Goal: Task Accomplishment & Management: Manage account settings

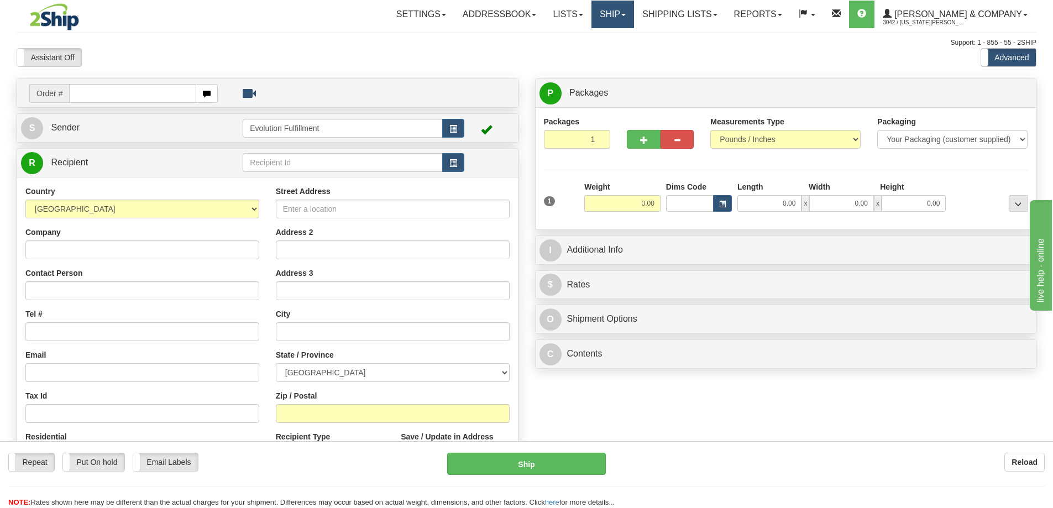
click at [634, 17] on link "Ship" at bounding box center [613, 15] width 43 height 28
click at [623, 49] on span "OnHold / Order Queue" at bounding box center [584, 53] width 78 height 9
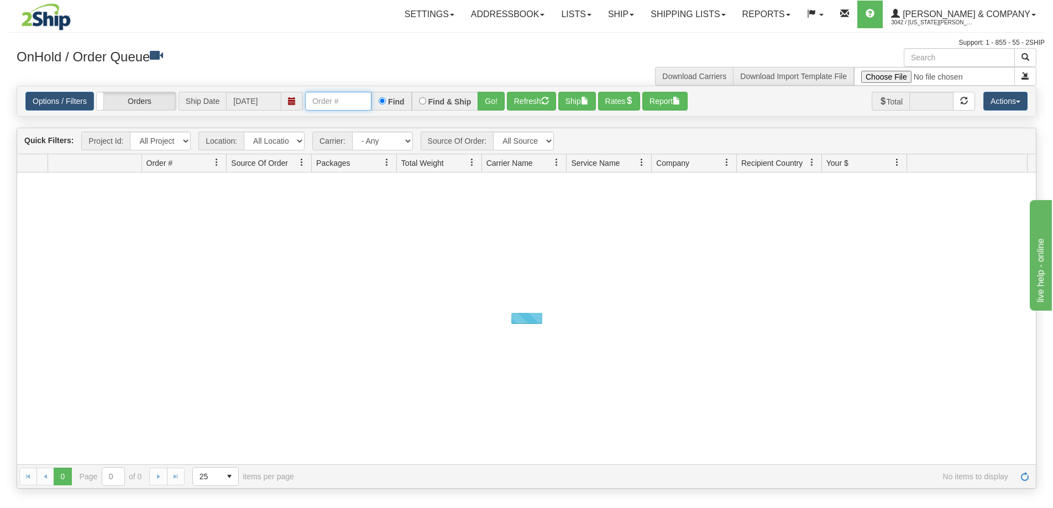
click at [353, 108] on input "text" at bounding box center [338, 101] width 66 height 19
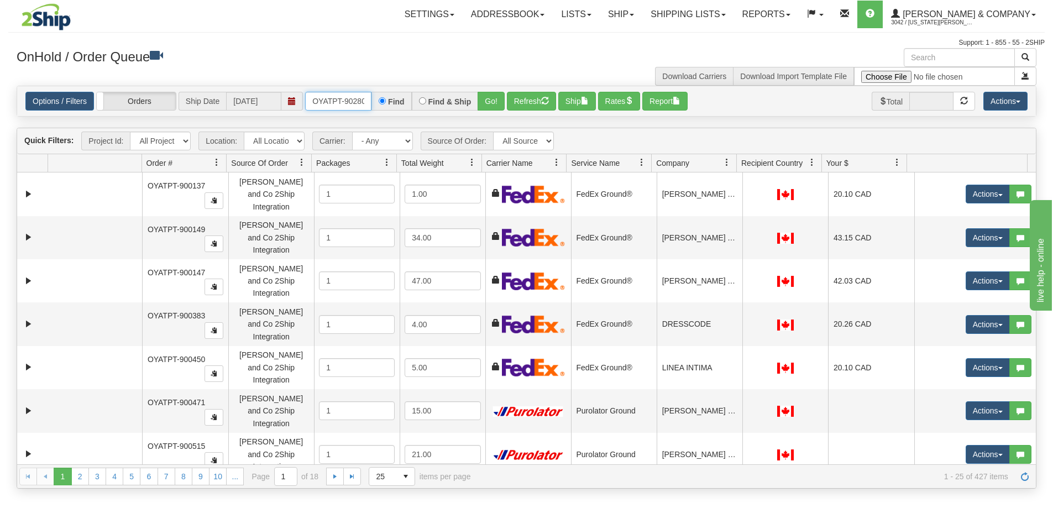
type input "OYATPT-902801"
click at [487, 105] on button "Go!" at bounding box center [491, 101] width 27 height 19
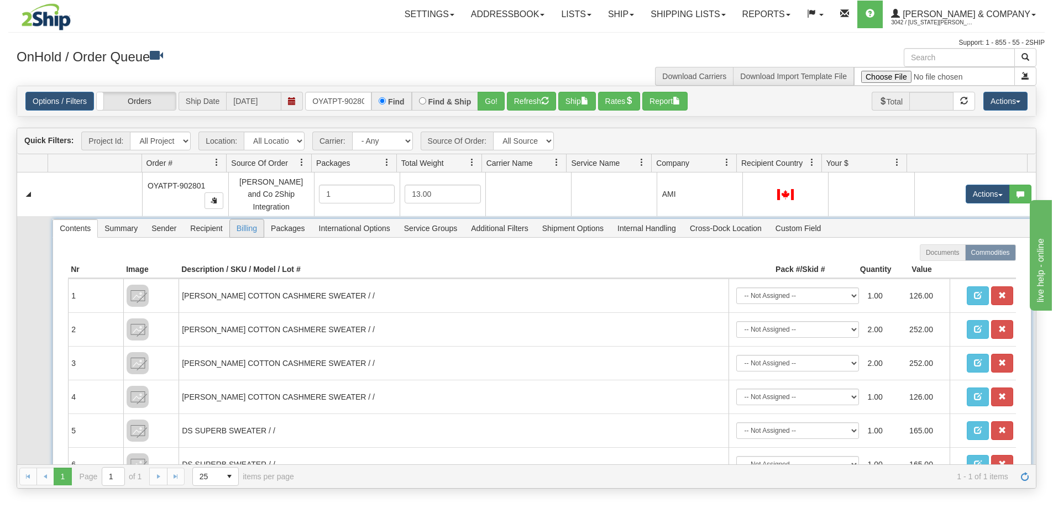
click at [238, 223] on span "Billing" at bounding box center [247, 229] width 34 height 18
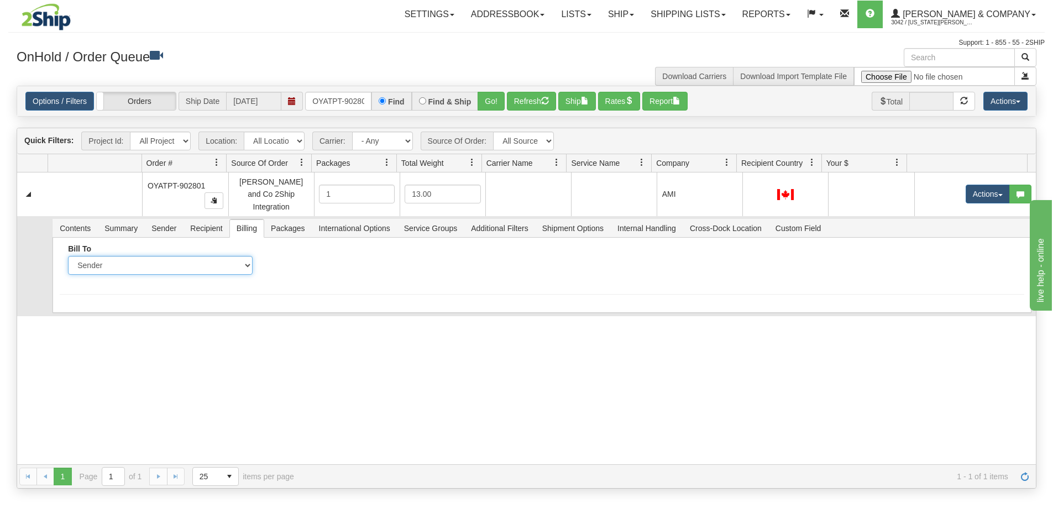
click at [223, 259] on select "Sender Recipient Third Party Collect" at bounding box center [160, 265] width 184 height 19
select select "2"
click at [68, 256] on select "Sender Recipient Third Party Collect" at bounding box center [160, 265] width 184 height 19
click at [299, 259] on input "Account" at bounding box center [361, 265] width 184 height 19
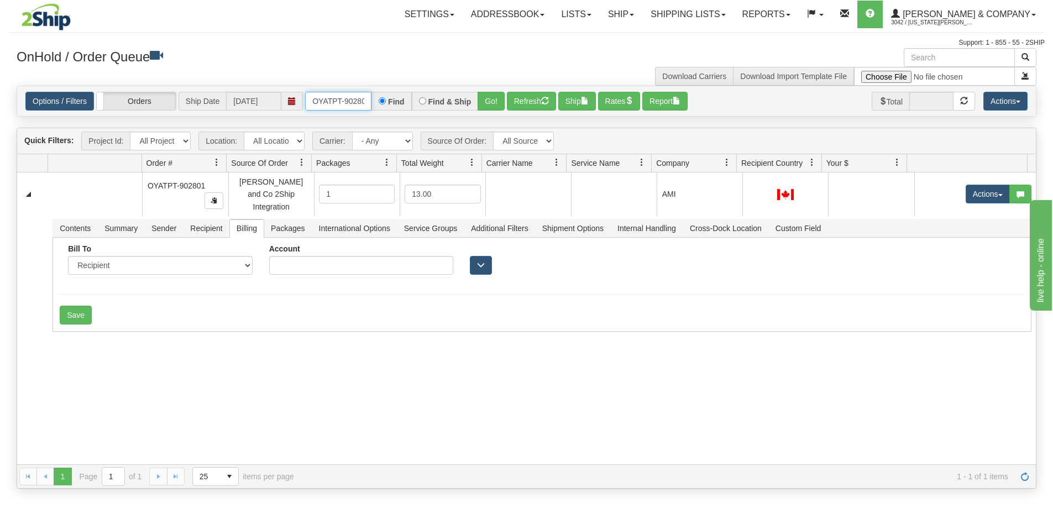
scroll to position [0, 6]
drag, startPoint x: 313, startPoint y: 103, endPoint x: 368, endPoint y: 108, distance: 55.0
click at [368, 108] on input "OYATPT-902801" at bounding box center [338, 101] width 66 height 19
type input "OYATPT-902805"
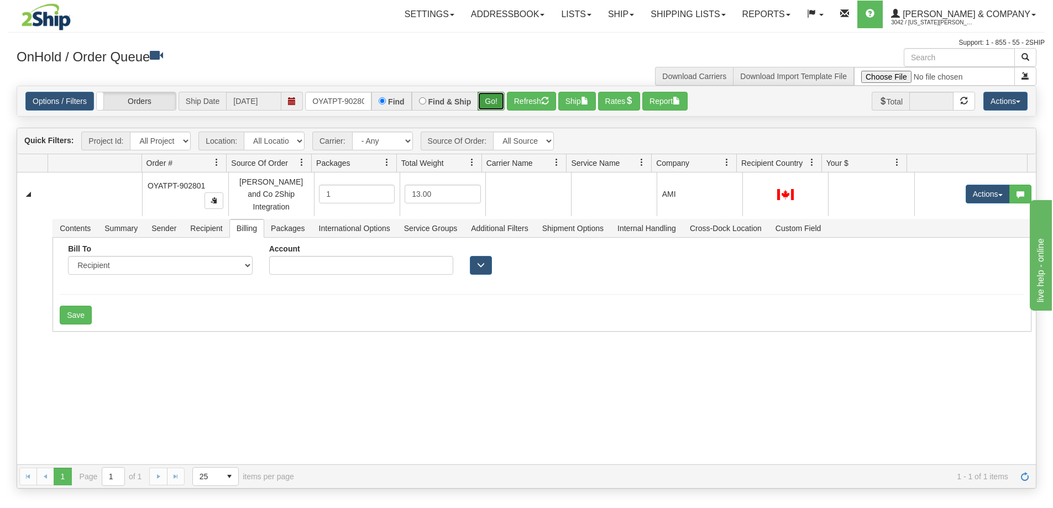
click at [483, 107] on button "Go!" at bounding box center [491, 101] width 27 height 19
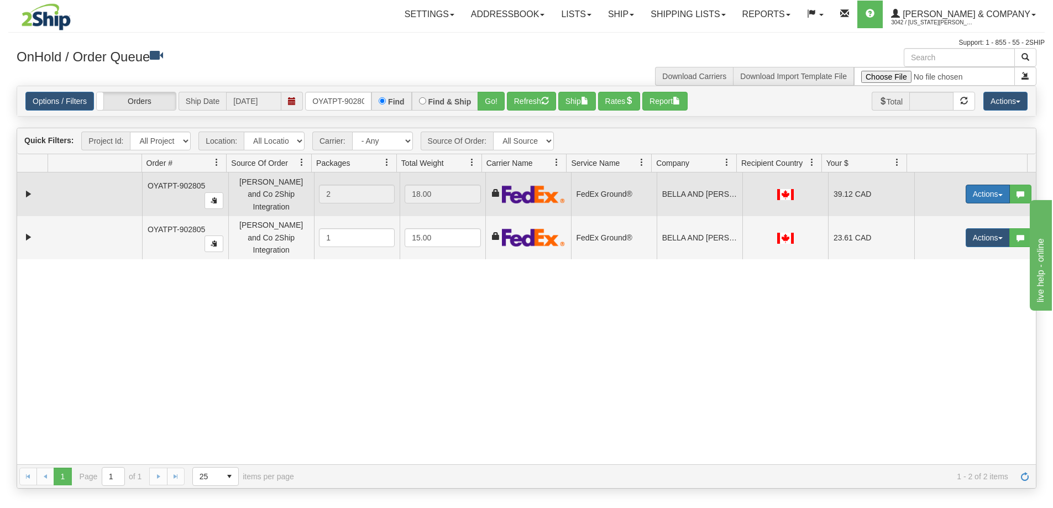
click at [979, 189] on button "Actions" at bounding box center [988, 194] width 44 height 19
click at [943, 255] on span "Ship" at bounding box center [943, 258] width 23 height 9
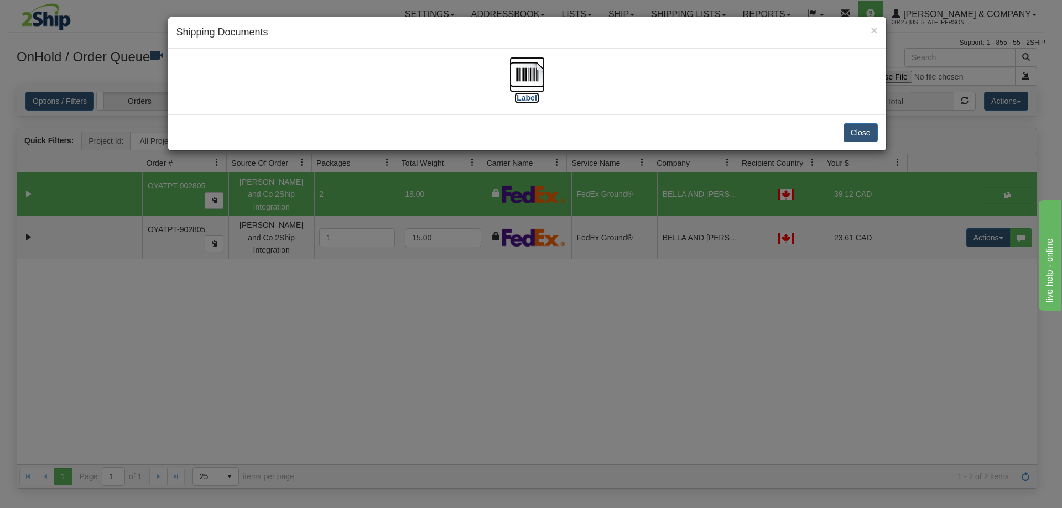
click at [522, 74] on img at bounding box center [526, 74] width 35 height 35
click at [531, 83] on img at bounding box center [526, 74] width 35 height 35
click at [871, 130] on button "Close" at bounding box center [860, 132] width 34 height 19
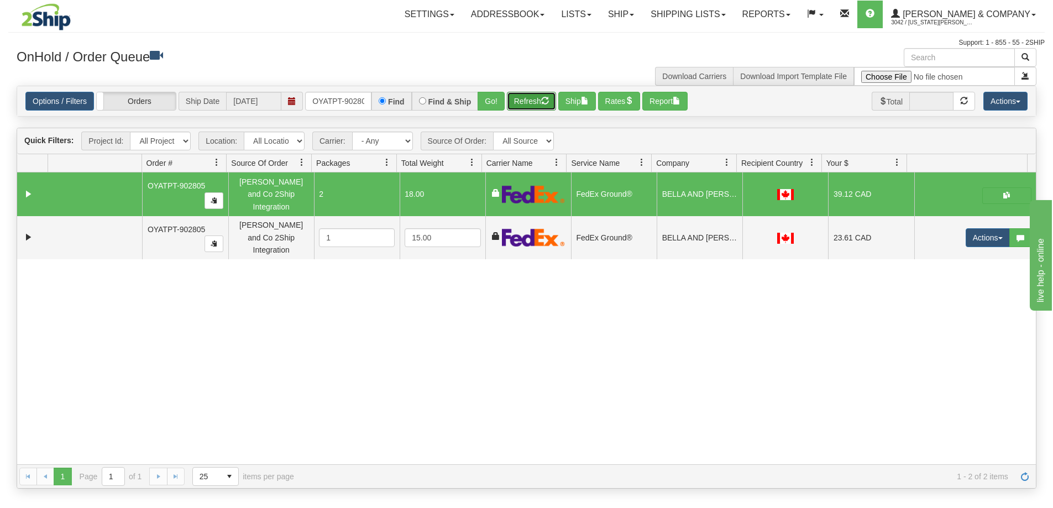
click at [522, 108] on button "Refresh" at bounding box center [531, 101] width 49 height 19
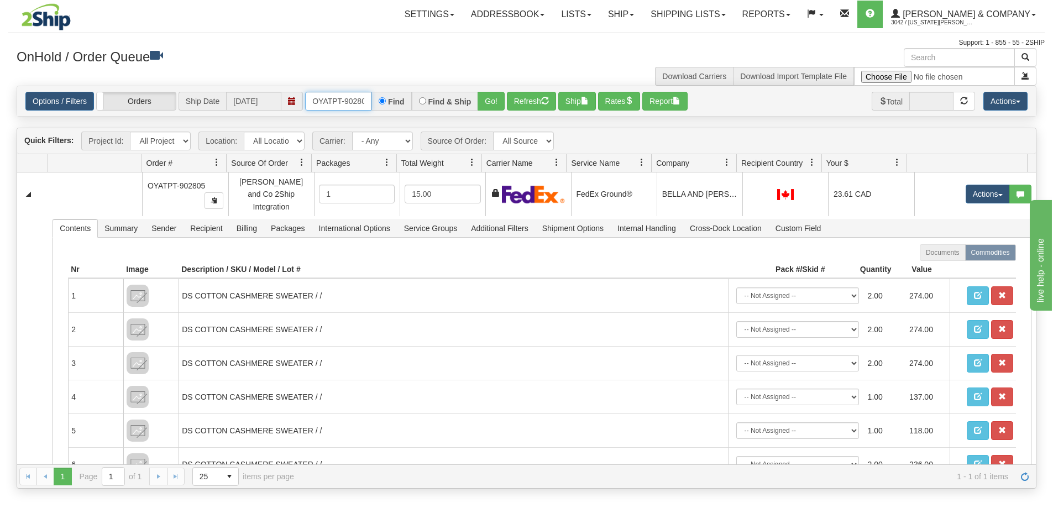
scroll to position [0, 6]
drag, startPoint x: 313, startPoint y: 101, endPoint x: 390, endPoint y: 107, distance: 77.6
click at [390, 107] on div "OYATPT-902805 Find Find & Ship Go!" at bounding box center [405, 101] width 200 height 19
type input "OYATPT-902909"
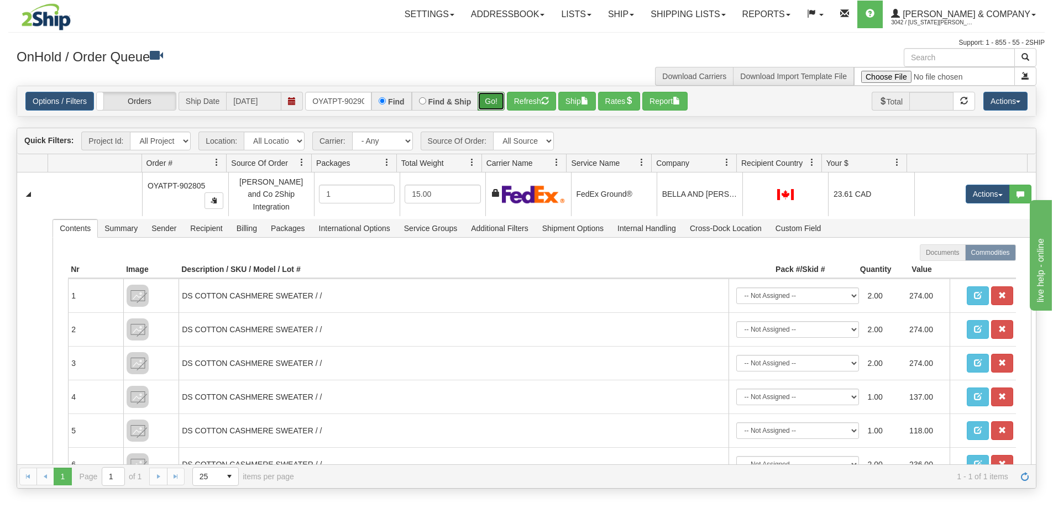
click at [490, 103] on button "Go!" at bounding box center [491, 101] width 27 height 19
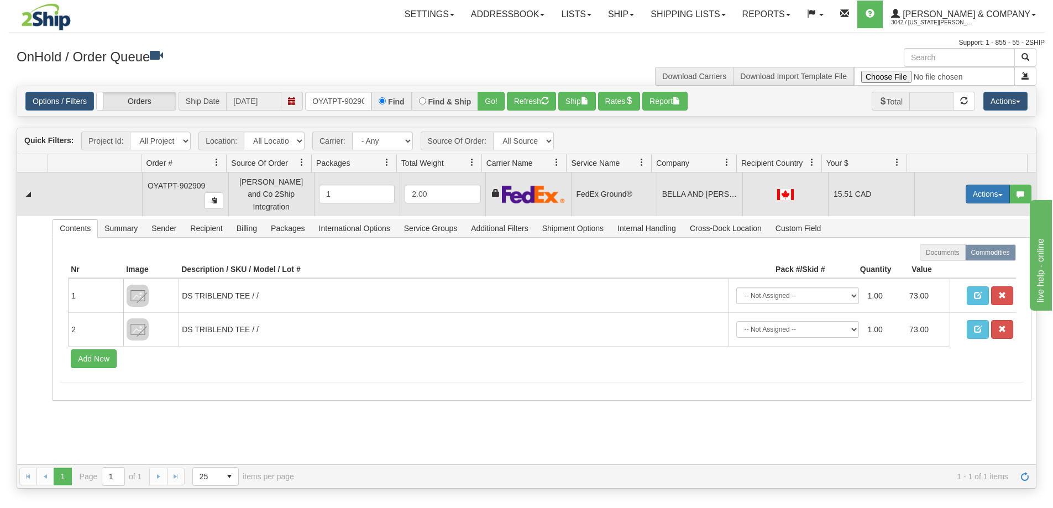
click at [980, 190] on button "Actions" at bounding box center [988, 194] width 44 height 19
click at [945, 268] on span "Delete" at bounding box center [947, 272] width 30 height 9
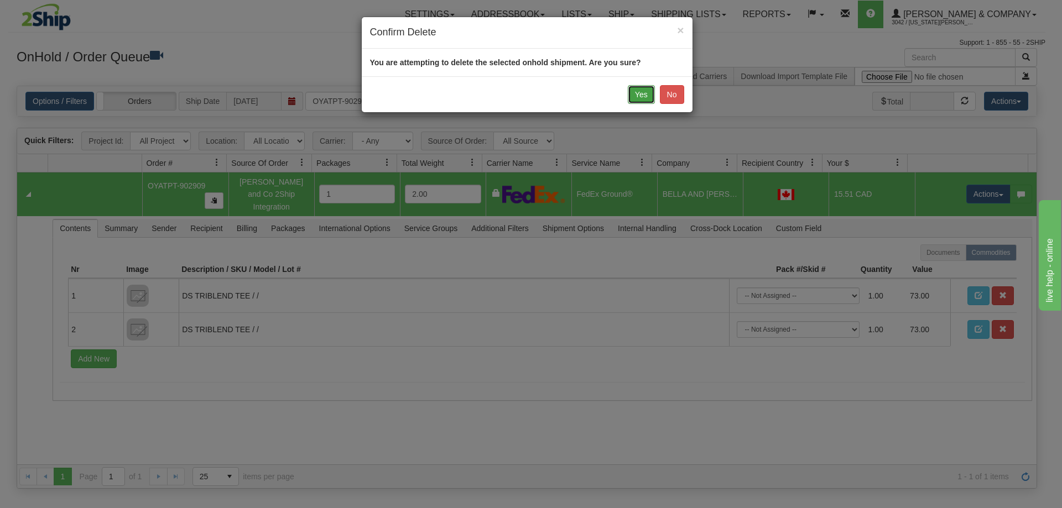
click at [638, 98] on button "Yes" at bounding box center [641, 94] width 27 height 19
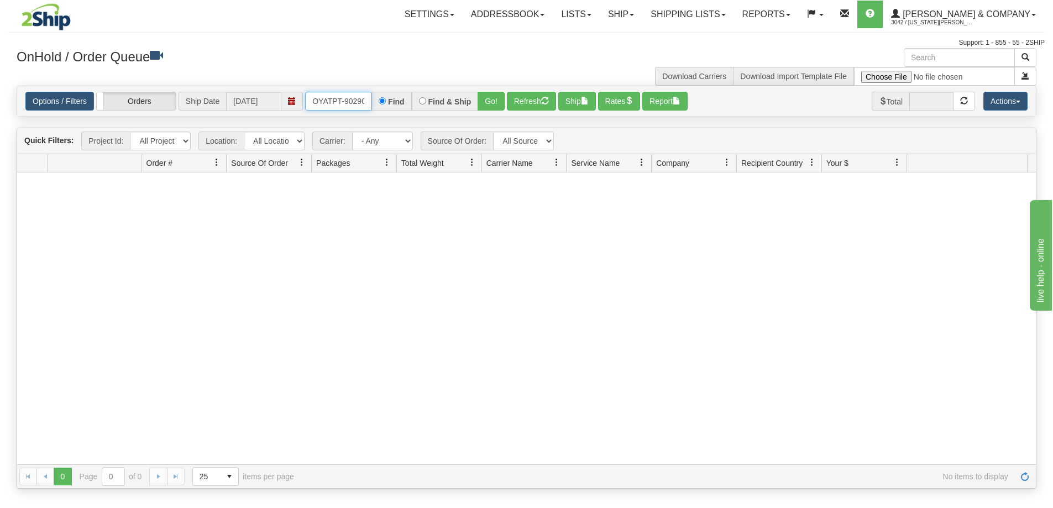
scroll to position [0, 6]
drag, startPoint x: 309, startPoint y: 97, endPoint x: 366, endPoint y: 100, distance: 57.0
click at [366, 100] on input "OYATPT-902909" at bounding box center [338, 101] width 66 height 19
click at [348, 98] on input "text" at bounding box center [338, 101] width 66 height 19
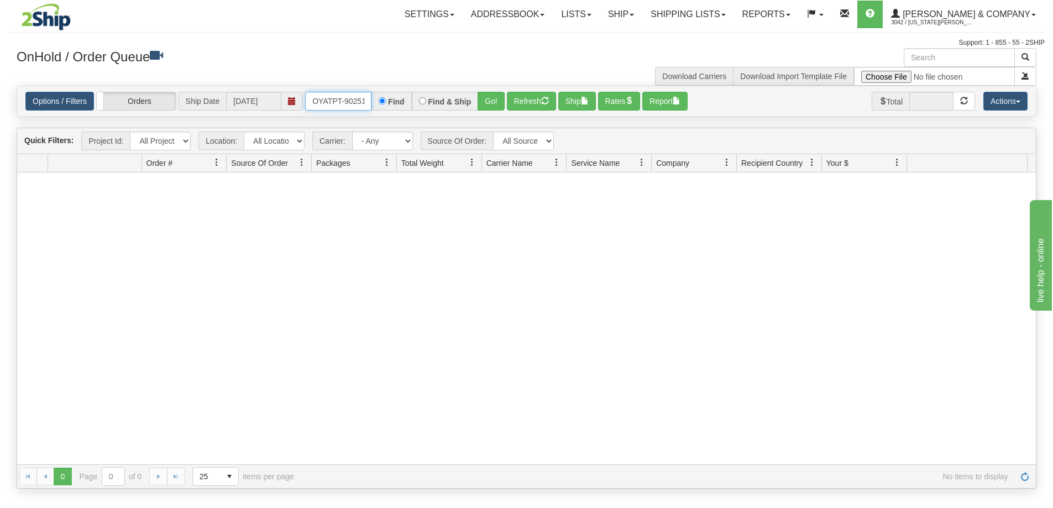
type input "OYATPT-902514"
click at [487, 101] on button "Go!" at bounding box center [491, 101] width 27 height 19
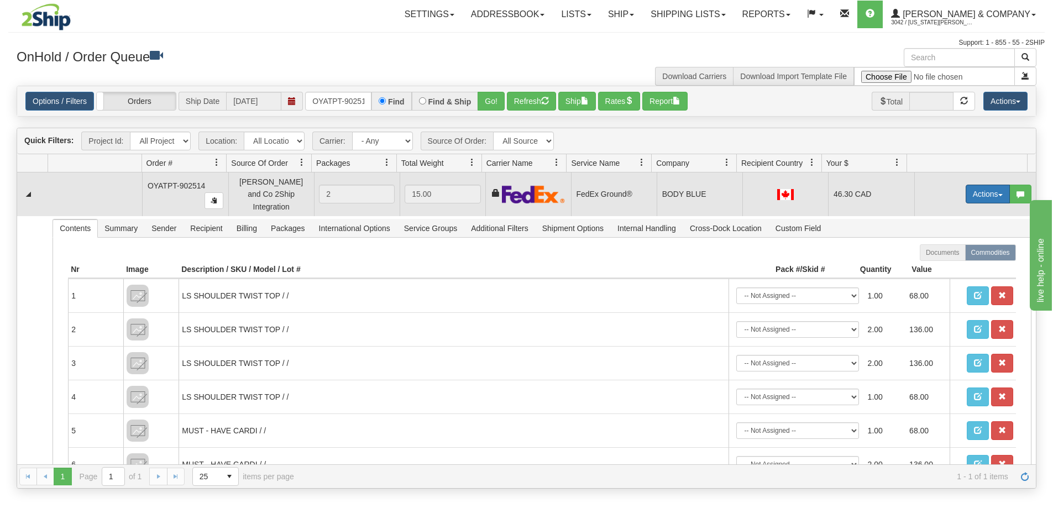
click at [978, 190] on button "Actions" at bounding box center [988, 194] width 44 height 19
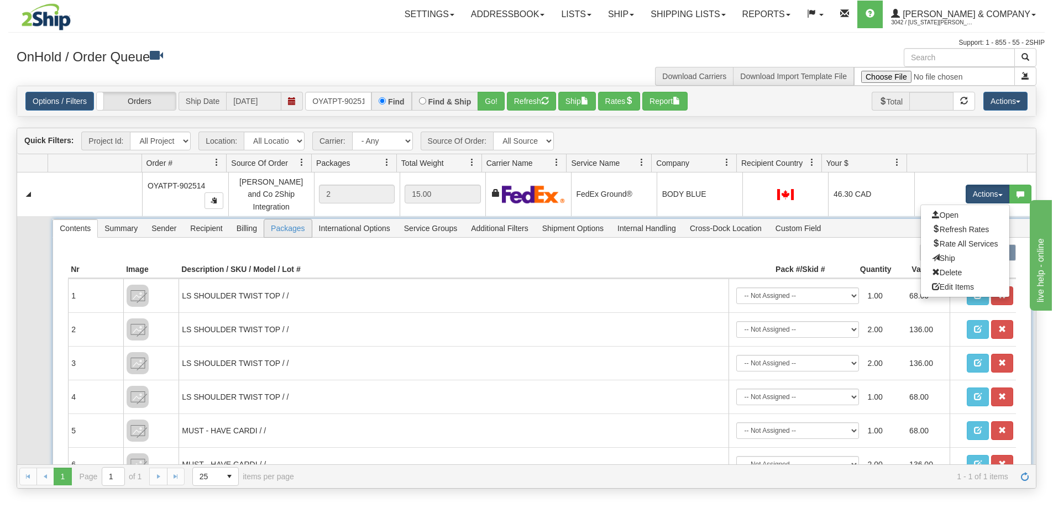
click at [275, 221] on span "Packages" at bounding box center [287, 229] width 47 height 18
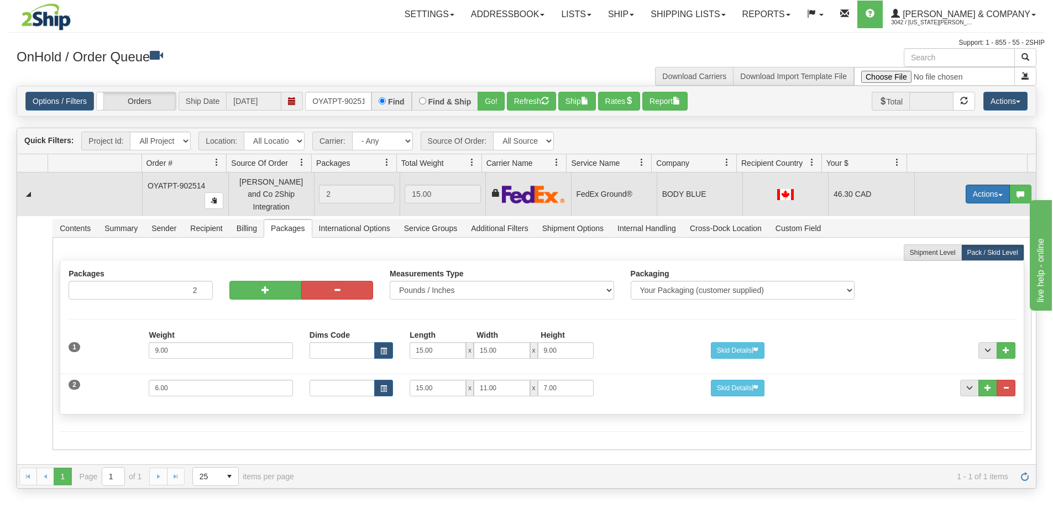
click at [984, 191] on button "Actions" at bounding box center [988, 194] width 44 height 19
click at [947, 253] on link "Ship" at bounding box center [965, 258] width 88 height 14
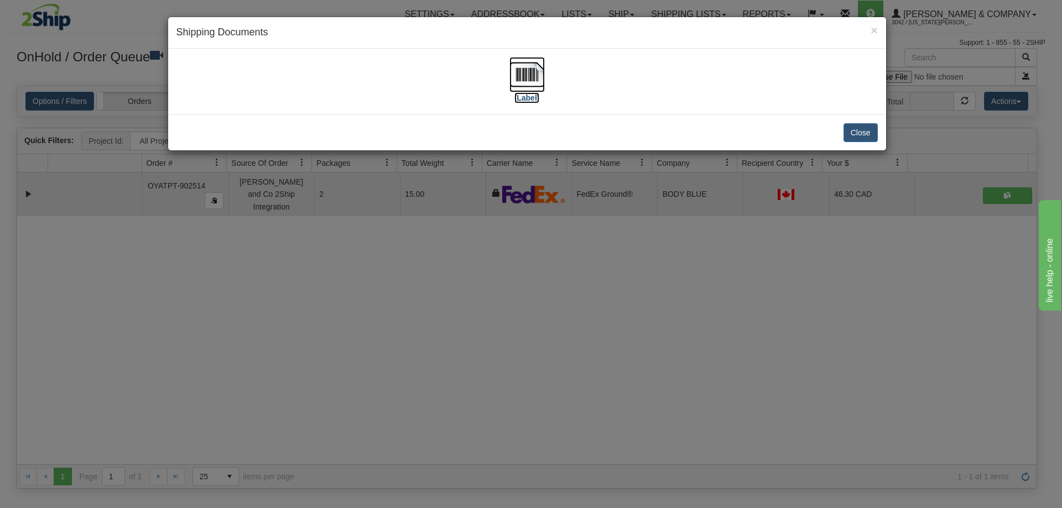
click at [520, 72] on img at bounding box center [526, 74] width 35 height 35
click at [863, 130] on button "Close" at bounding box center [860, 132] width 34 height 19
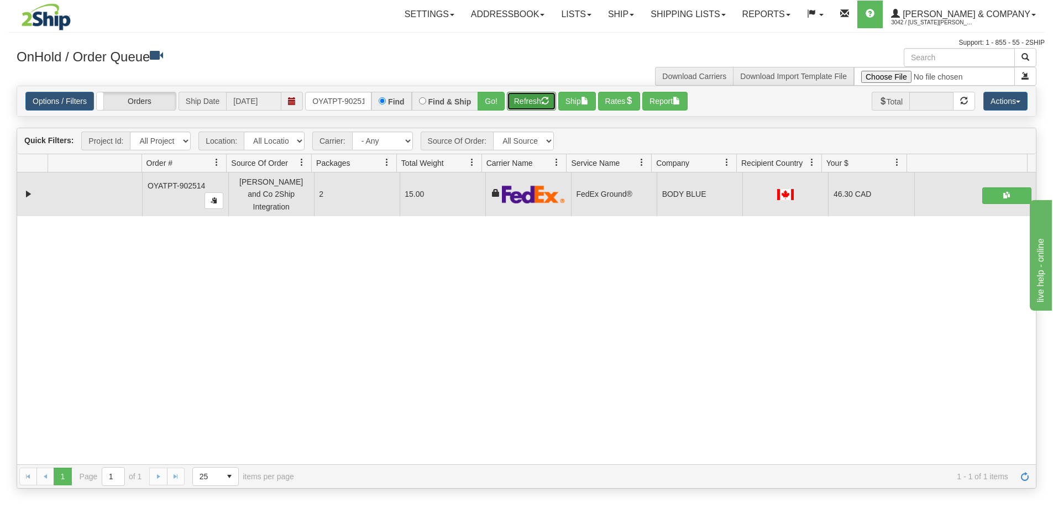
click at [514, 101] on button "Refresh" at bounding box center [531, 101] width 49 height 19
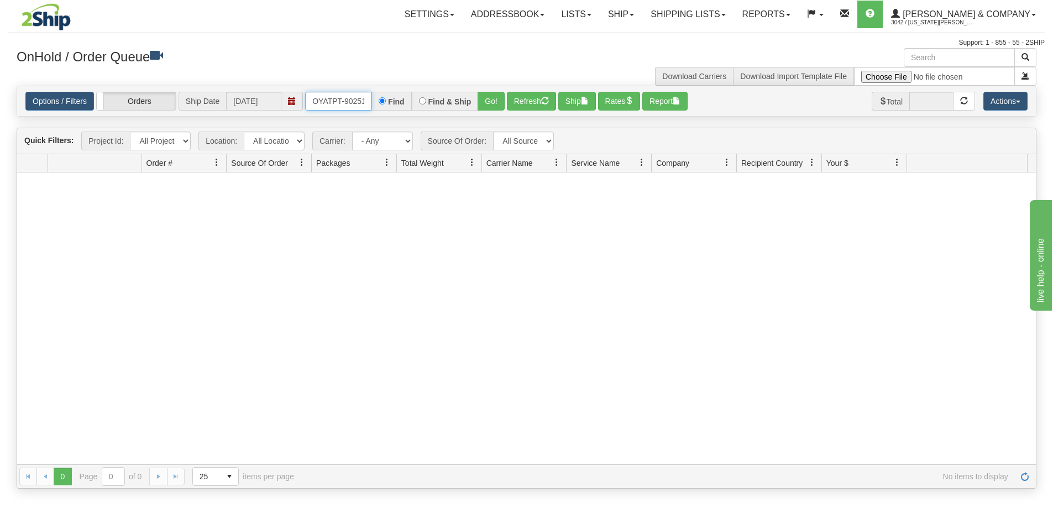
scroll to position [0, 6]
drag, startPoint x: 311, startPoint y: 100, endPoint x: 369, endPoint y: 106, distance: 57.9
click at [369, 106] on input "OYATPT-902514" at bounding box center [338, 101] width 66 height 19
type input "OYATPT-902612"
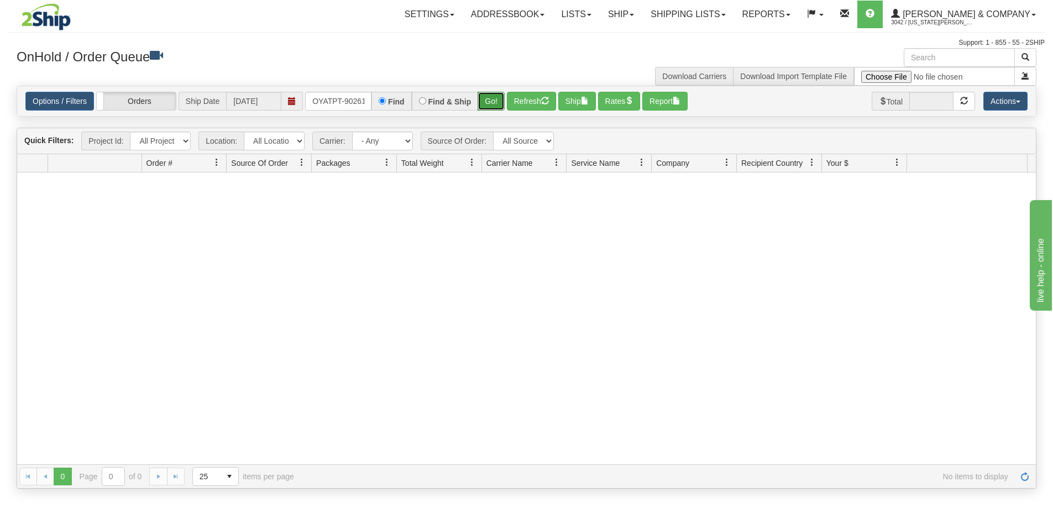
click at [485, 102] on button "Go!" at bounding box center [491, 101] width 27 height 19
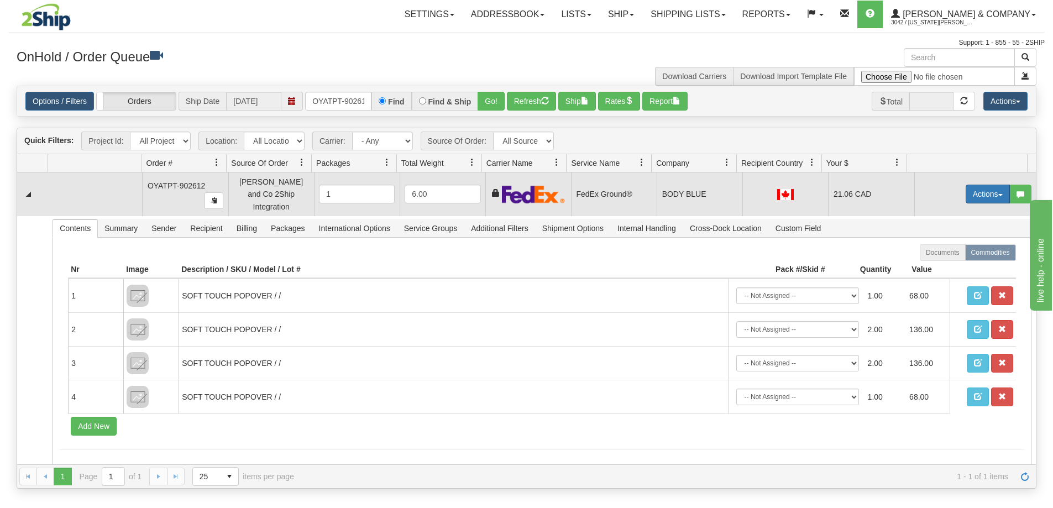
click at [980, 190] on button "Actions" at bounding box center [988, 194] width 44 height 19
click at [941, 268] on span "Delete" at bounding box center [947, 272] width 30 height 9
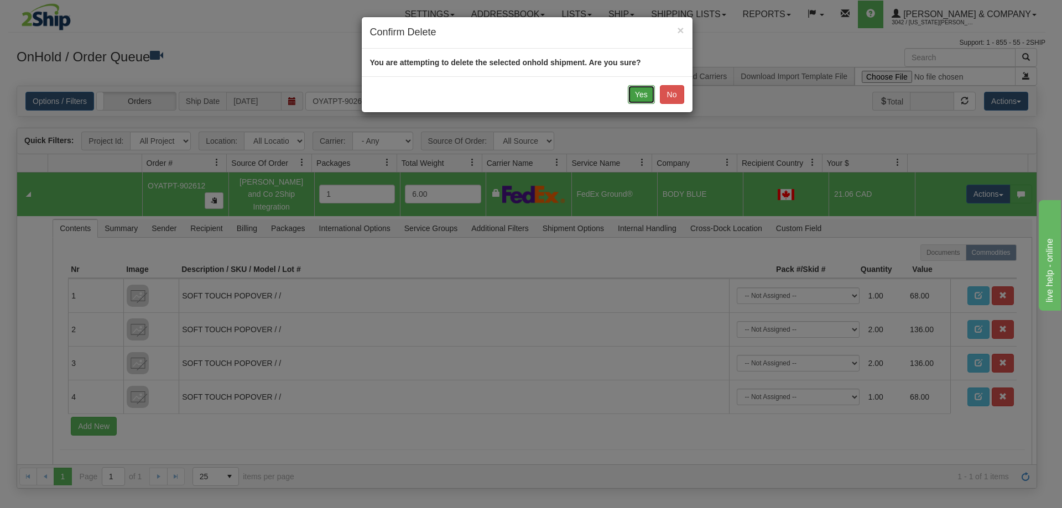
click at [642, 102] on button "Yes" at bounding box center [641, 94] width 27 height 19
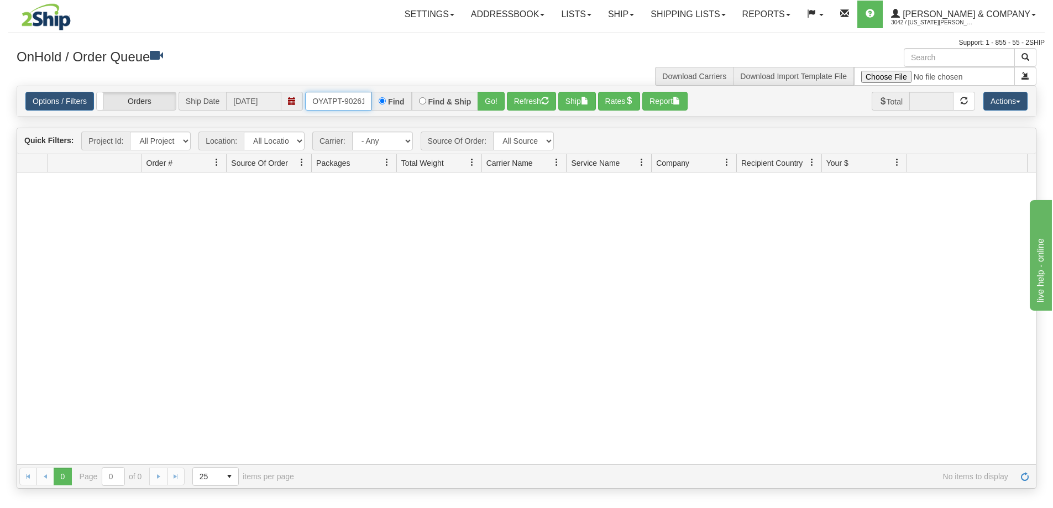
scroll to position [0, 6]
drag, startPoint x: 313, startPoint y: 98, endPoint x: 379, endPoint y: 105, distance: 66.7
click at [379, 105] on div "OYATPT-902612 Find Find & Ship Go!" at bounding box center [405, 101] width 200 height 19
type input "OYATPT-902810"
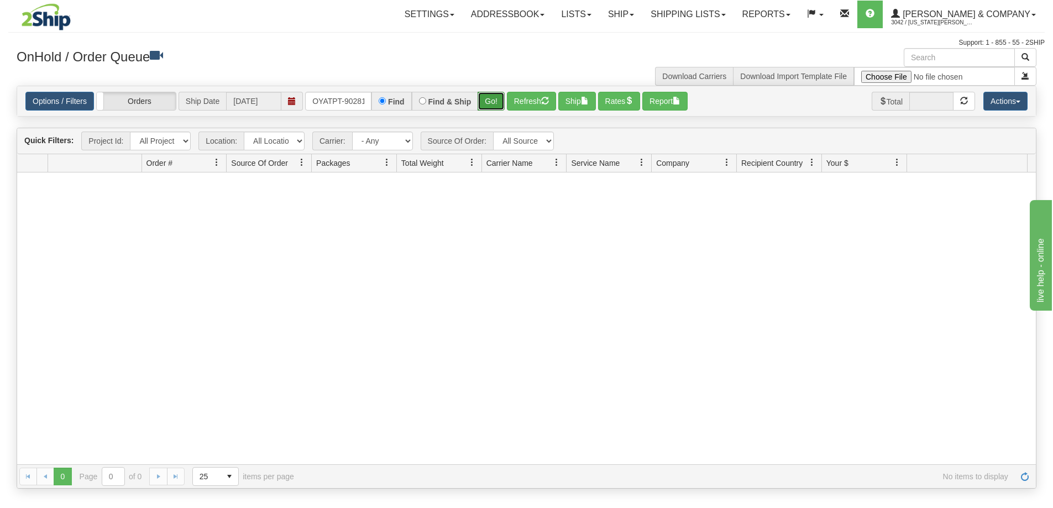
click at [489, 99] on button "Go!" at bounding box center [491, 101] width 27 height 19
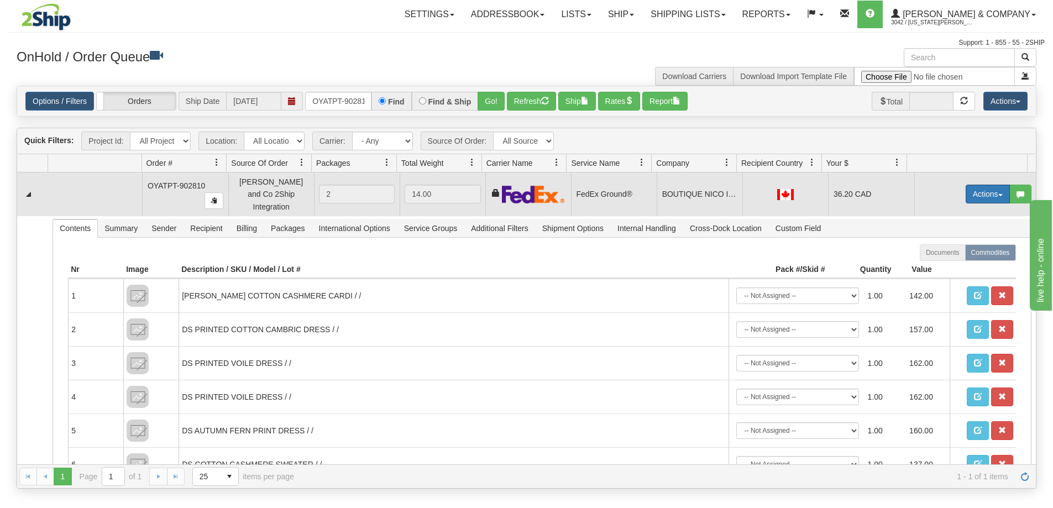
click at [976, 193] on button "Actions" at bounding box center [988, 194] width 44 height 19
click at [949, 255] on link "Ship" at bounding box center [965, 258] width 88 height 14
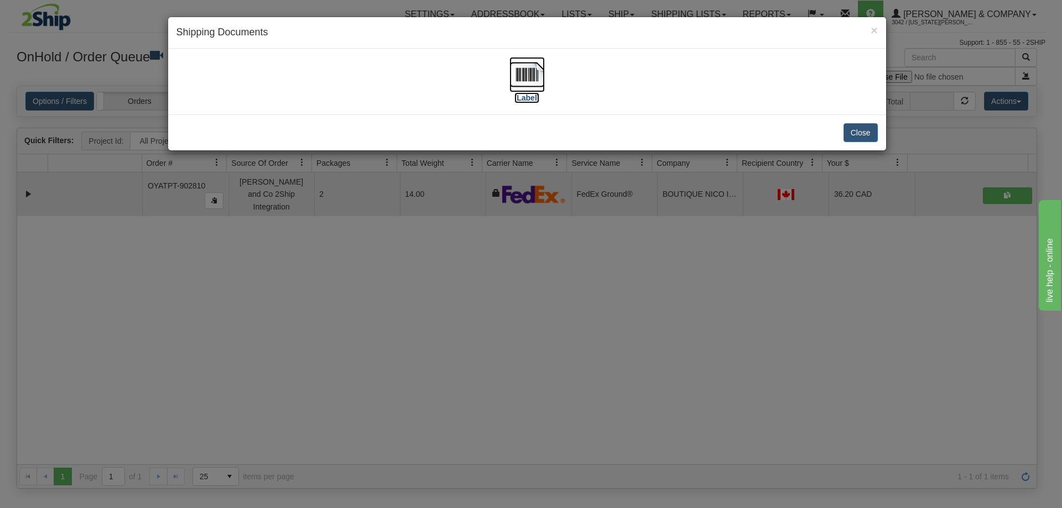
click at [524, 74] on img at bounding box center [526, 74] width 35 height 35
click at [850, 136] on button "Close" at bounding box center [860, 132] width 34 height 19
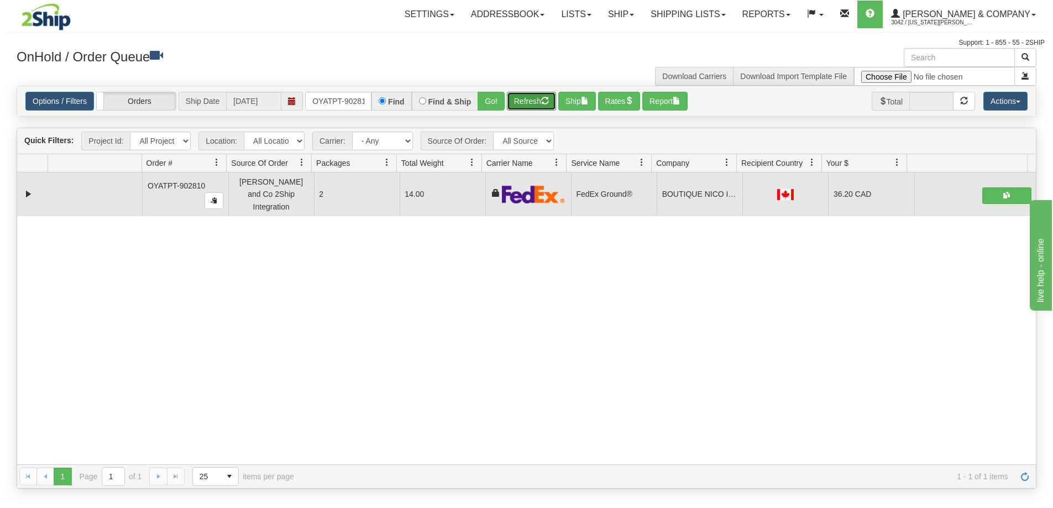
click at [544, 104] on span "button" at bounding box center [545, 101] width 8 height 8
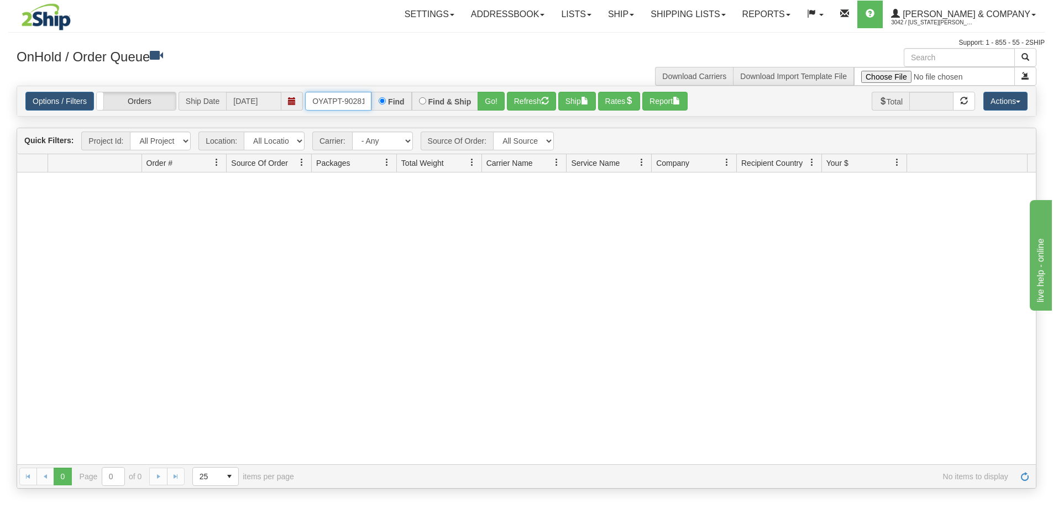
scroll to position [0, 6]
drag, startPoint x: 313, startPoint y: 97, endPoint x: 382, endPoint y: 105, distance: 69.0
click at [382, 105] on div "OYATPT-902810 Find Find & Ship Go!" at bounding box center [405, 101] width 200 height 19
click at [342, 102] on input "text" at bounding box center [338, 101] width 66 height 19
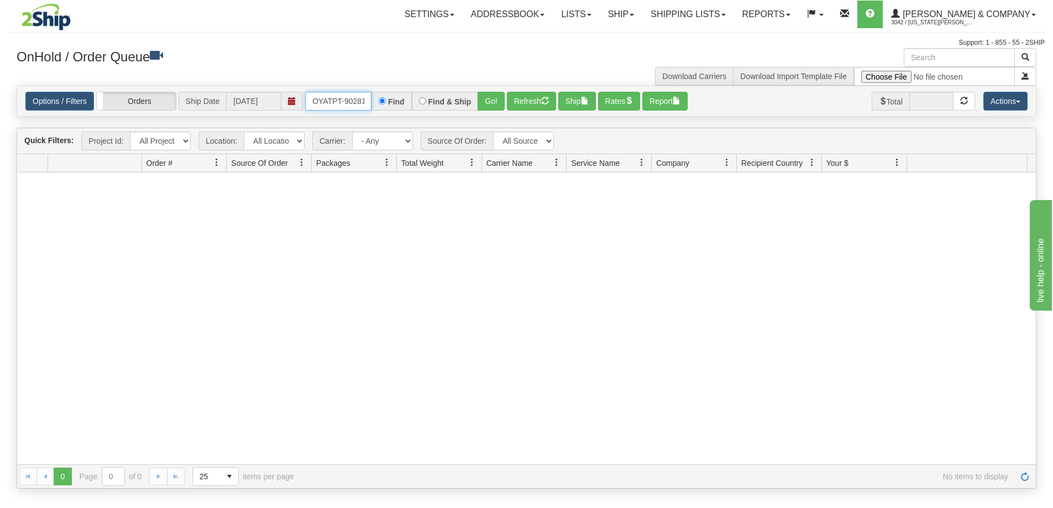
type input "OYATPT-902811"
click at [497, 97] on button "Go!" at bounding box center [491, 101] width 27 height 19
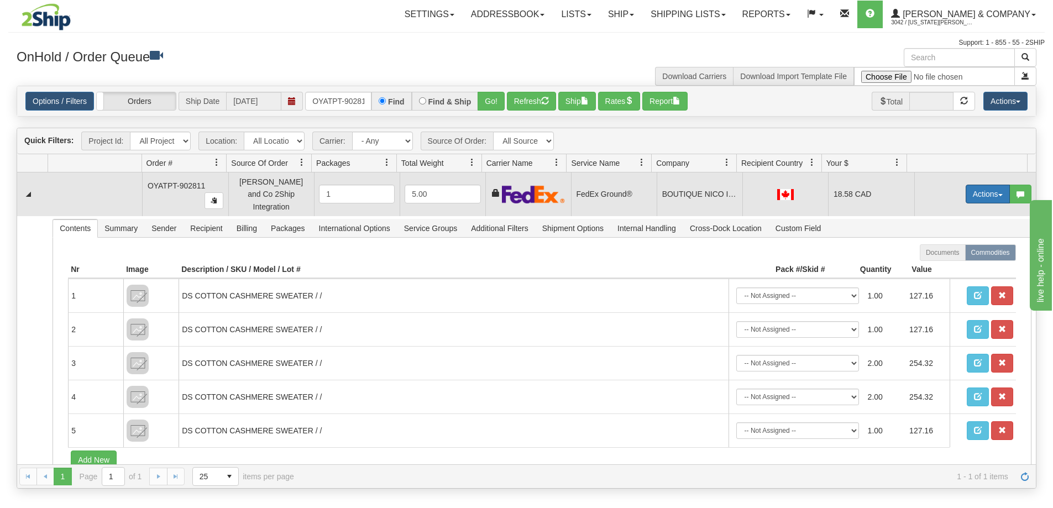
click at [986, 190] on button "Actions" at bounding box center [988, 194] width 44 height 19
click at [948, 268] on span "Delete" at bounding box center [947, 272] width 30 height 9
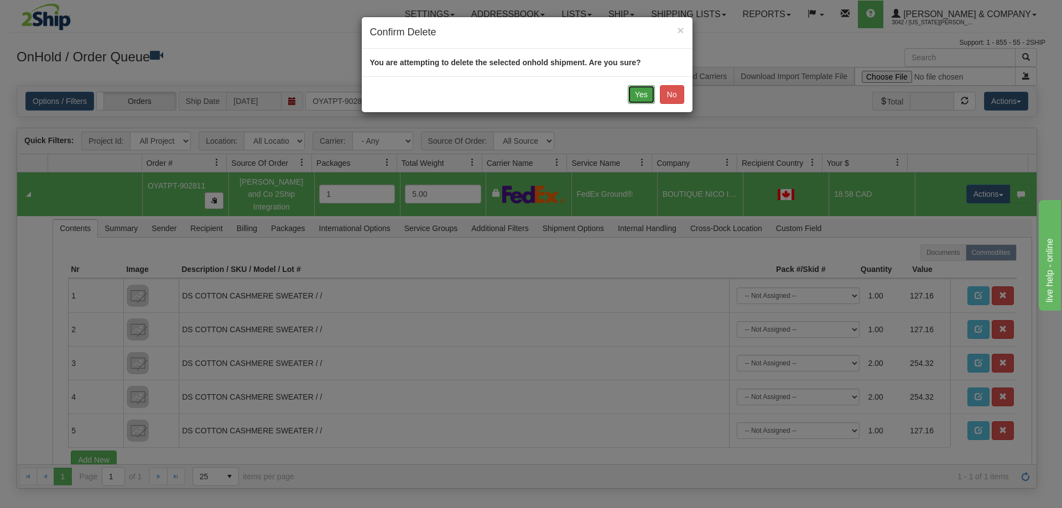
click at [645, 98] on button "Yes" at bounding box center [641, 94] width 27 height 19
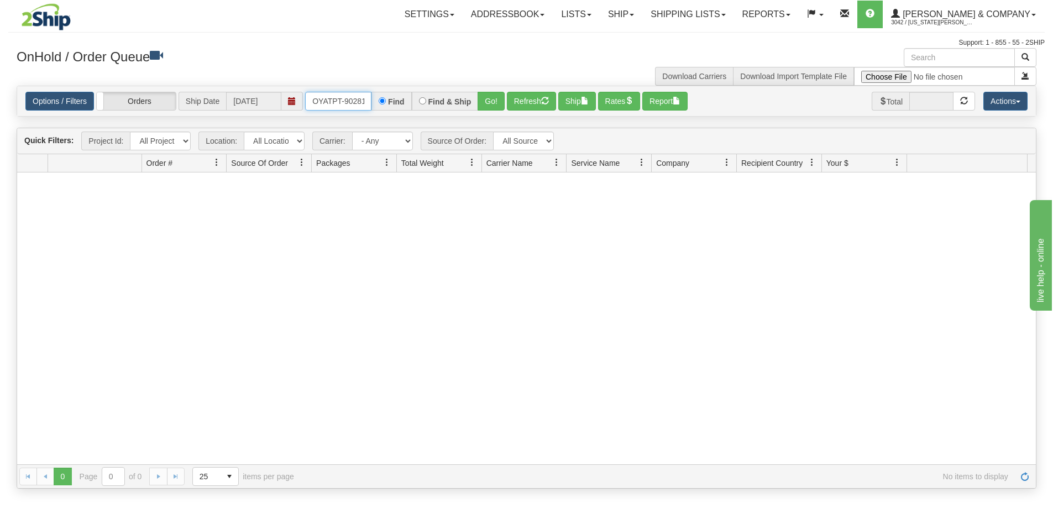
scroll to position [0, 6]
drag, startPoint x: 310, startPoint y: 102, endPoint x: 384, endPoint y: 102, distance: 74.1
click at [384, 102] on div "OYATPT-902811 Find Find & Ship Go!" at bounding box center [405, 101] width 200 height 19
type input "OYATPT-902812"
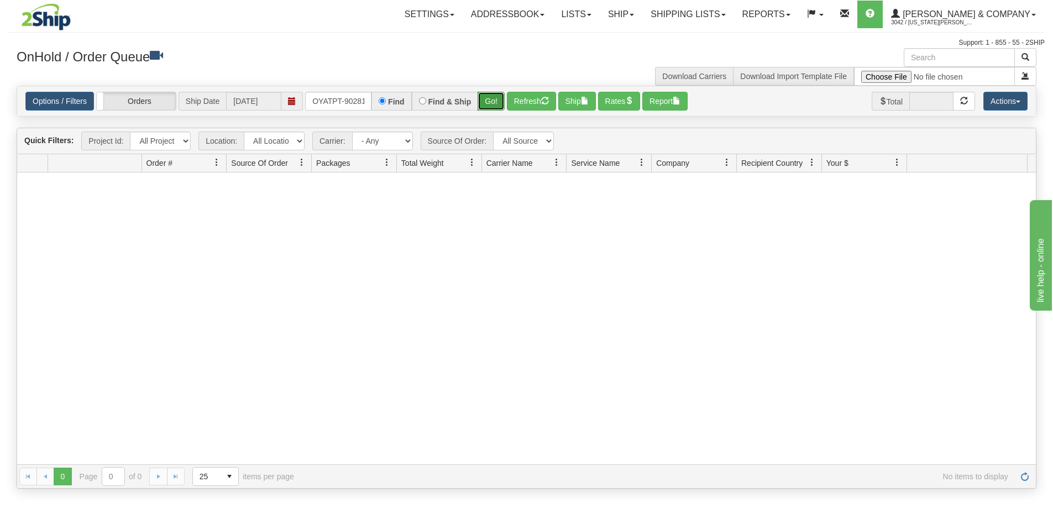
click at [484, 100] on button "Go!" at bounding box center [491, 101] width 27 height 19
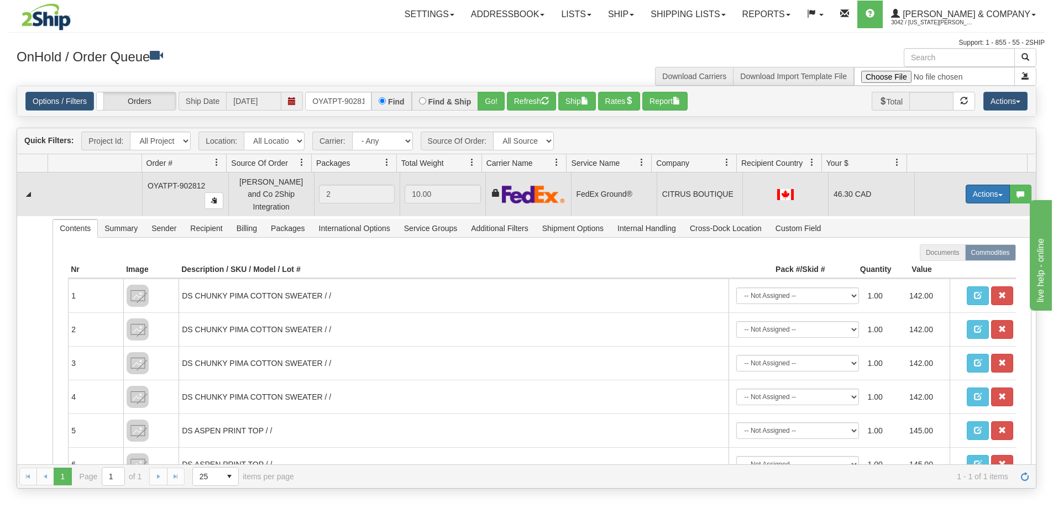
click at [970, 189] on button "Actions" at bounding box center [988, 194] width 44 height 19
click at [936, 254] on span "Ship" at bounding box center [943, 258] width 23 height 9
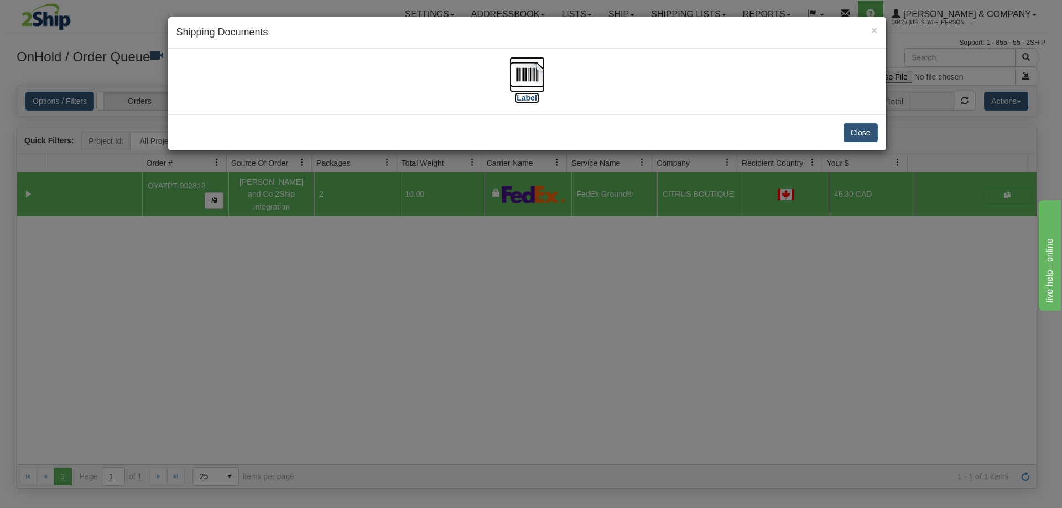
click at [515, 76] on img at bounding box center [526, 74] width 35 height 35
click at [868, 132] on button "Close" at bounding box center [860, 132] width 34 height 19
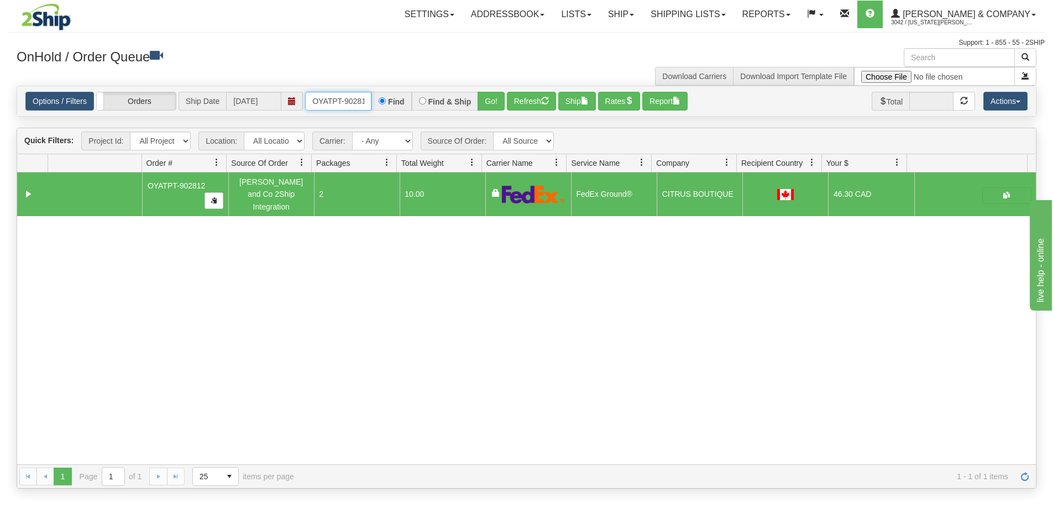
scroll to position [0, 6]
drag, startPoint x: 314, startPoint y: 101, endPoint x: 385, endPoint y: 105, distance: 72.0
click at [385, 105] on div "OYATPT-902812 Find Find & Ship Go!" at bounding box center [405, 101] width 200 height 19
click at [360, 108] on input "text" at bounding box center [338, 101] width 66 height 19
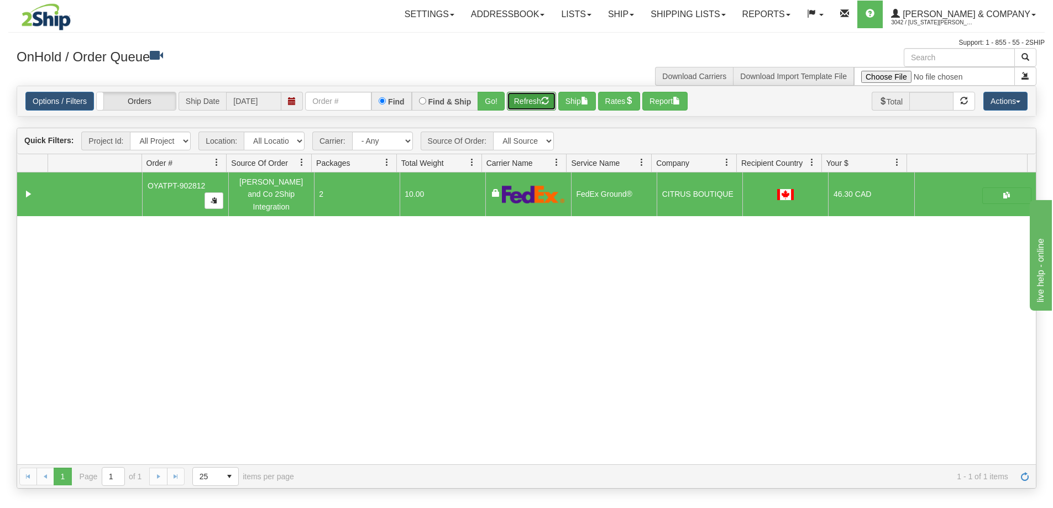
click at [530, 100] on button "Refresh" at bounding box center [531, 101] width 49 height 19
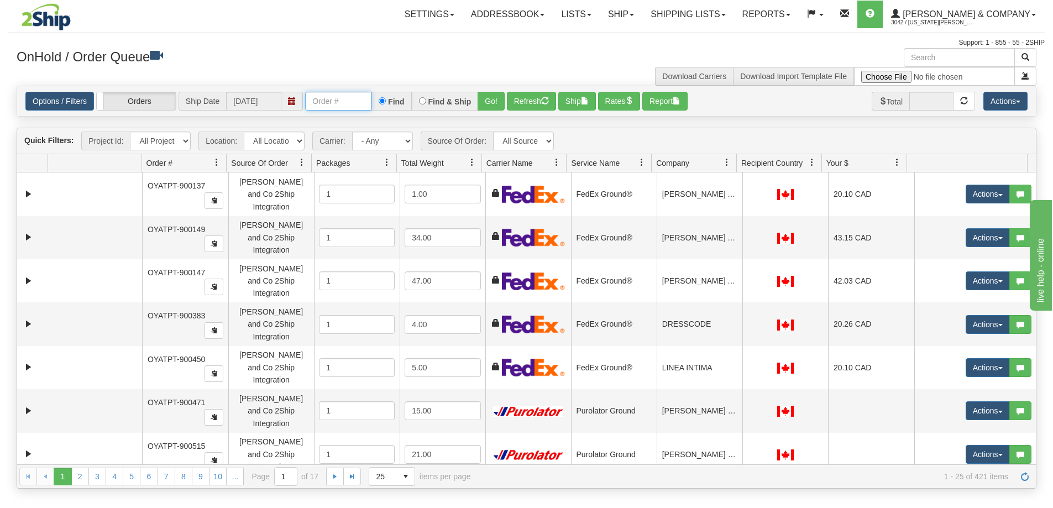
click at [343, 101] on input "text" at bounding box center [338, 101] width 66 height 19
type input "OYATPT-902812"
click at [493, 97] on button "Go!" at bounding box center [491, 101] width 27 height 19
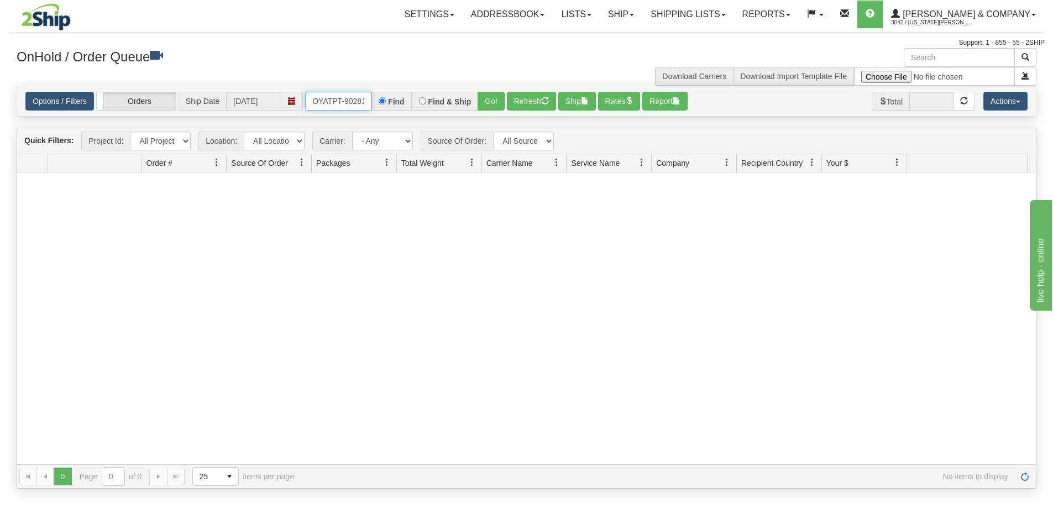
scroll to position [0, 6]
drag, startPoint x: 314, startPoint y: 100, endPoint x: 372, endPoint y: 105, distance: 58.3
click at [372, 105] on input "OYATPT-902812" at bounding box center [338, 101] width 66 height 19
type input "OYATPT-902813"
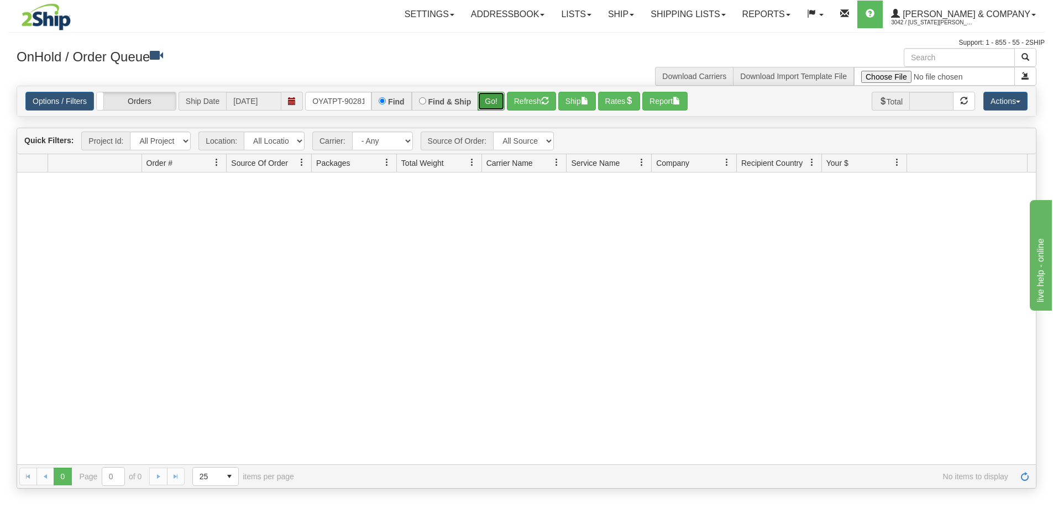
click at [484, 98] on button "Go!" at bounding box center [491, 101] width 27 height 19
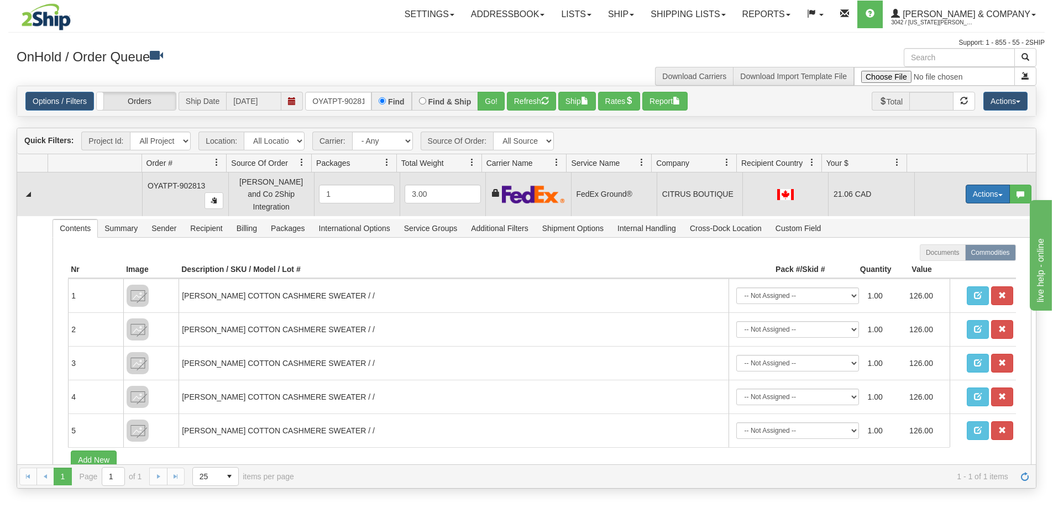
click at [970, 195] on button "Actions" at bounding box center [988, 194] width 44 height 19
click at [944, 268] on span "Delete" at bounding box center [947, 272] width 30 height 9
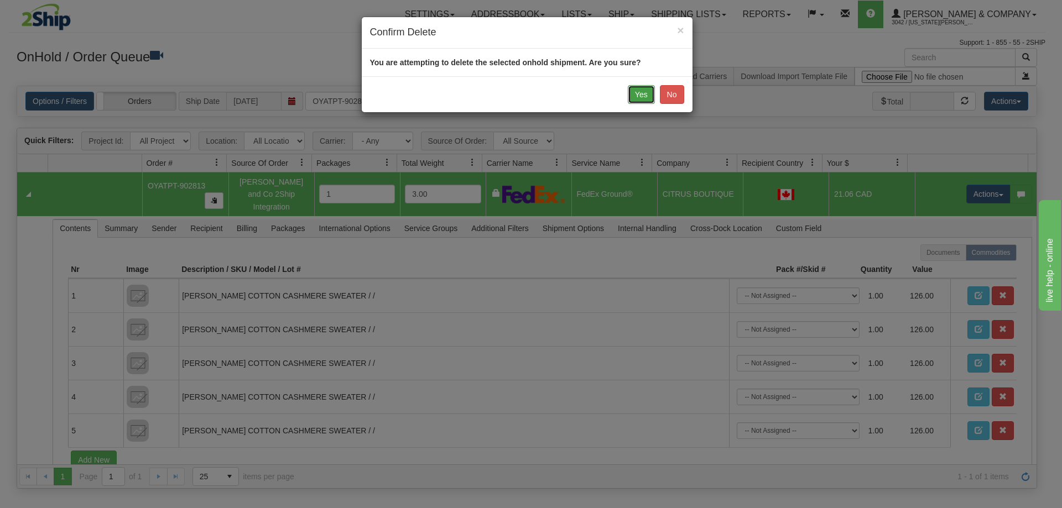
click at [643, 98] on button "Yes" at bounding box center [641, 94] width 27 height 19
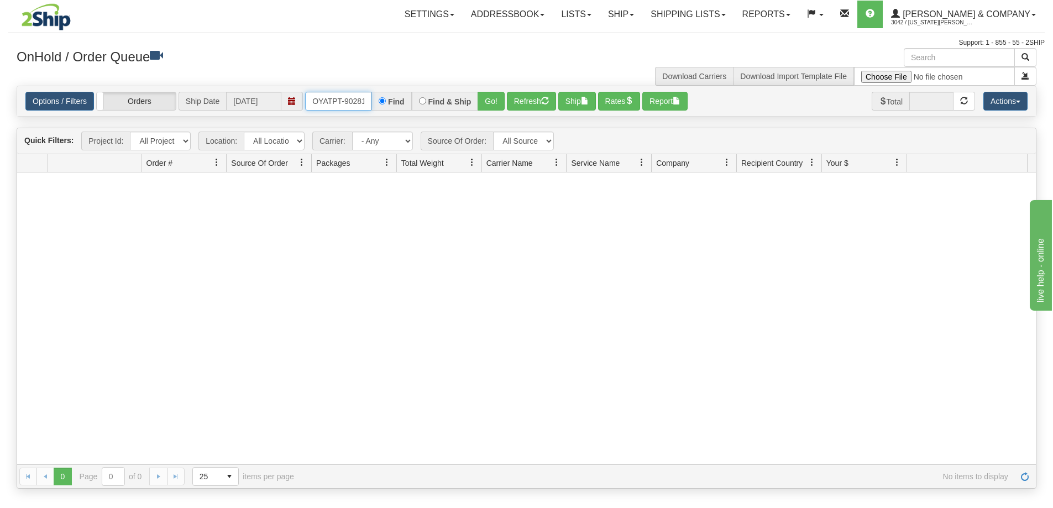
scroll to position [0, 6]
drag, startPoint x: 312, startPoint y: 101, endPoint x: 374, endPoint y: 107, distance: 62.2
click at [374, 107] on div "OYATPT-902813 Find Find & Ship Go!" at bounding box center [405, 101] width 200 height 19
type input "OYATPT-902629"
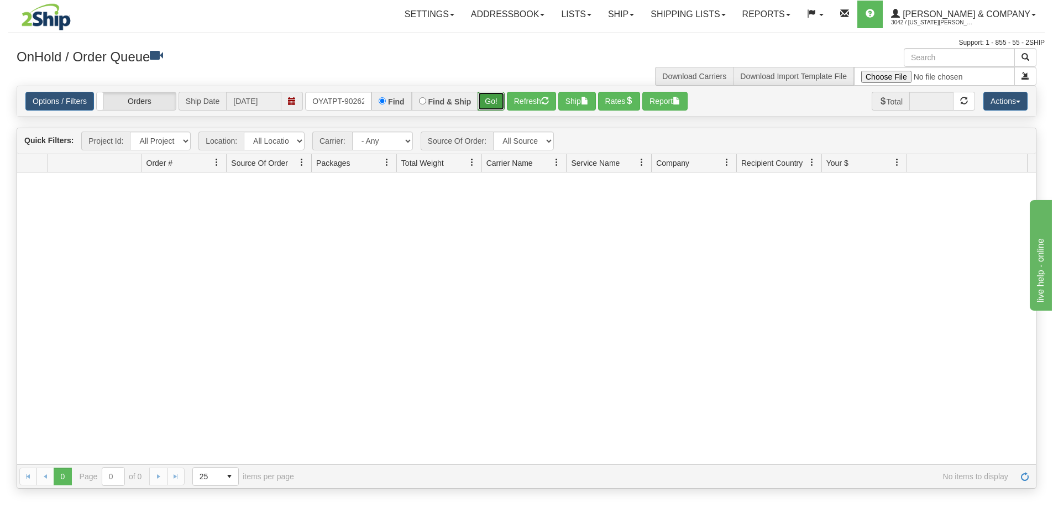
click at [485, 103] on button "Go!" at bounding box center [491, 101] width 27 height 19
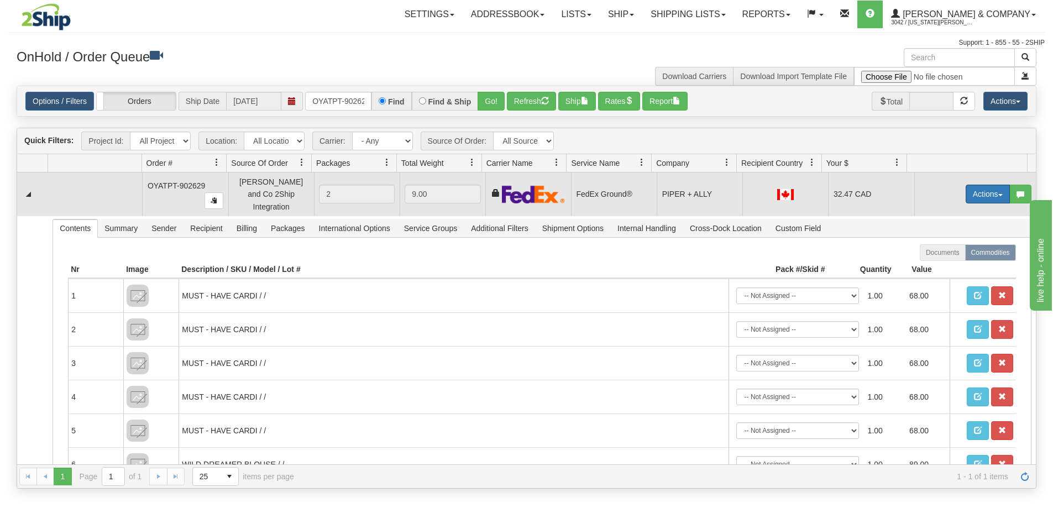
click at [966, 192] on button "Actions" at bounding box center [988, 194] width 44 height 19
click at [943, 254] on span "Ship" at bounding box center [943, 258] width 23 height 9
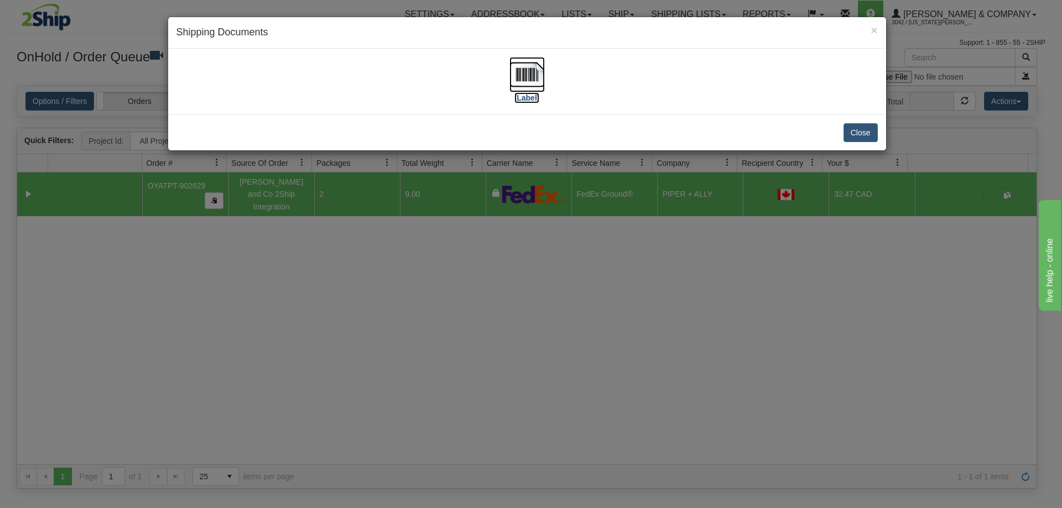
click at [537, 74] on img at bounding box center [526, 74] width 35 height 35
click at [848, 135] on button "Close" at bounding box center [860, 132] width 34 height 19
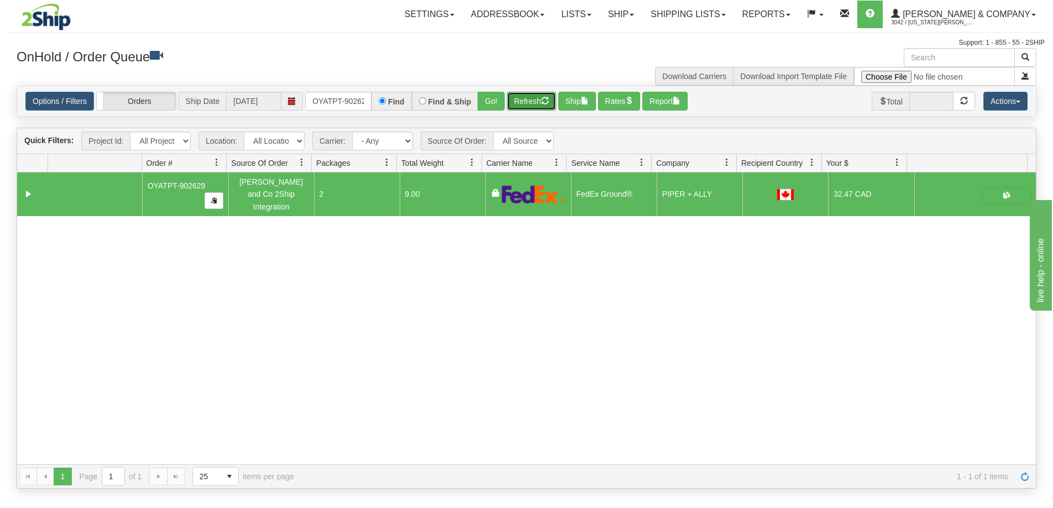
click at [526, 99] on button "Refresh" at bounding box center [531, 101] width 49 height 19
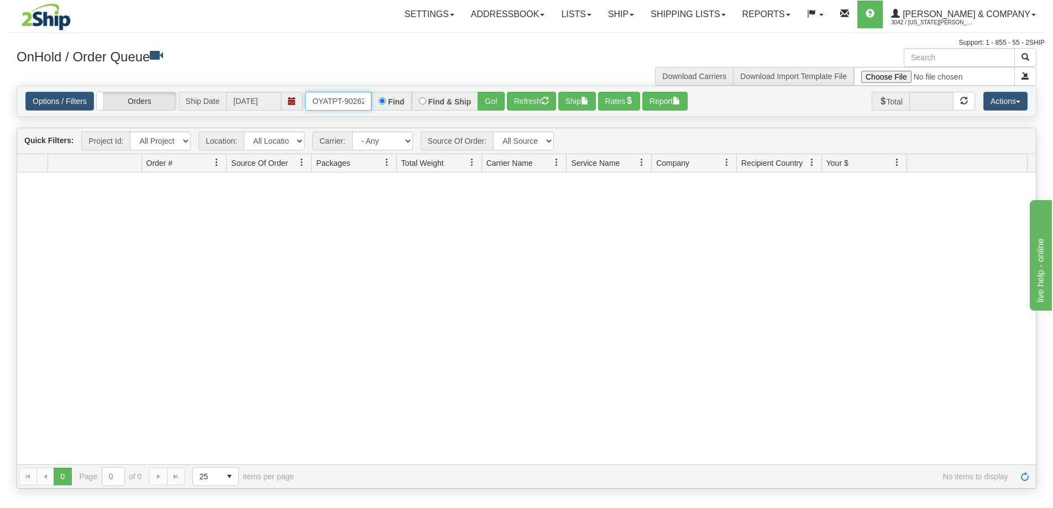
scroll to position [0, 6]
drag, startPoint x: 310, startPoint y: 102, endPoint x: 419, endPoint y: 105, distance: 108.4
click at [419, 105] on div "OYATPT-902629 Find Find & Ship Go!" at bounding box center [405, 101] width 200 height 19
type input "OYATPT-902630"
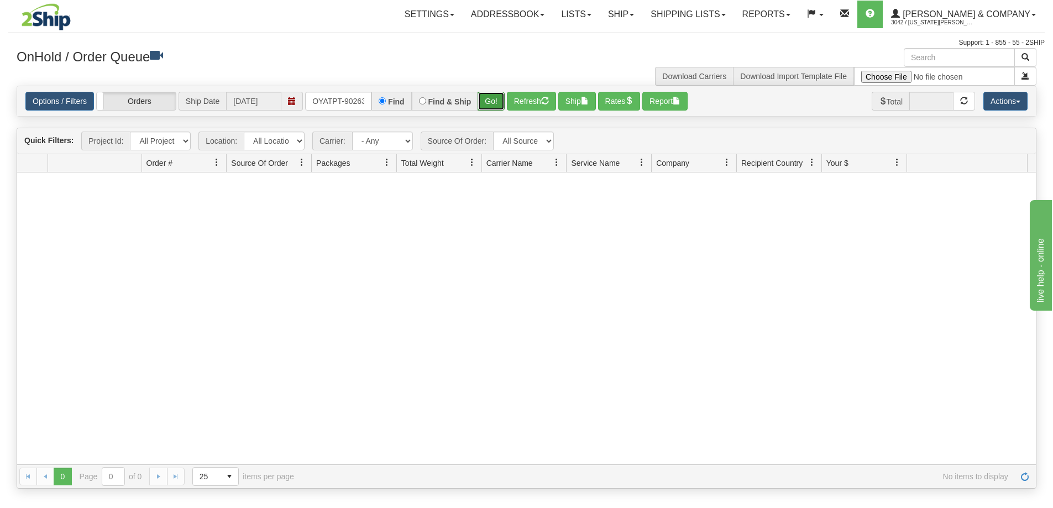
click at [485, 101] on button "Go!" at bounding box center [491, 101] width 27 height 19
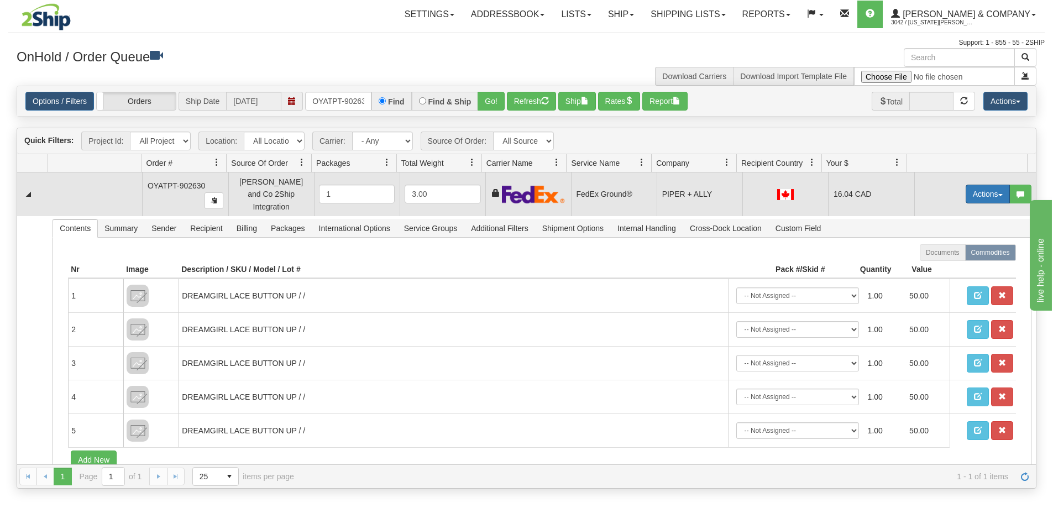
click at [983, 191] on button "Actions" at bounding box center [988, 194] width 44 height 19
click at [948, 268] on span "Delete" at bounding box center [947, 272] width 30 height 9
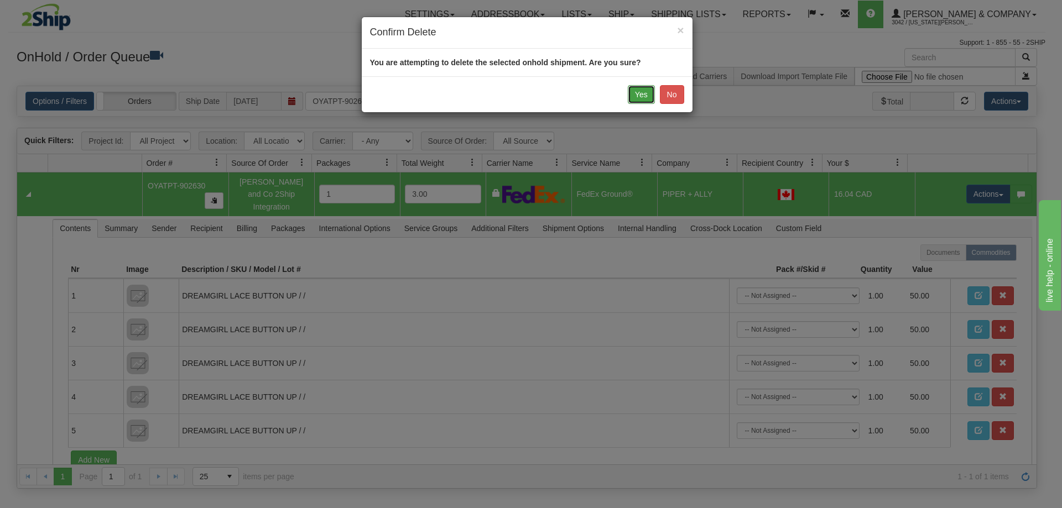
click at [644, 101] on button "Yes" at bounding box center [641, 94] width 27 height 19
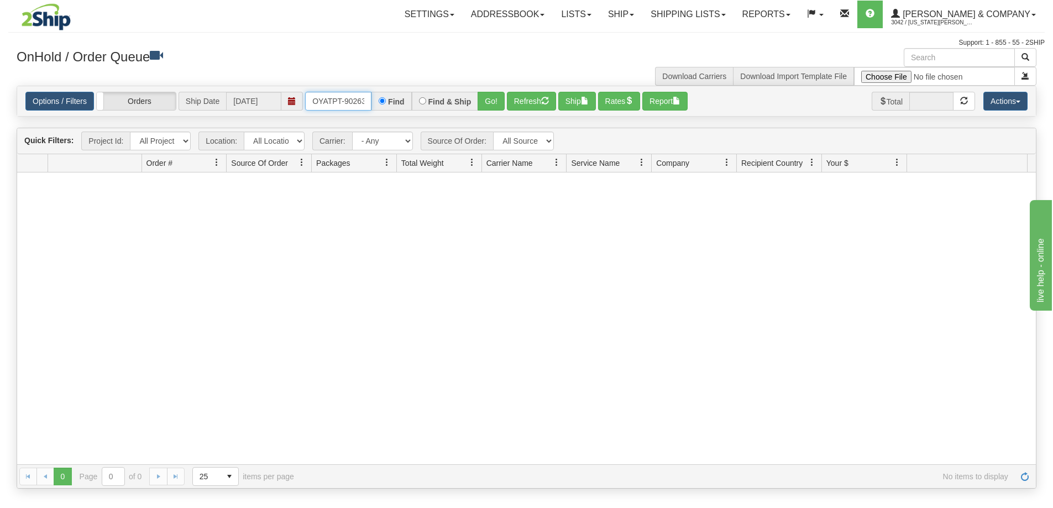
scroll to position [0, 6]
drag, startPoint x: 312, startPoint y: 99, endPoint x: 408, endPoint y: 105, distance: 95.8
click at [408, 105] on div "OYATPT-902630 Find Find & Ship Go!" at bounding box center [405, 101] width 200 height 19
type input "OYATPT-902603"
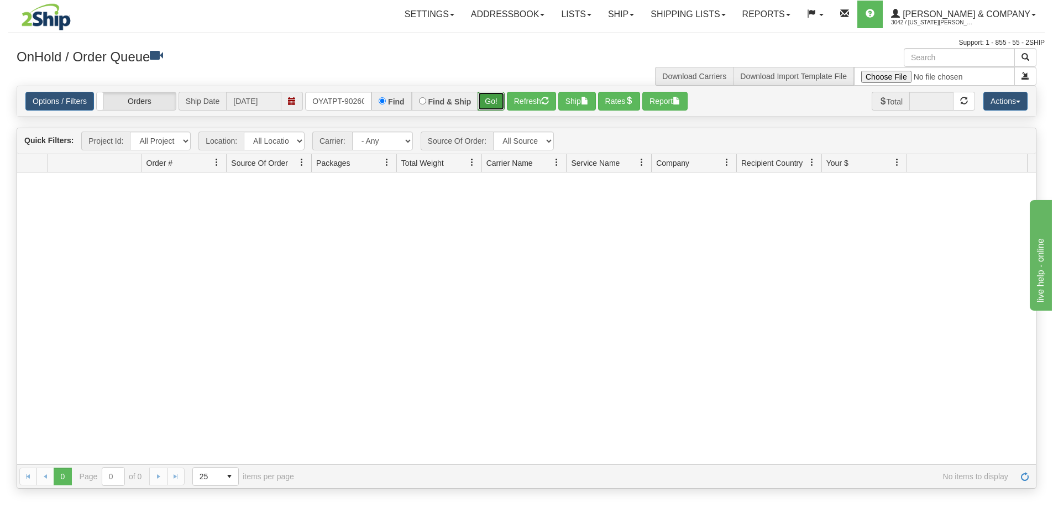
click at [486, 103] on button "Go!" at bounding box center [491, 101] width 27 height 19
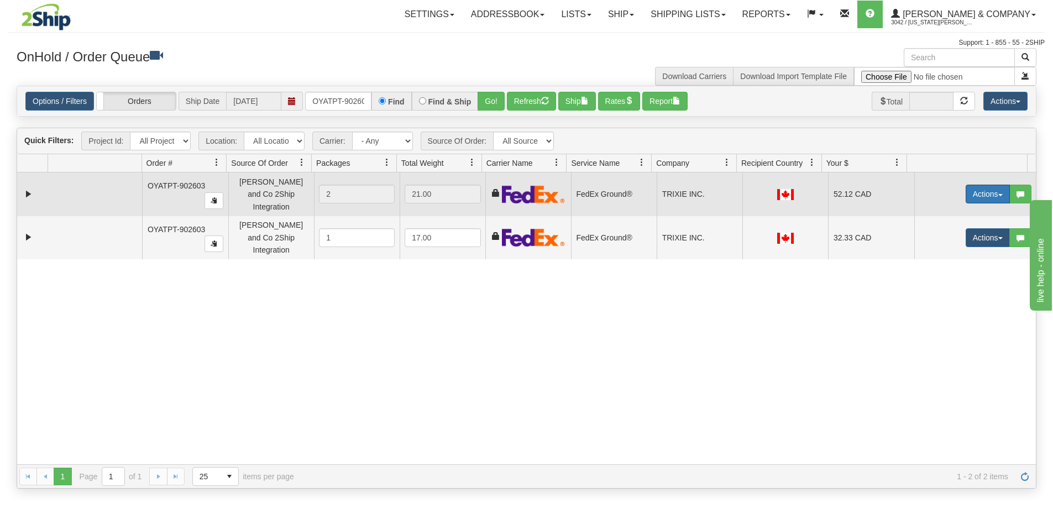
click at [981, 190] on button "Actions" at bounding box center [988, 194] width 44 height 19
click at [952, 254] on link "Ship" at bounding box center [965, 258] width 88 height 14
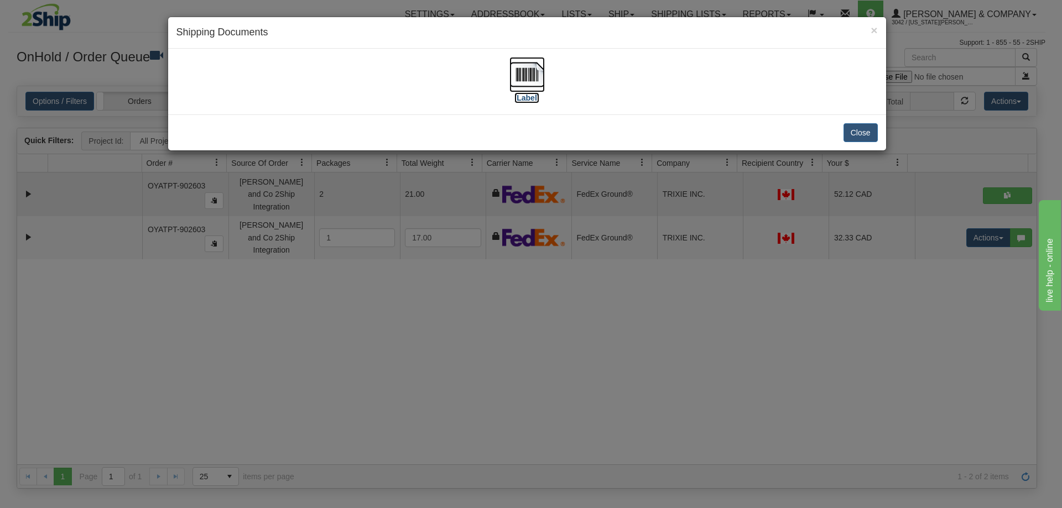
click at [526, 77] on img at bounding box center [526, 74] width 35 height 35
click at [865, 128] on button "Close" at bounding box center [860, 132] width 34 height 19
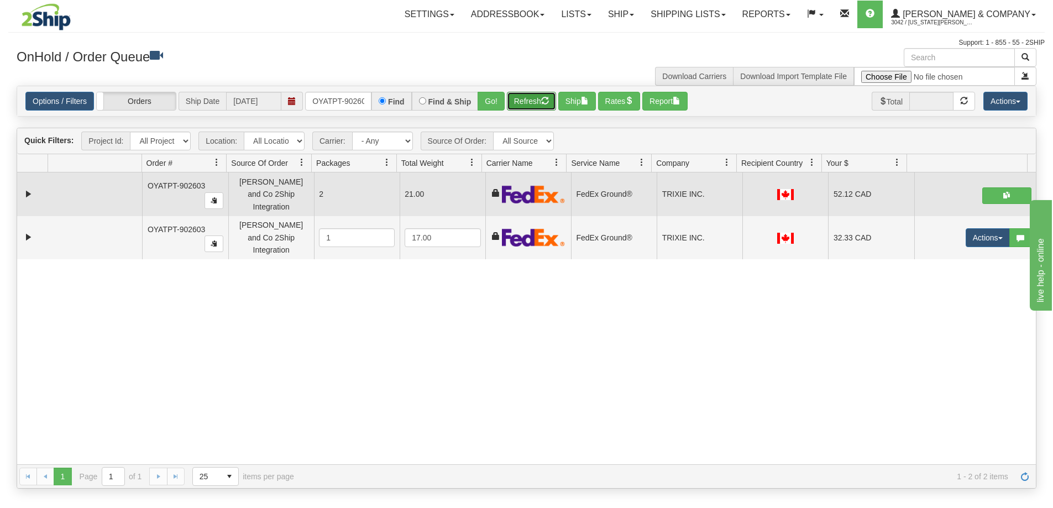
click at [524, 100] on button "Refresh" at bounding box center [531, 101] width 49 height 19
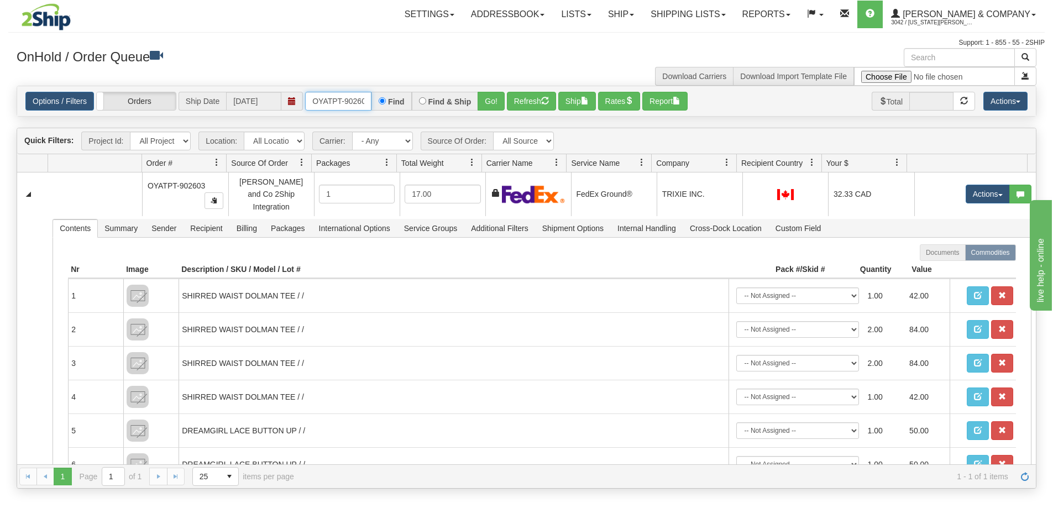
scroll to position [0, 6]
drag, startPoint x: 312, startPoint y: 98, endPoint x: 426, endPoint y: 98, distance: 113.3
click at [426, 98] on div "OYATPT-902603 Find Find & Ship Go!" at bounding box center [405, 101] width 200 height 19
type input "OYATPT-902605"
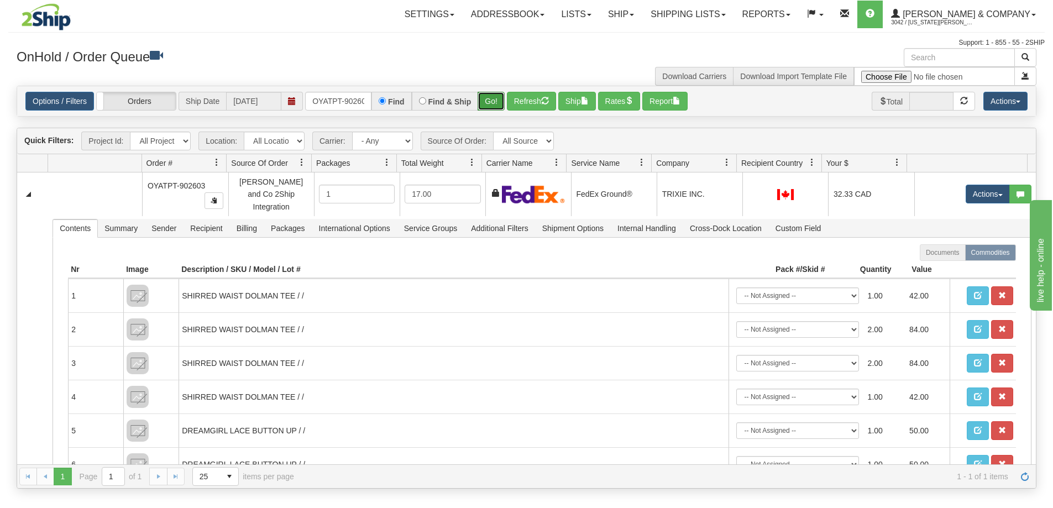
click at [493, 103] on button "Go!" at bounding box center [491, 101] width 27 height 19
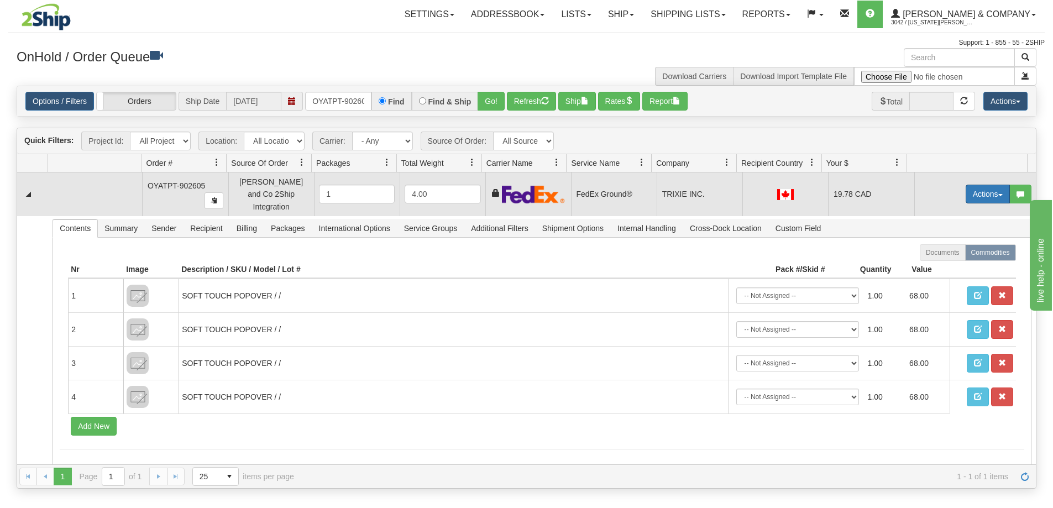
click at [983, 189] on button "Actions" at bounding box center [988, 194] width 44 height 19
click at [945, 268] on span "Delete" at bounding box center [947, 272] width 30 height 9
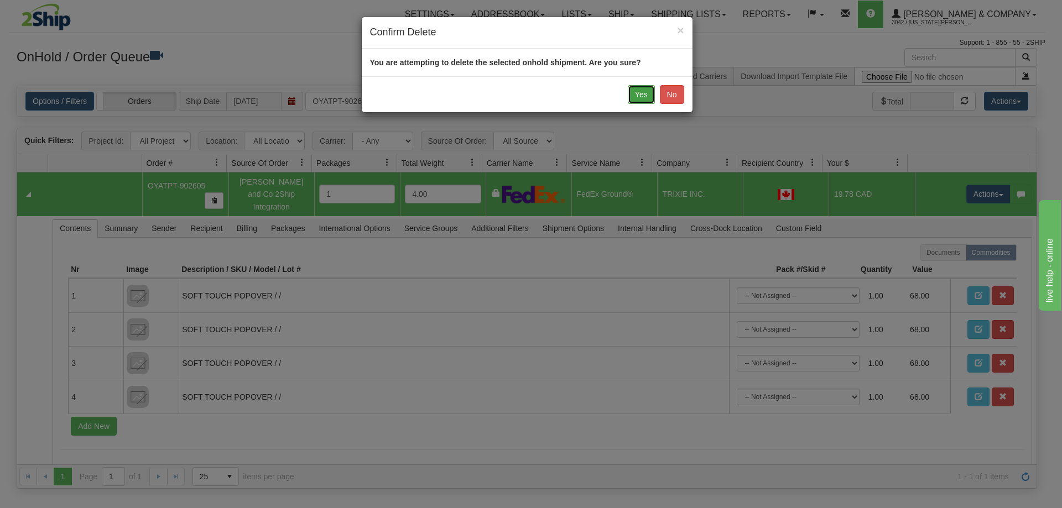
click at [635, 98] on button "Yes" at bounding box center [641, 94] width 27 height 19
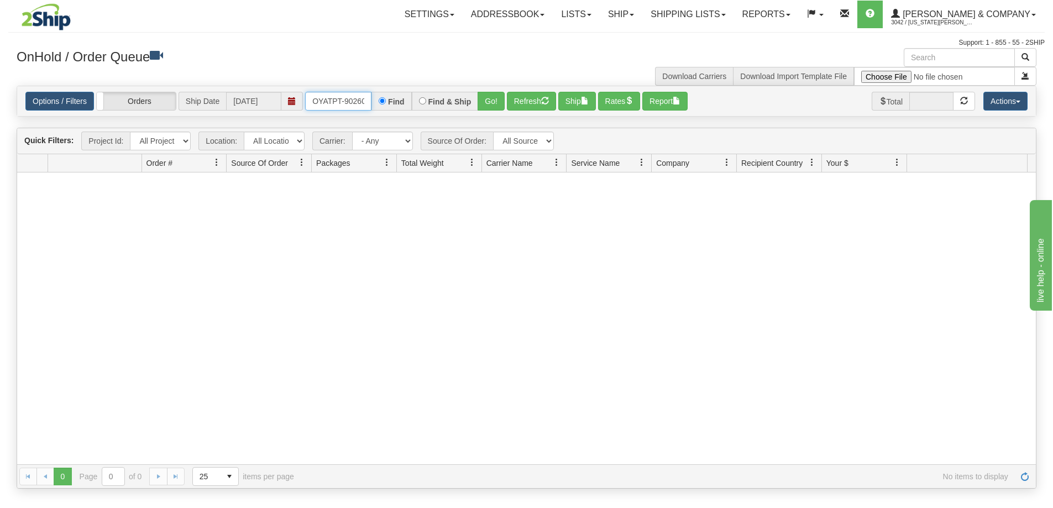
scroll to position [0, 6]
drag, startPoint x: 315, startPoint y: 96, endPoint x: 391, endPoint y: 107, distance: 77.1
click at [391, 107] on div "OYATPT-902605 Find Find & Ship Go!" at bounding box center [405, 101] width 200 height 19
type input "OYATPT-902803"
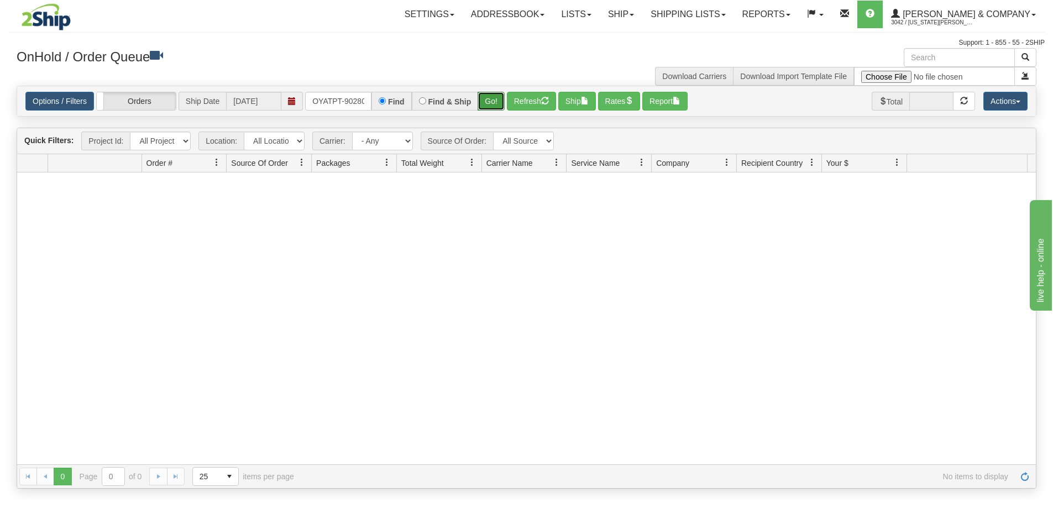
click at [494, 100] on button "Go!" at bounding box center [491, 101] width 27 height 19
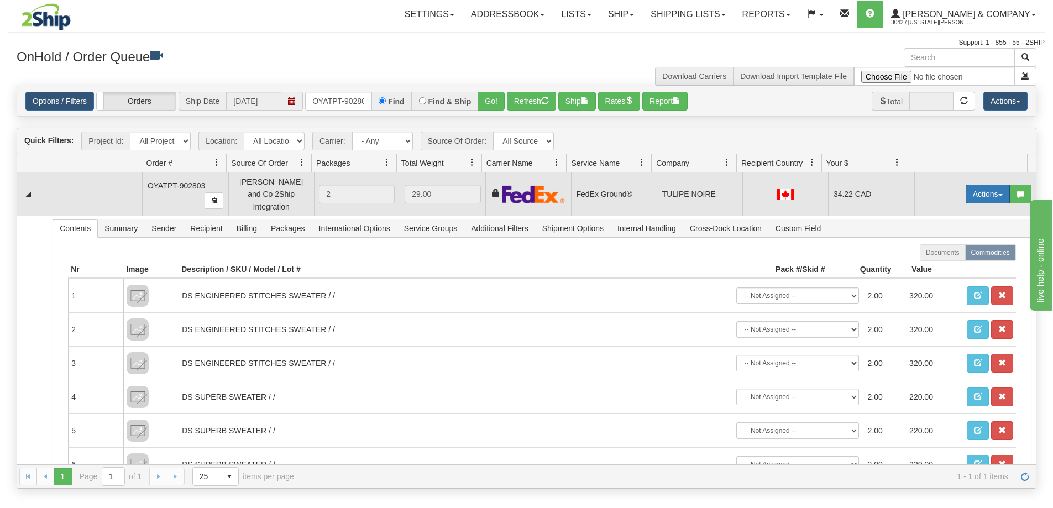
click at [974, 194] on button "Actions" at bounding box center [988, 194] width 44 height 19
click at [943, 254] on span "Ship" at bounding box center [943, 258] width 23 height 9
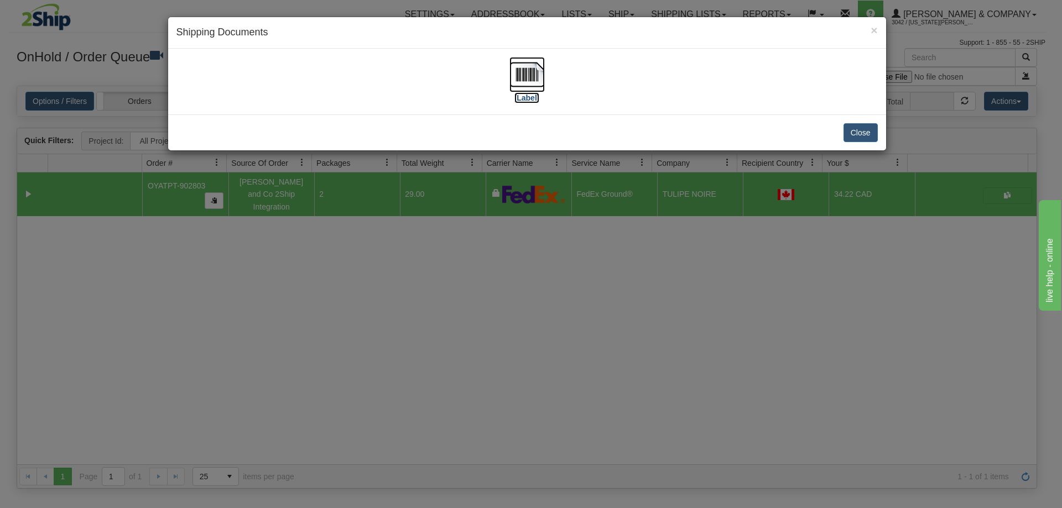
click at [532, 79] on img at bounding box center [526, 74] width 35 height 35
click at [850, 135] on button "Close" at bounding box center [860, 132] width 34 height 19
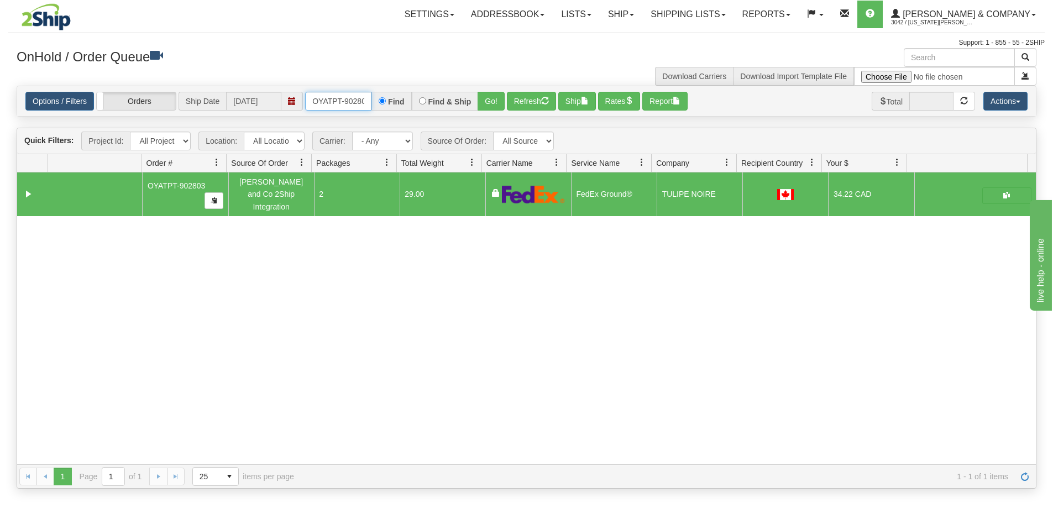
scroll to position [0, 6]
drag, startPoint x: 313, startPoint y: 98, endPoint x: 399, endPoint y: 110, distance: 87.0
click at [399, 110] on div "OYATPT-902803 Find Find & Ship Go!" at bounding box center [405, 101] width 200 height 19
type input "OYATPT-902908"
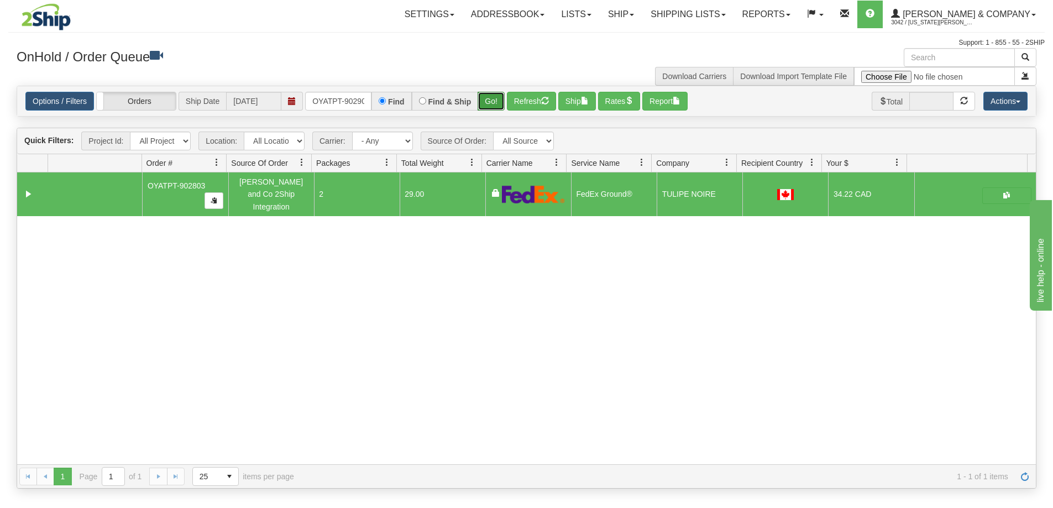
click at [491, 103] on button "Go!" at bounding box center [491, 101] width 27 height 19
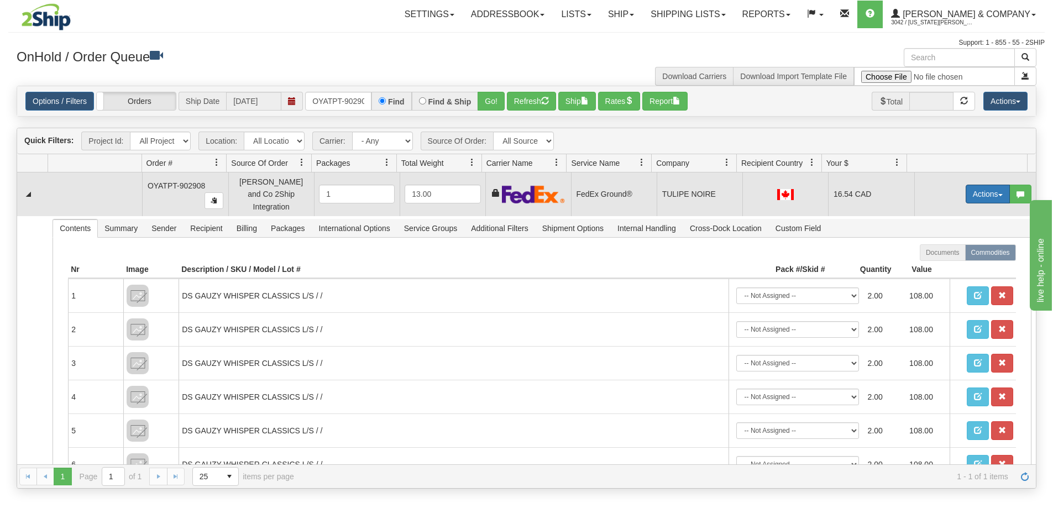
click at [974, 190] on button "Actions" at bounding box center [988, 194] width 44 height 19
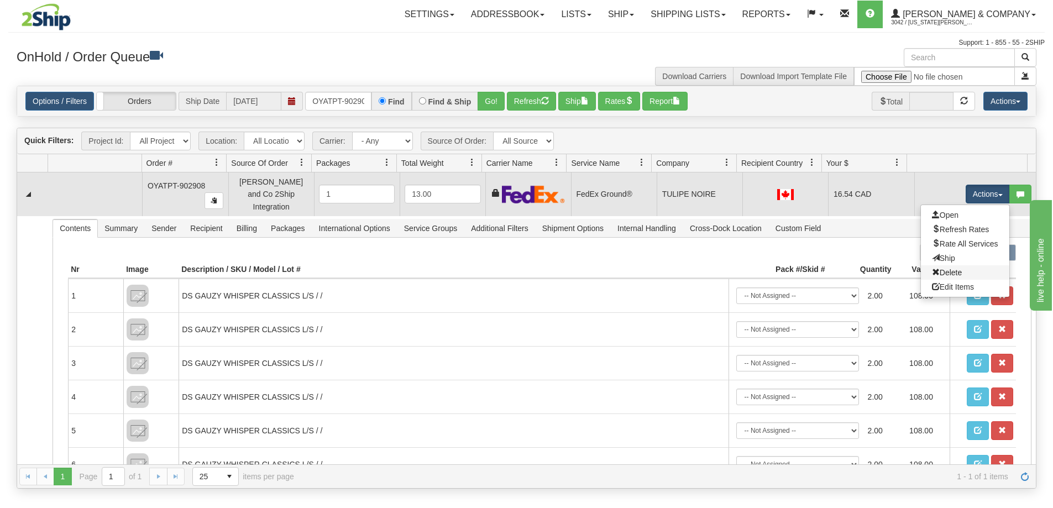
click at [953, 267] on link "Delete" at bounding box center [965, 272] width 88 height 14
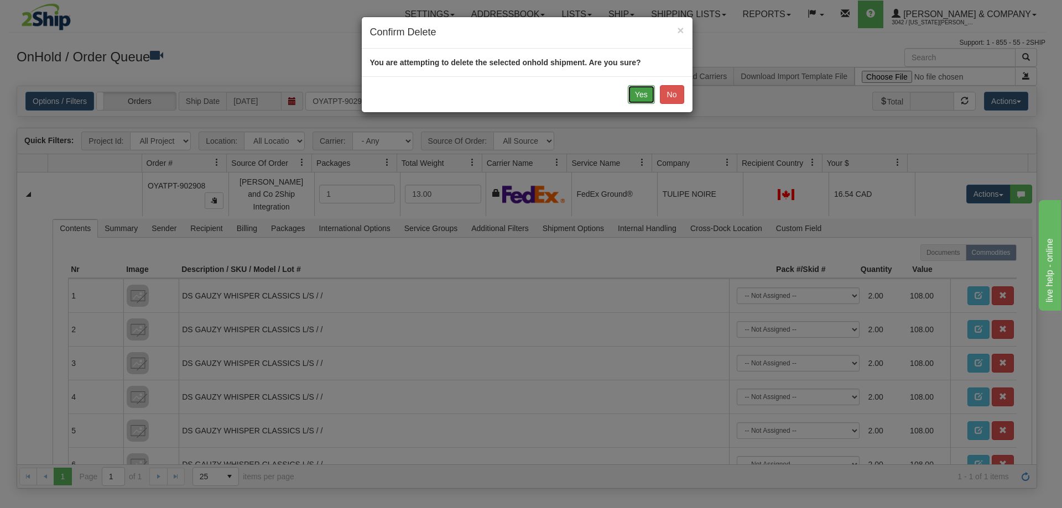
click at [646, 94] on button "Yes" at bounding box center [641, 94] width 27 height 19
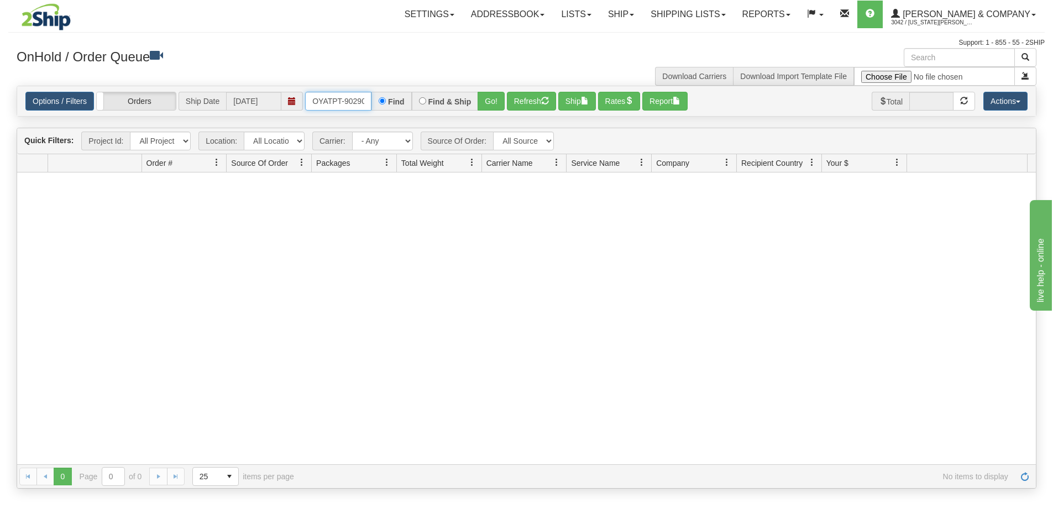
scroll to position [0, 6]
drag, startPoint x: 313, startPoint y: 101, endPoint x: 388, endPoint y: 101, distance: 75.2
click at [388, 101] on div "OYATPT-902908 Find Find & Ship Go!" at bounding box center [405, 101] width 200 height 19
type input "OYATPT-902670"
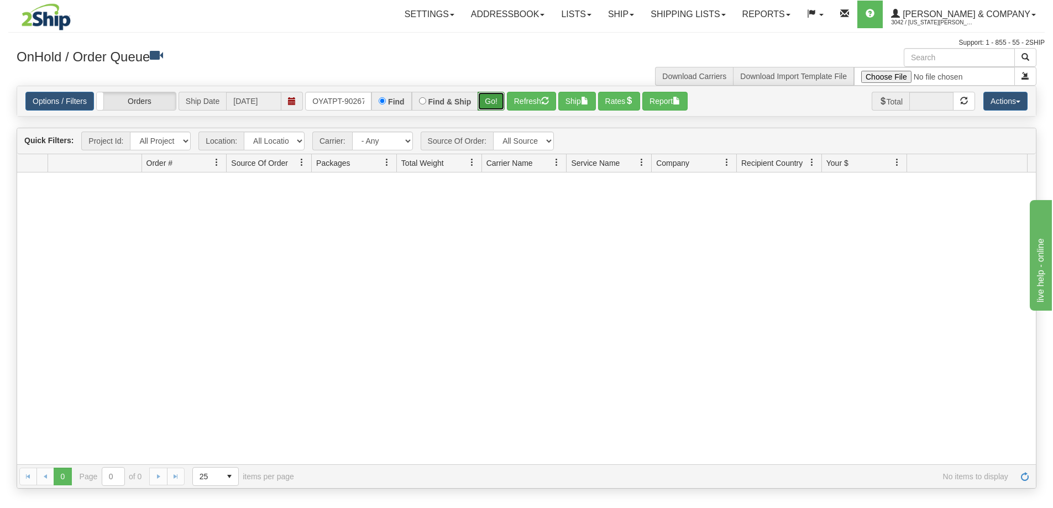
click at [486, 102] on button "Go!" at bounding box center [491, 101] width 27 height 19
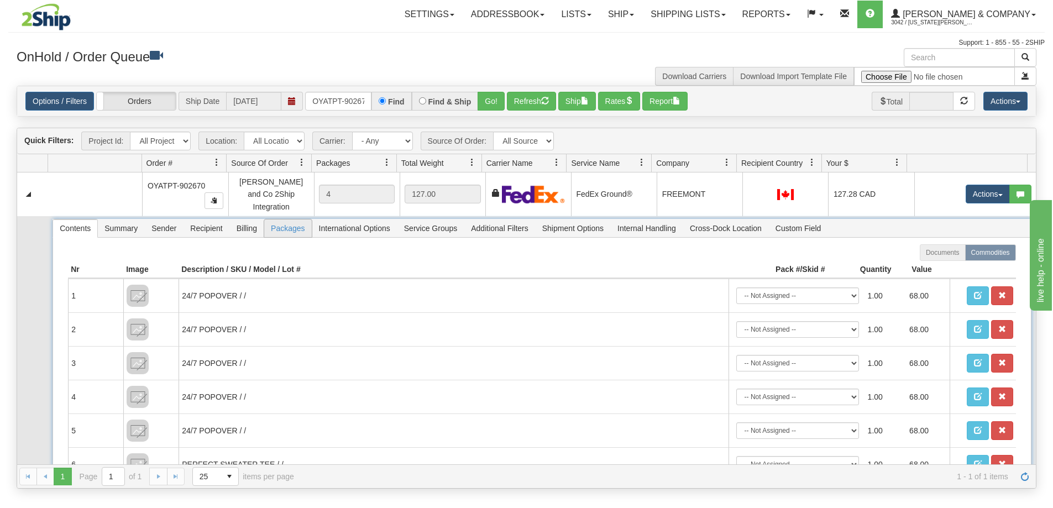
click at [276, 220] on span "Packages" at bounding box center [287, 229] width 47 height 18
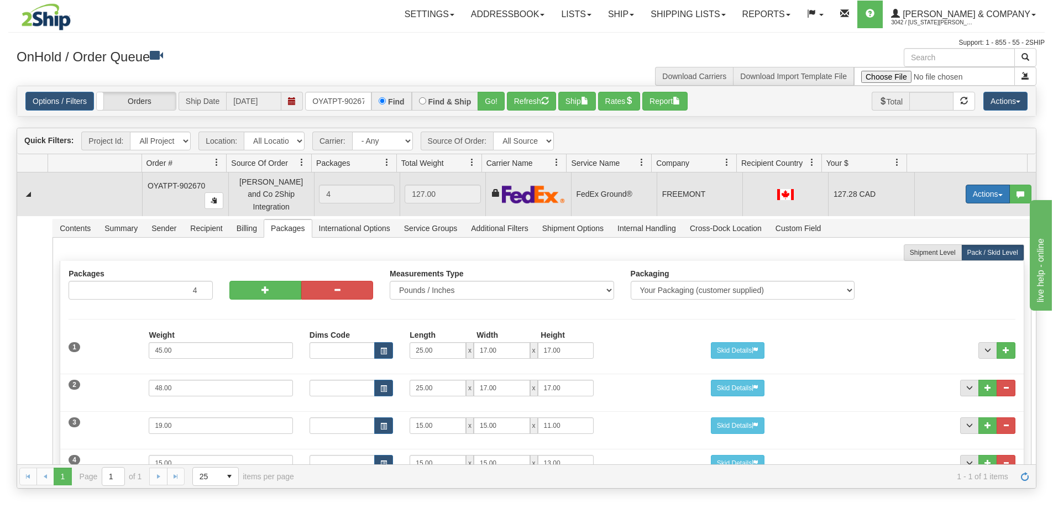
click at [983, 191] on button "Actions" at bounding box center [988, 194] width 44 height 19
click at [941, 254] on span "Ship" at bounding box center [943, 258] width 23 height 9
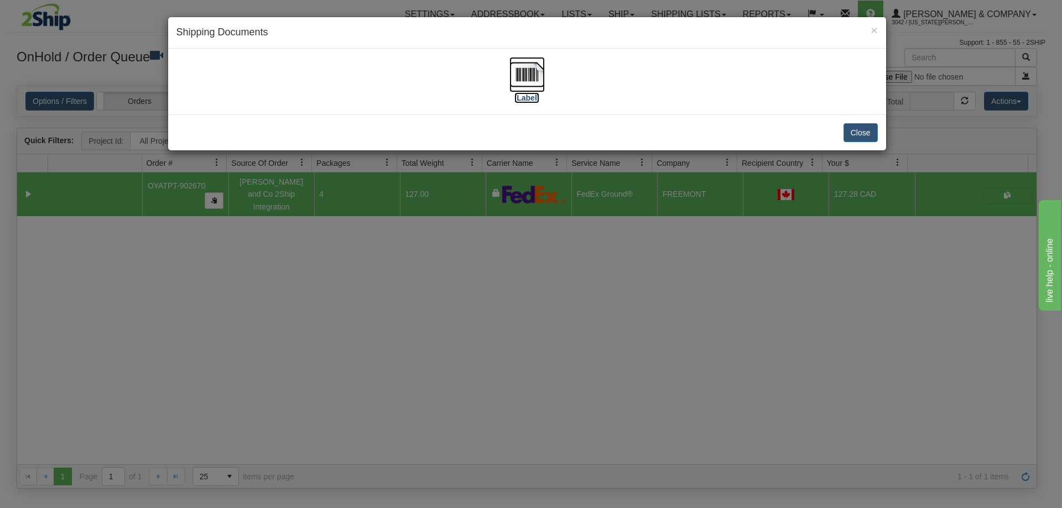
click at [523, 83] on img at bounding box center [526, 74] width 35 height 35
click at [860, 135] on button "Close" at bounding box center [860, 132] width 34 height 19
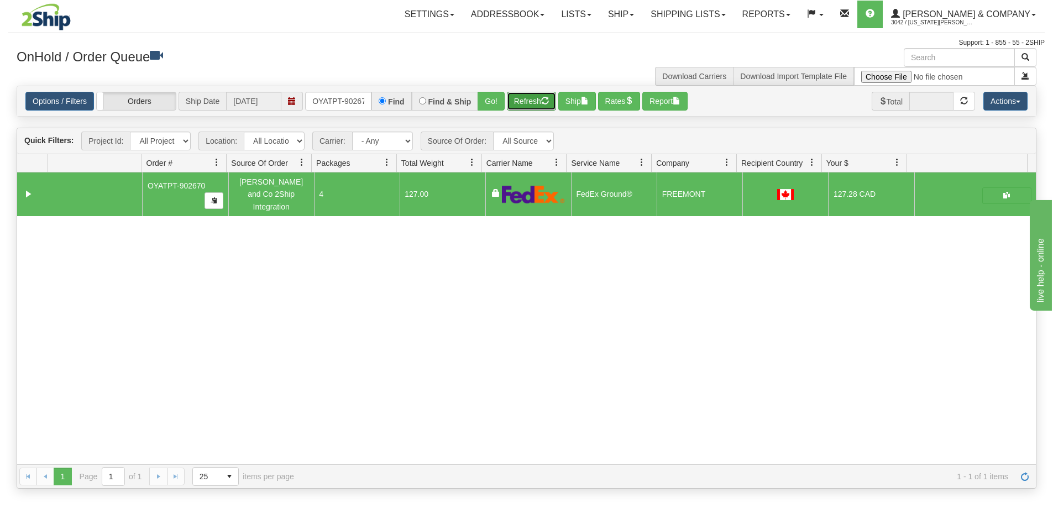
click at [528, 104] on button "Refresh" at bounding box center [531, 101] width 49 height 19
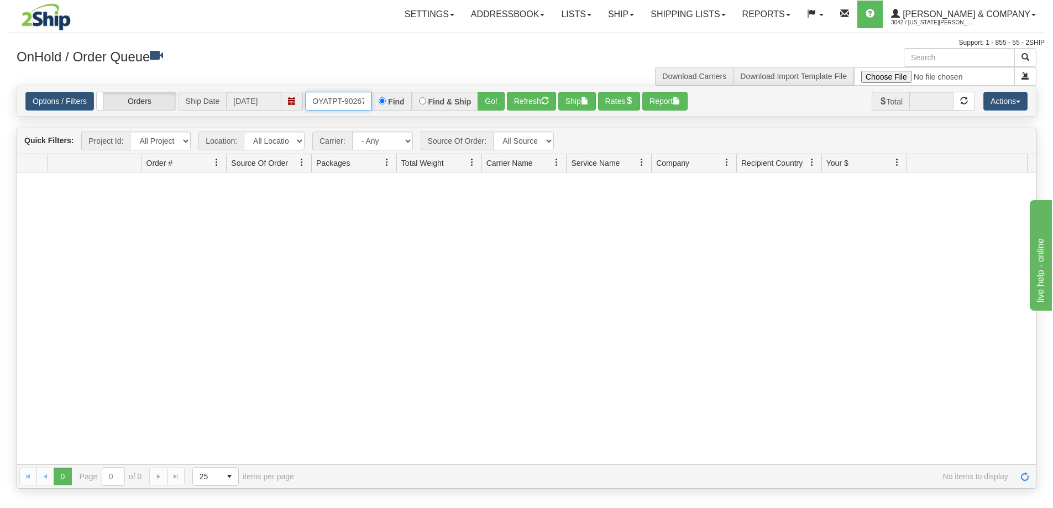
scroll to position [0, 6]
drag, startPoint x: 310, startPoint y: 102, endPoint x: 388, endPoint y: 102, distance: 78.0
click at [388, 102] on div "OYATPT-902670 Find Find & Ship Go!" at bounding box center [405, 101] width 200 height 19
type input "OYATPT-902621"
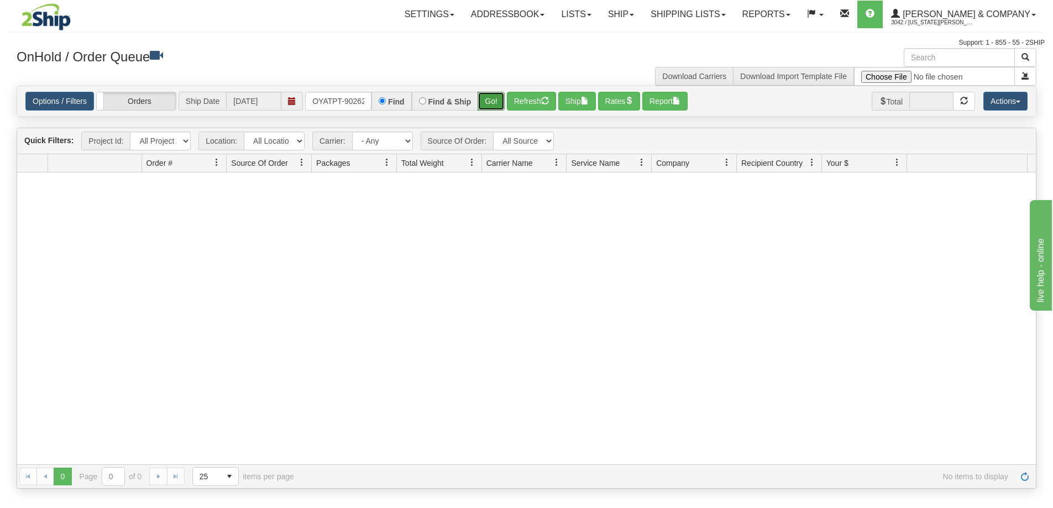
click at [494, 103] on button "Go!" at bounding box center [491, 101] width 27 height 19
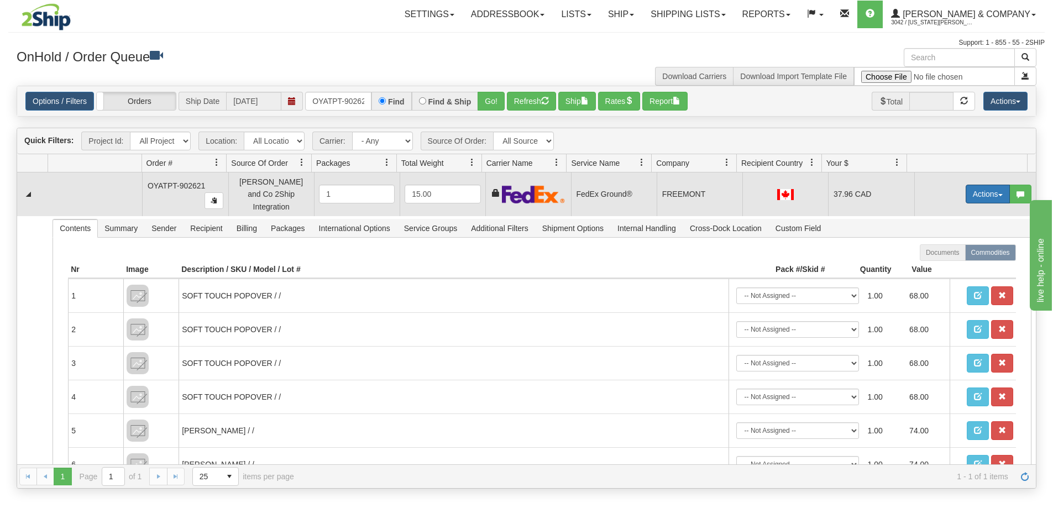
click at [983, 185] on button "Actions" at bounding box center [988, 194] width 44 height 19
click at [949, 268] on span "Delete" at bounding box center [947, 272] width 30 height 9
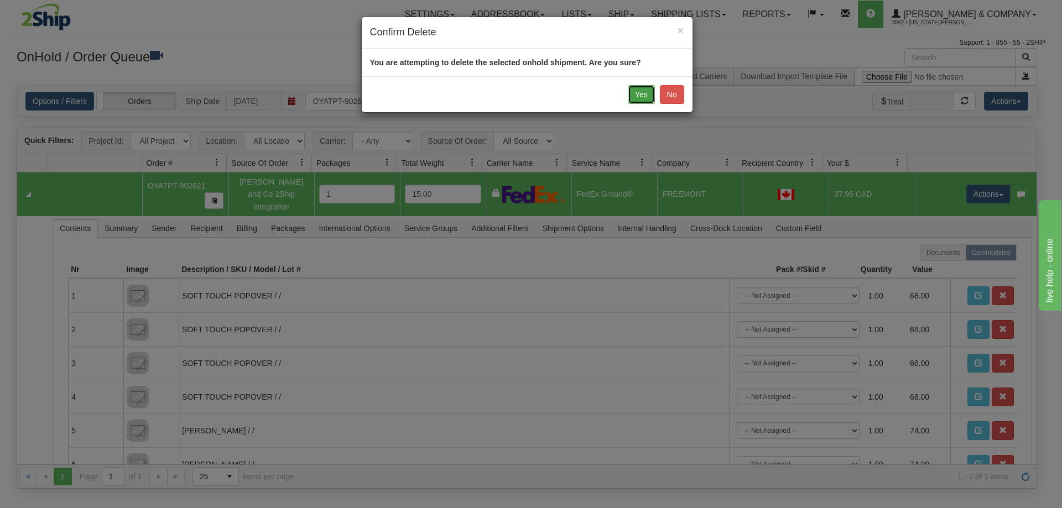
click at [642, 93] on button "Yes" at bounding box center [641, 94] width 27 height 19
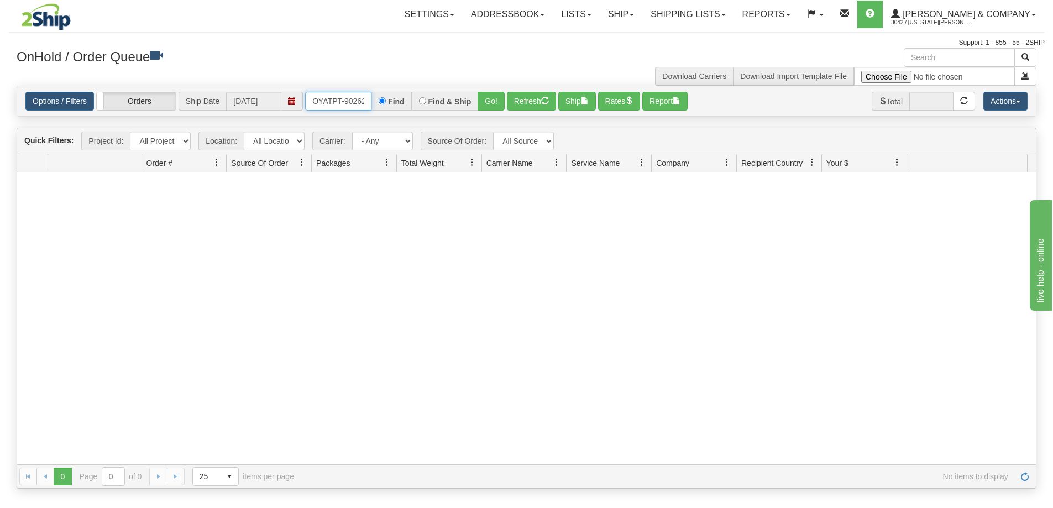
scroll to position [0, 6]
drag, startPoint x: 314, startPoint y: 100, endPoint x: 389, endPoint y: 100, distance: 75.8
click at [389, 100] on div "OYATPT-902621 Find Find & Ship Go!" at bounding box center [405, 101] width 200 height 19
type input "OYATPT-902622"
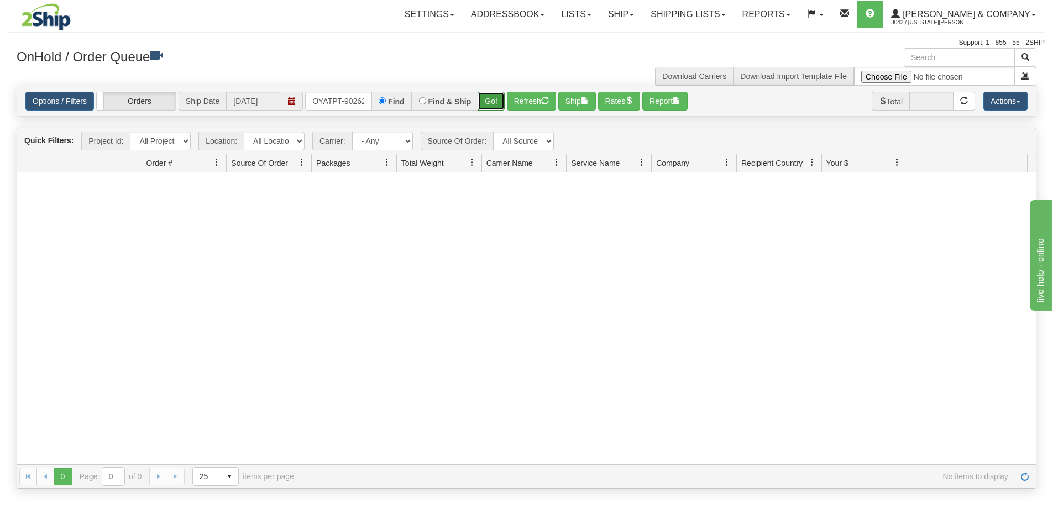
click at [491, 100] on button "Go!" at bounding box center [491, 101] width 27 height 19
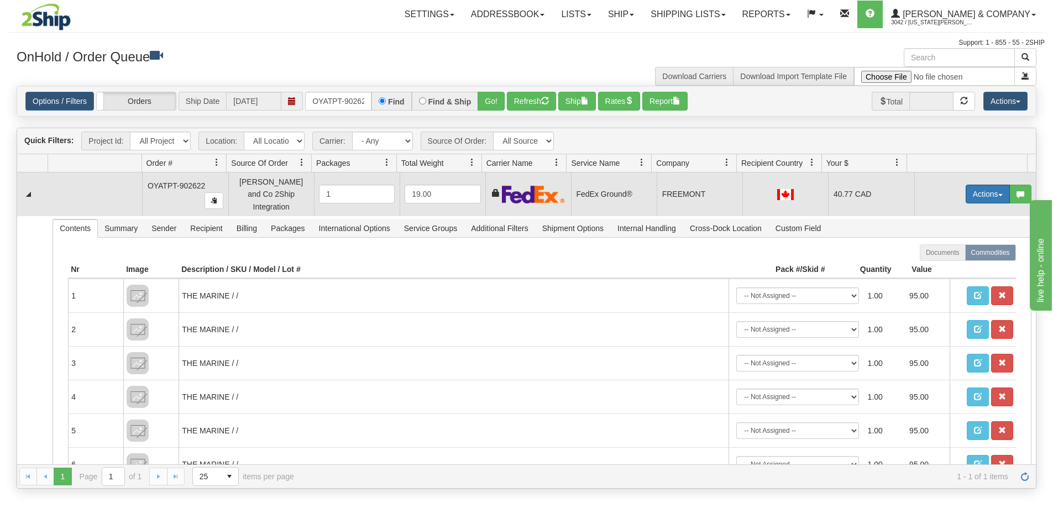
click at [984, 189] on button "Actions" at bounding box center [988, 194] width 44 height 19
click at [950, 268] on span "Delete" at bounding box center [947, 272] width 30 height 9
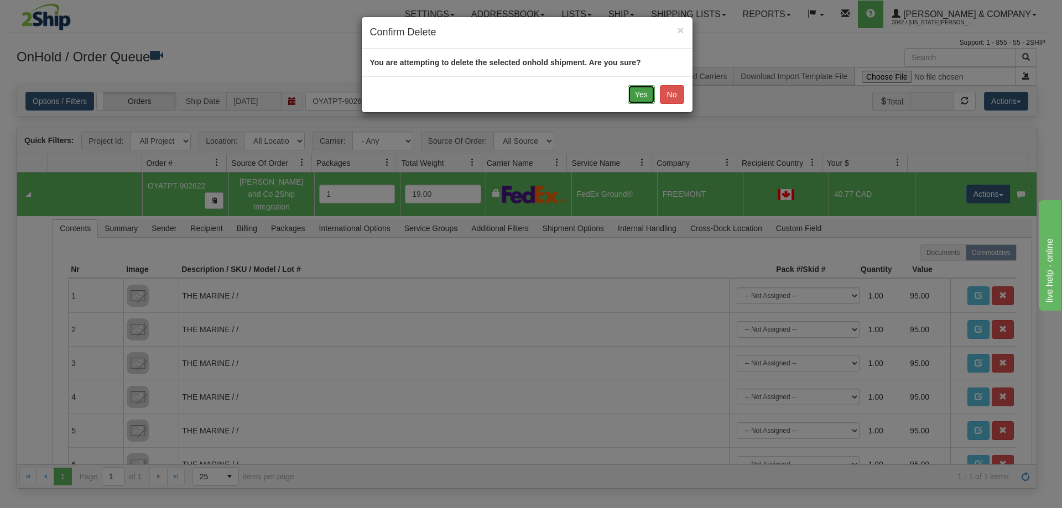
click at [638, 95] on button "Yes" at bounding box center [641, 94] width 27 height 19
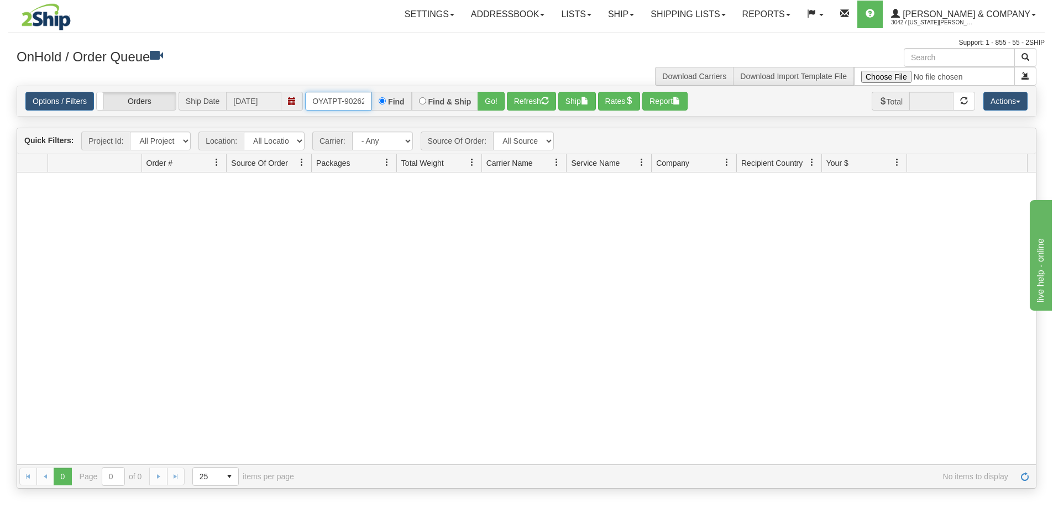
scroll to position [0, 6]
drag, startPoint x: 312, startPoint y: 100, endPoint x: 405, endPoint y: 99, distance: 93.4
click at [405, 99] on div "OYATPT-902622 Find Find & Ship Go!" at bounding box center [405, 101] width 200 height 19
type input "OYATPT-902624"
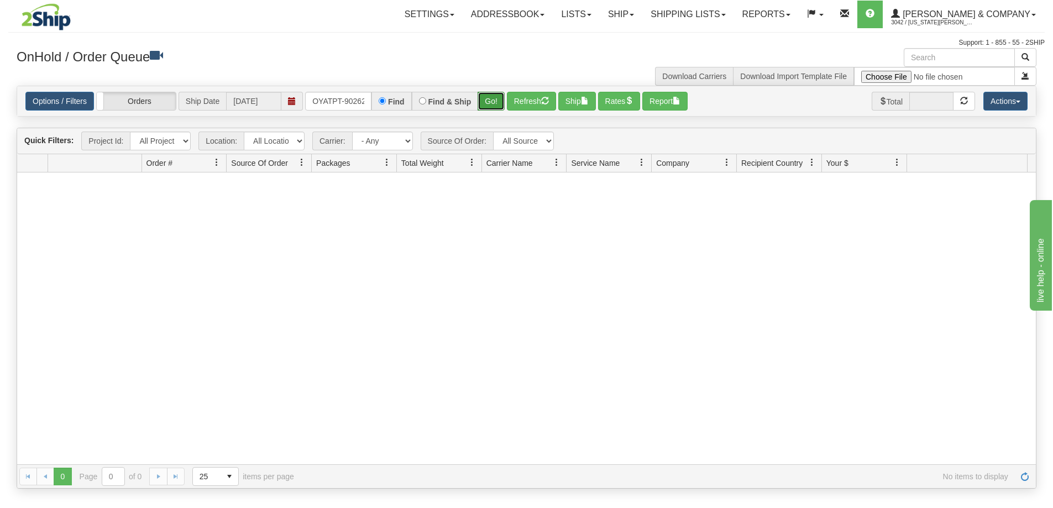
click at [493, 96] on button "Go!" at bounding box center [491, 101] width 27 height 19
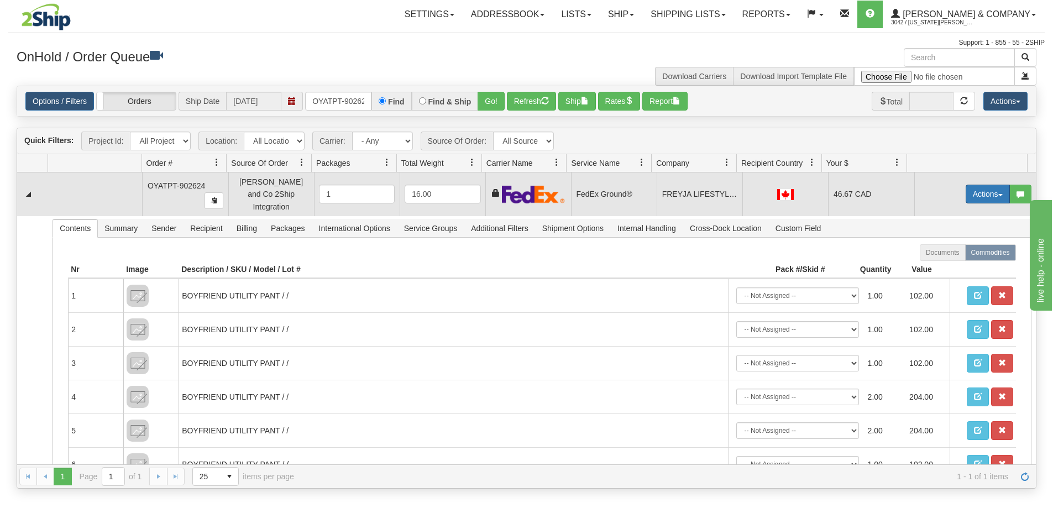
click at [992, 194] on button "Actions" at bounding box center [988, 194] width 44 height 19
click at [943, 254] on span "Ship" at bounding box center [943, 258] width 23 height 9
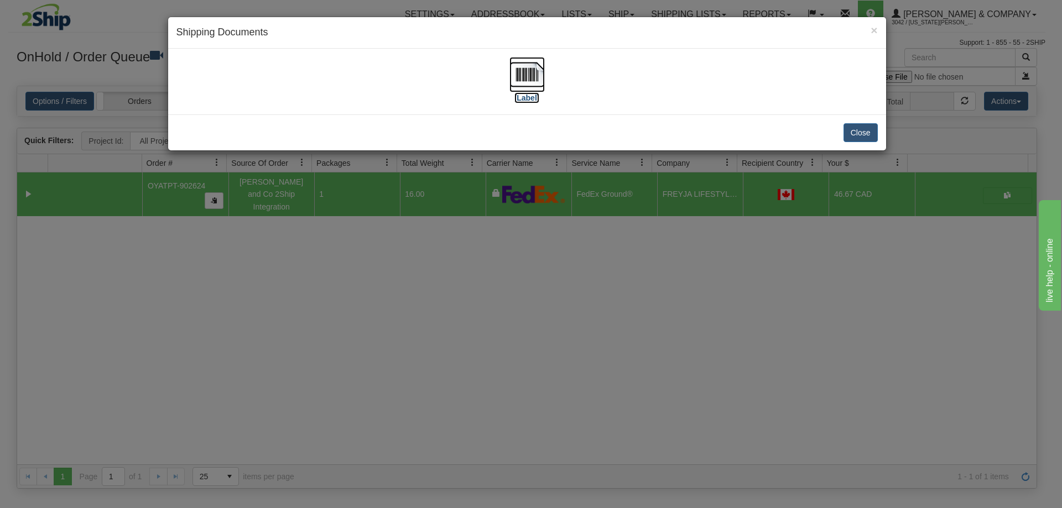
click at [525, 79] on img at bounding box center [526, 74] width 35 height 35
click at [871, 134] on button "Close" at bounding box center [860, 132] width 34 height 19
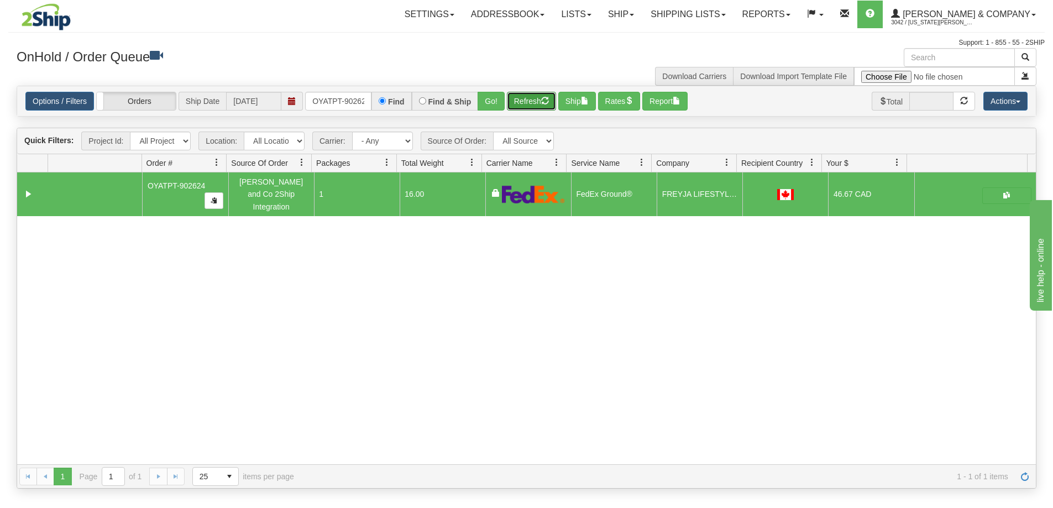
click at [528, 109] on button "Refresh" at bounding box center [531, 101] width 49 height 19
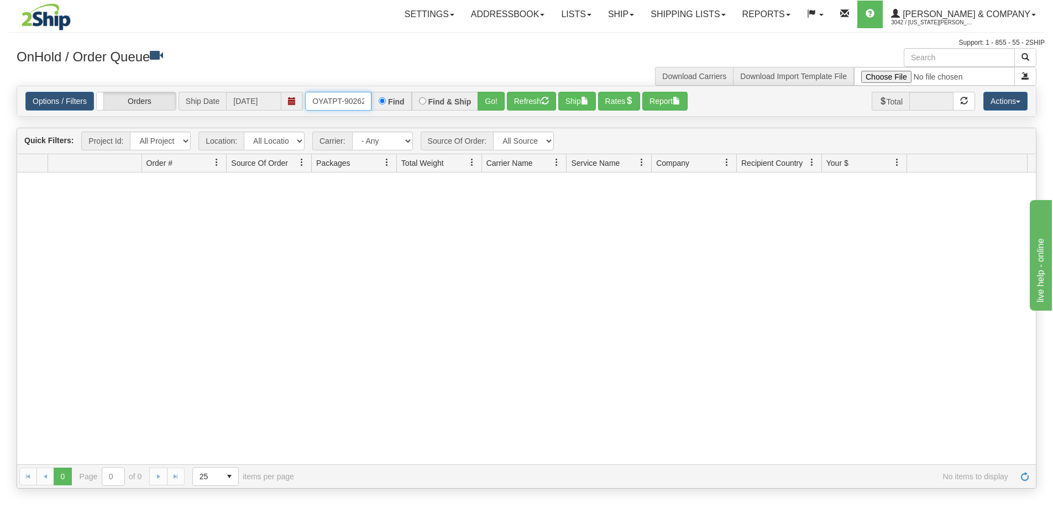
scroll to position [0, 6]
drag, startPoint x: 310, startPoint y: 99, endPoint x: 397, endPoint y: 104, distance: 87.5
click at [397, 104] on div "OYATPT-902624 Find Find & Ship Go!" at bounding box center [405, 101] width 200 height 19
click at [351, 103] on input "text" at bounding box center [338, 101] width 66 height 19
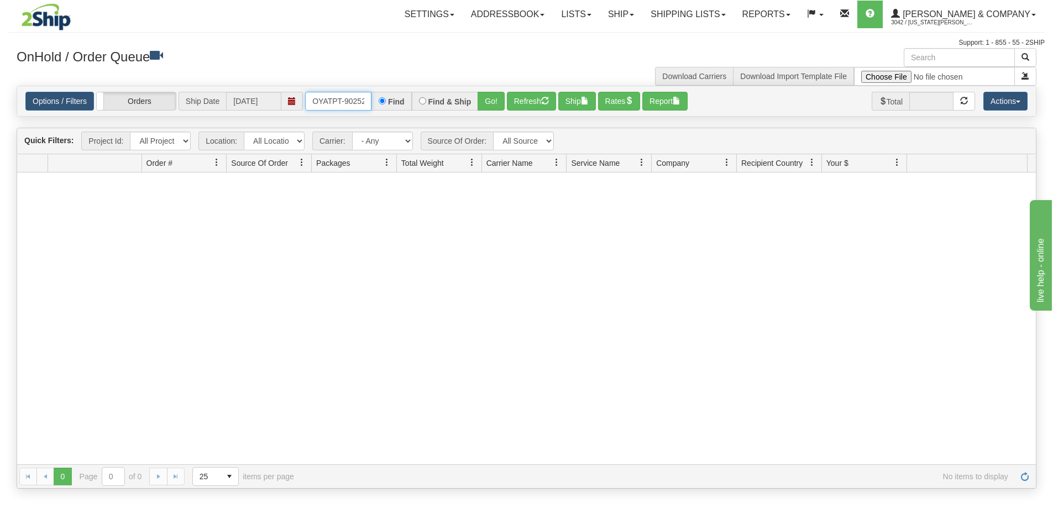
type input "OYATPT-902527"
click at [488, 102] on button "Go!" at bounding box center [491, 101] width 27 height 19
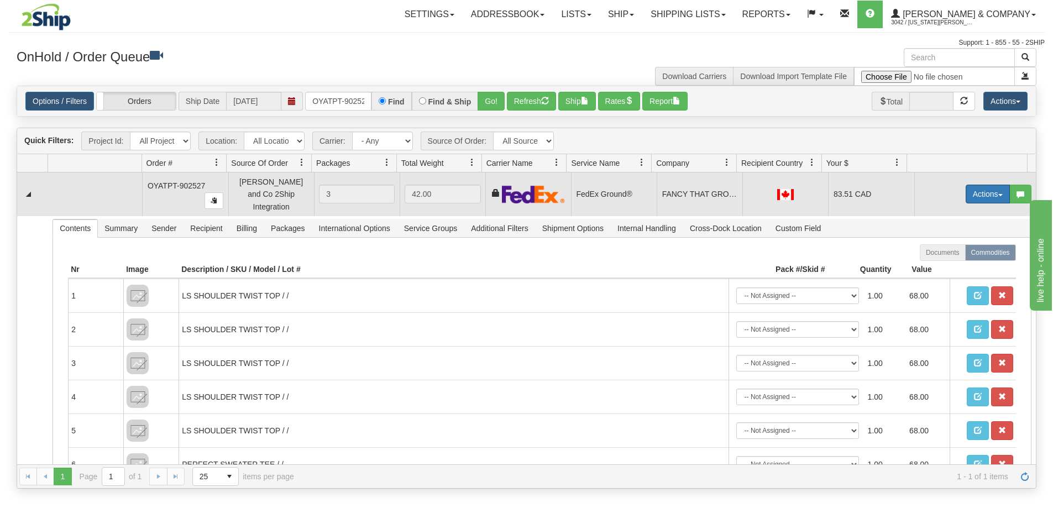
click at [985, 191] on button "Actions" at bounding box center [988, 194] width 44 height 19
click at [950, 254] on link "Ship" at bounding box center [965, 258] width 88 height 14
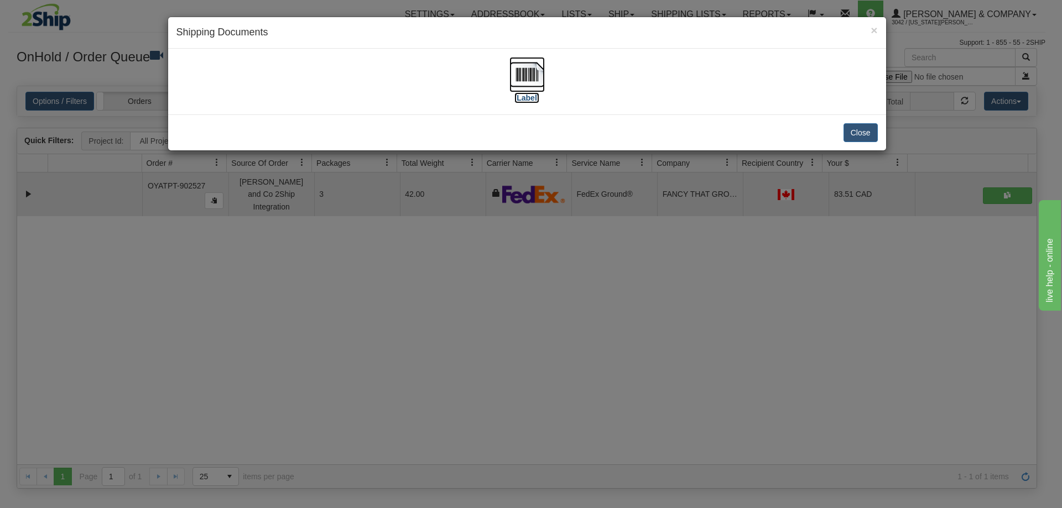
click at [523, 84] on img at bounding box center [526, 74] width 35 height 35
drag, startPoint x: 870, startPoint y: 132, endPoint x: 852, endPoint y: 133, distance: 17.7
click at [870, 132] on button "Close" at bounding box center [860, 132] width 34 height 19
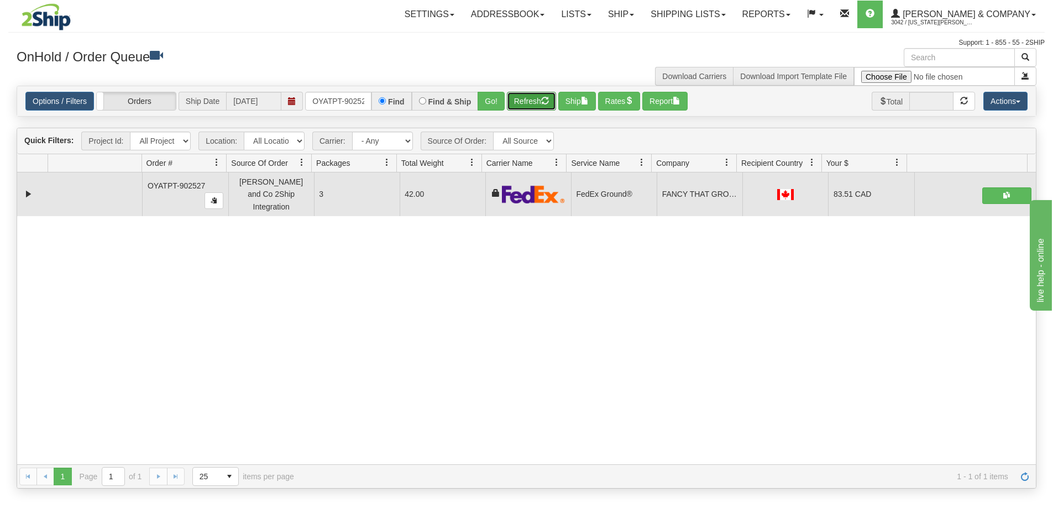
click at [521, 99] on button "Refresh" at bounding box center [531, 101] width 49 height 19
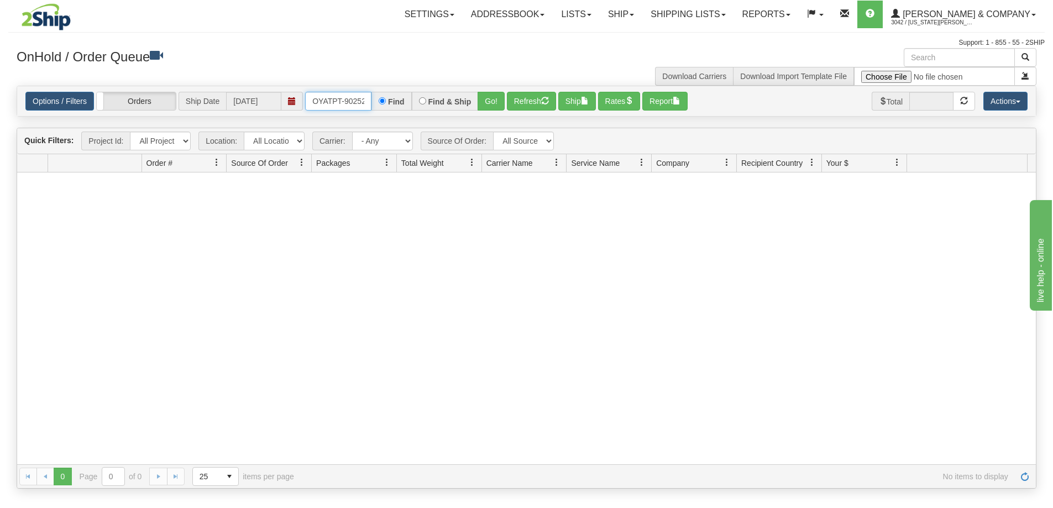
scroll to position [0, 6]
drag, startPoint x: 312, startPoint y: 104, endPoint x: 402, endPoint y: 112, distance: 89.9
click at [402, 112] on div "Options / Filters Group Shipments Orders Ship Date [DATE] OYATPT-902527 Find Fi…" at bounding box center [526, 101] width 1019 height 30
click at [332, 105] on input "text" at bounding box center [338, 101] width 66 height 19
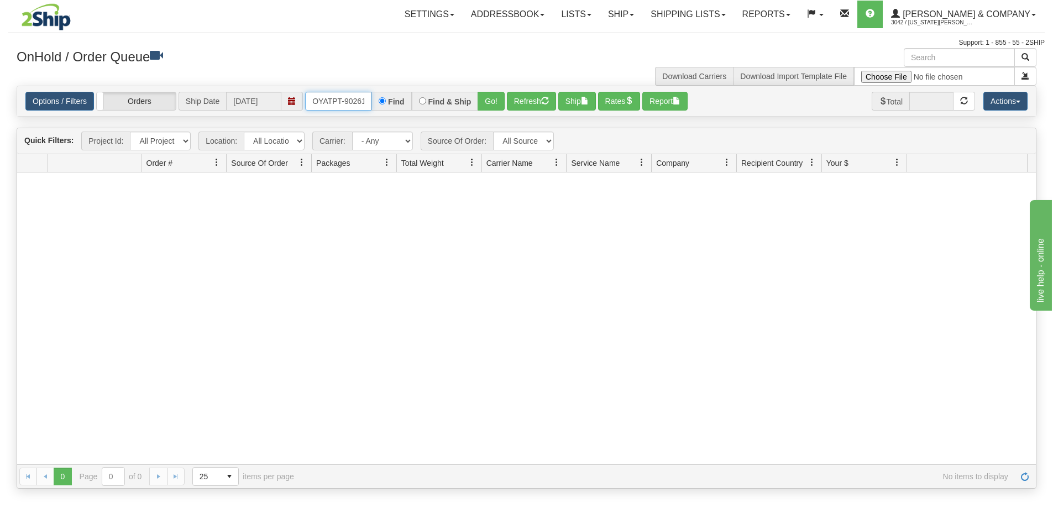
type input "OYATPT-902610"
click at [486, 96] on button "Go!" at bounding box center [491, 101] width 27 height 19
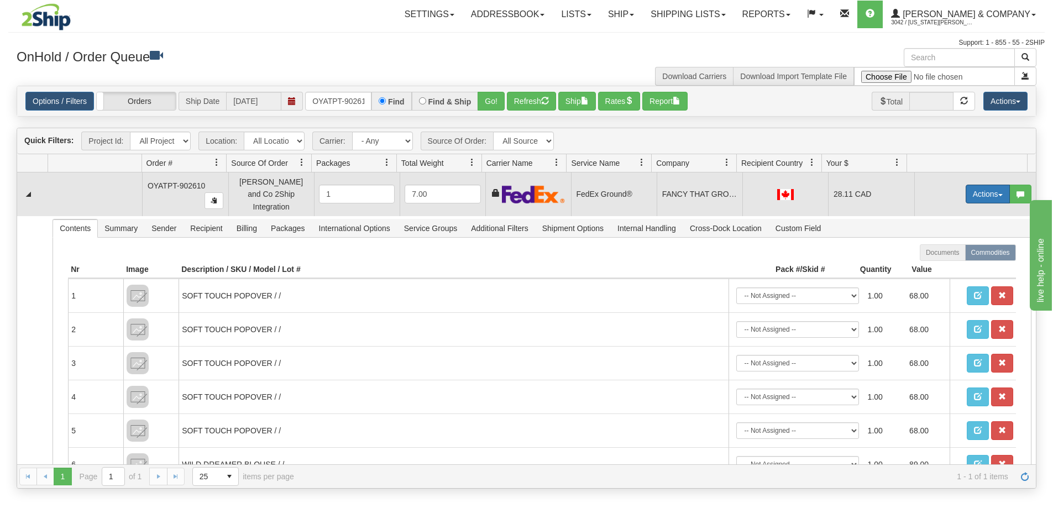
click at [972, 186] on button "Actions" at bounding box center [988, 194] width 44 height 19
click at [949, 269] on span "Delete" at bounding box center [947, 272] width 30 height 9
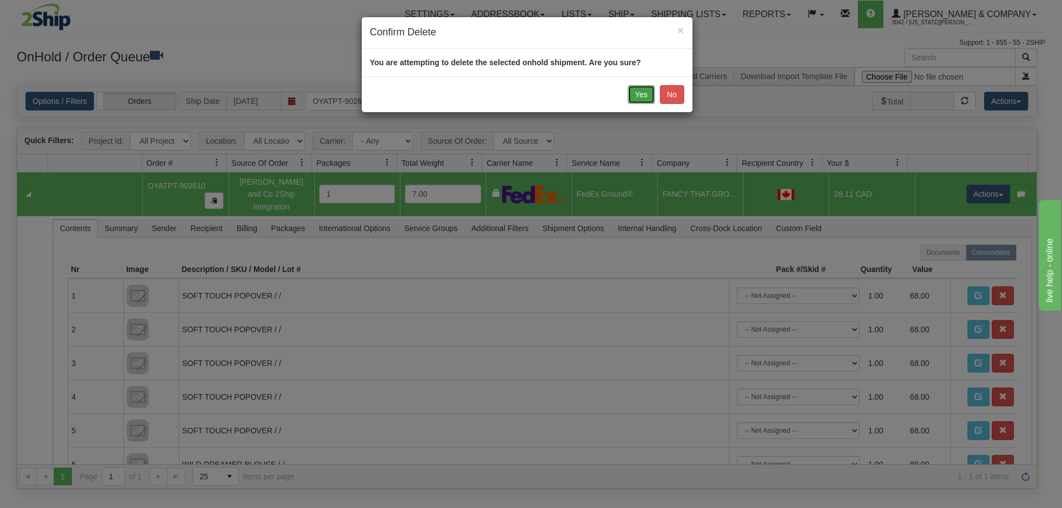
click at [643, 98] on button "Yes" at bounding box center [641, 94] width 27 height 19
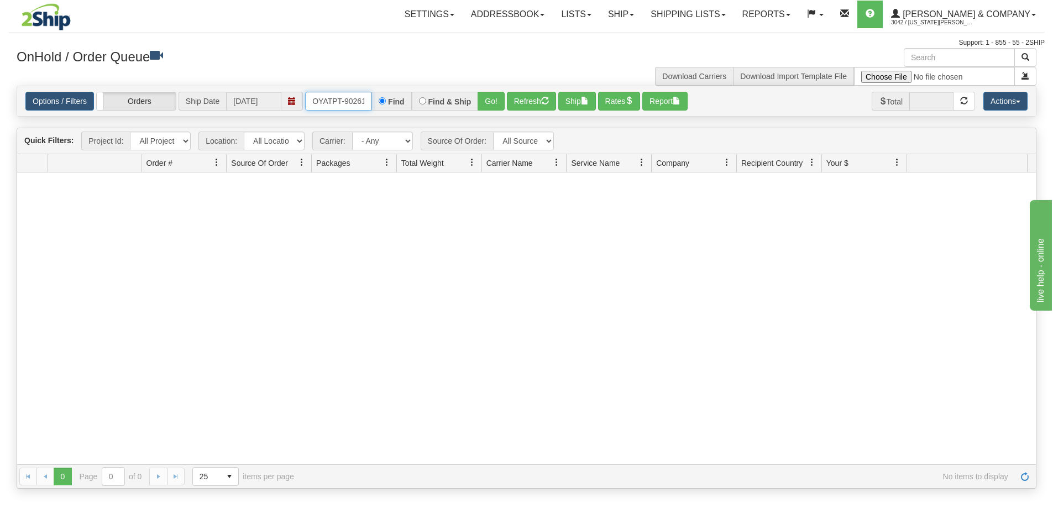
scroll to position [0, 6]
drag, startPoint x: 312, startPoint y: 101, endPoint x: 398, endPoint y: 108, distance: 85.5
click at [398, 108] on div "OYATPT-902610 Find Find & Ship Go!" at bounding box center [405, 101] width 200 height 19
type input "OYATPT-902528"
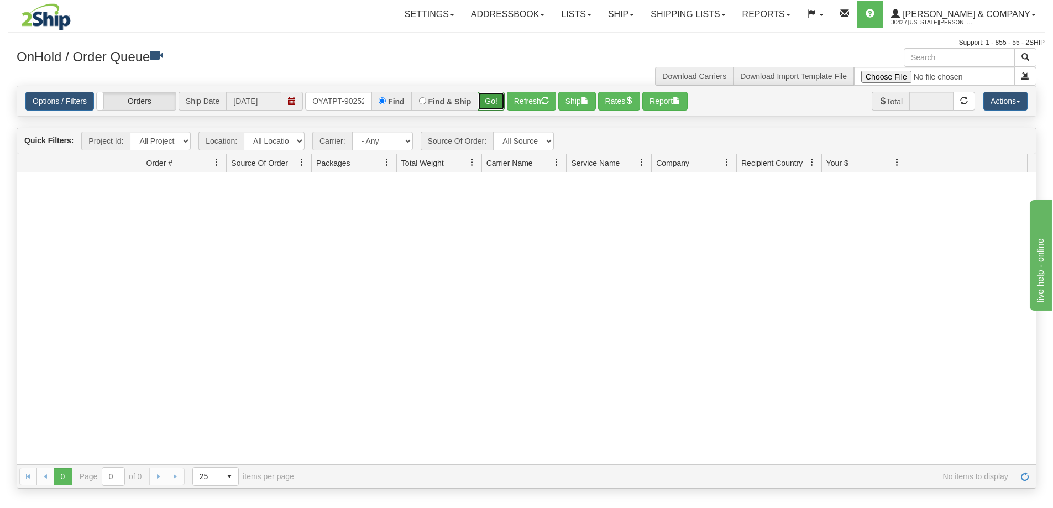
click at [490, 96] on button "Go!" at bounding box center [491, 101] width 27 height 19
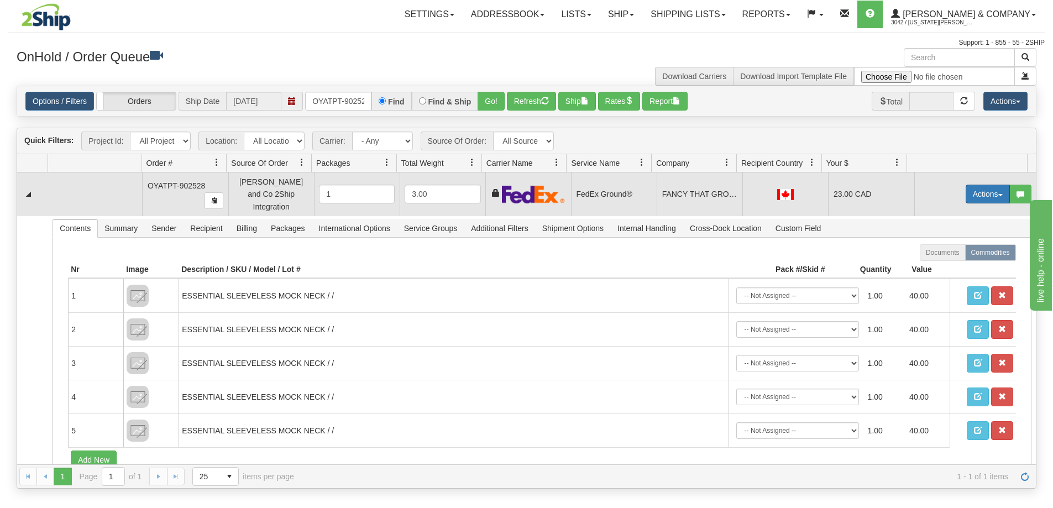
click at [977, 187] on button "Actions" at bounding box center [988, 194] width 44 height 19
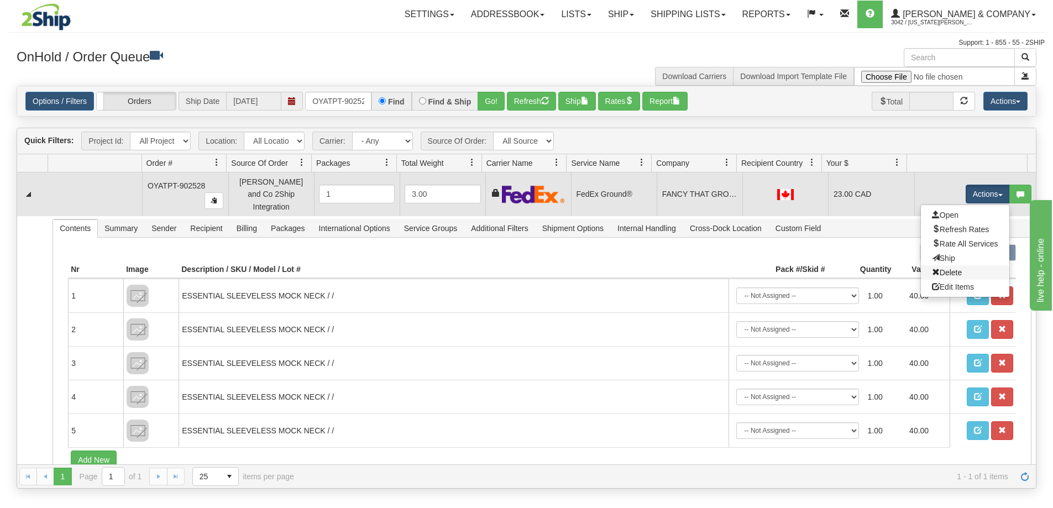
click at [954, 270] on link "Delete" at bounding box center [965, 272] width 88 height 14
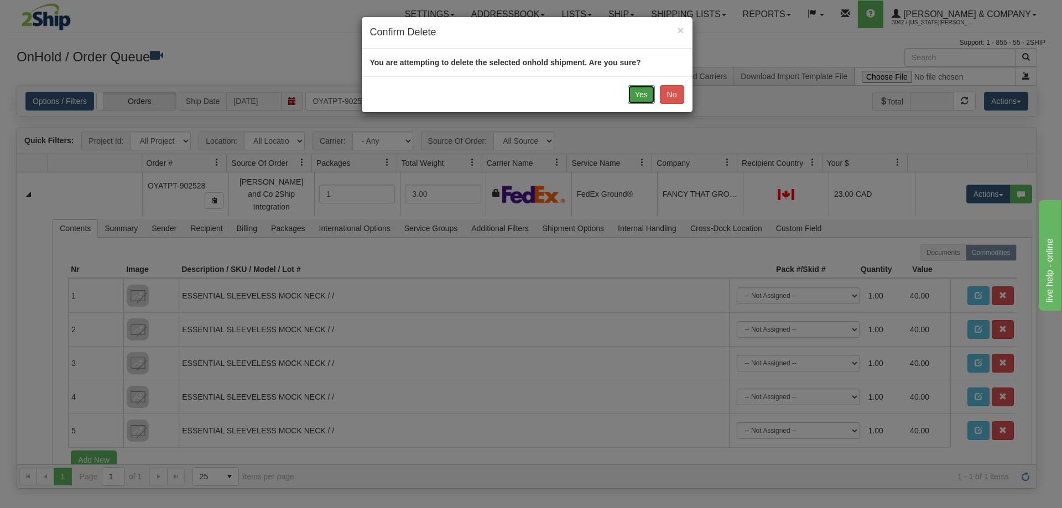
click at [649, 99] on button "Yes" at bounding box center [641, 94] width 27 height 19
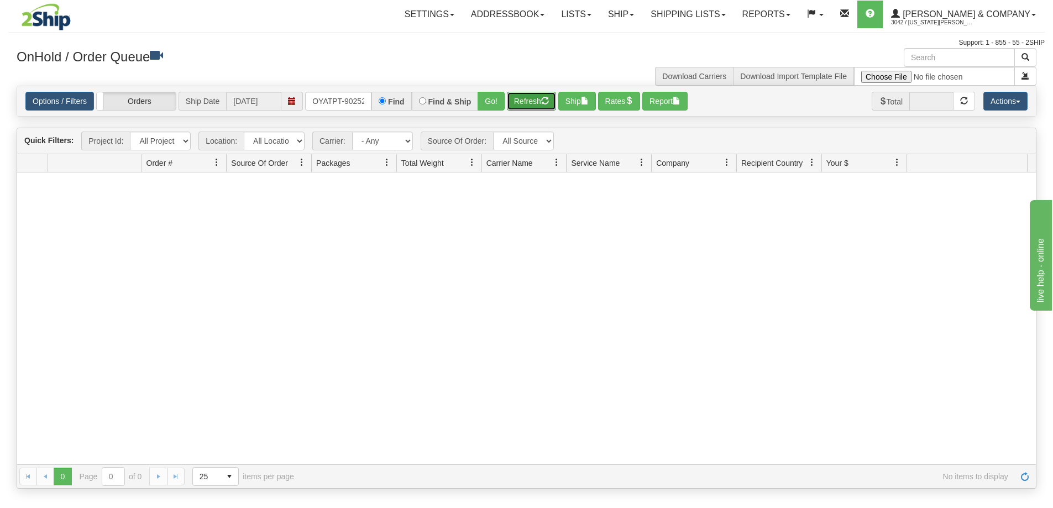
click at [532, 100] on button "Refresh" at bounding box center [531, 101] width 49 height 19
drag, startPoint x: 314, startPoint y: 101, endPoint x: 387, endPoint y: 107, distance: 73.2
click at [387, 107] on div "OYATPT-902528 Find Find & Ship Go!" at bounding box center [405, 101] width 200 height 19
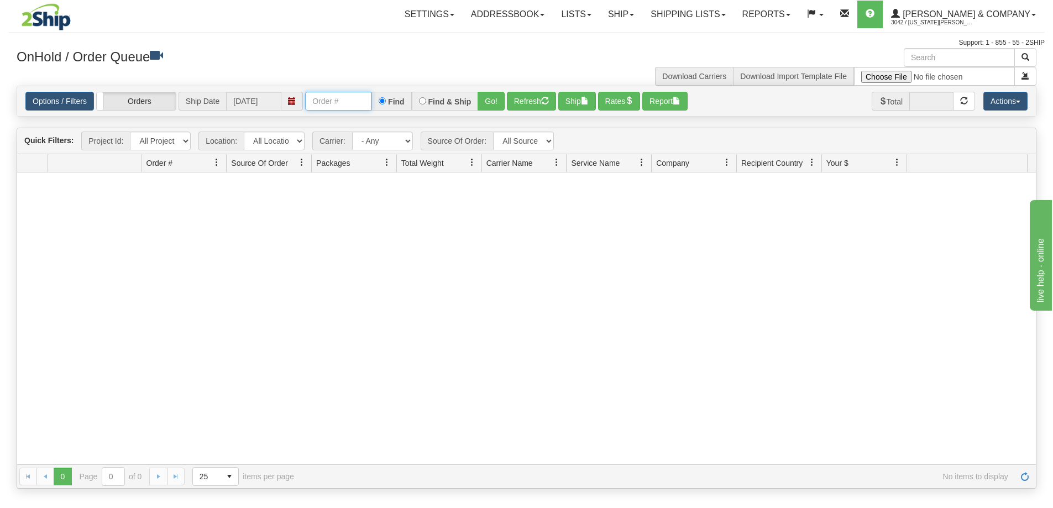
click at [331, 103] on input "text" at bounding box center [338, 101] width 66 height 19
type input "OYATPT-902925"
click at [489, 101] on button "Go!" at bounding box center [491, 101] width 27 height 19
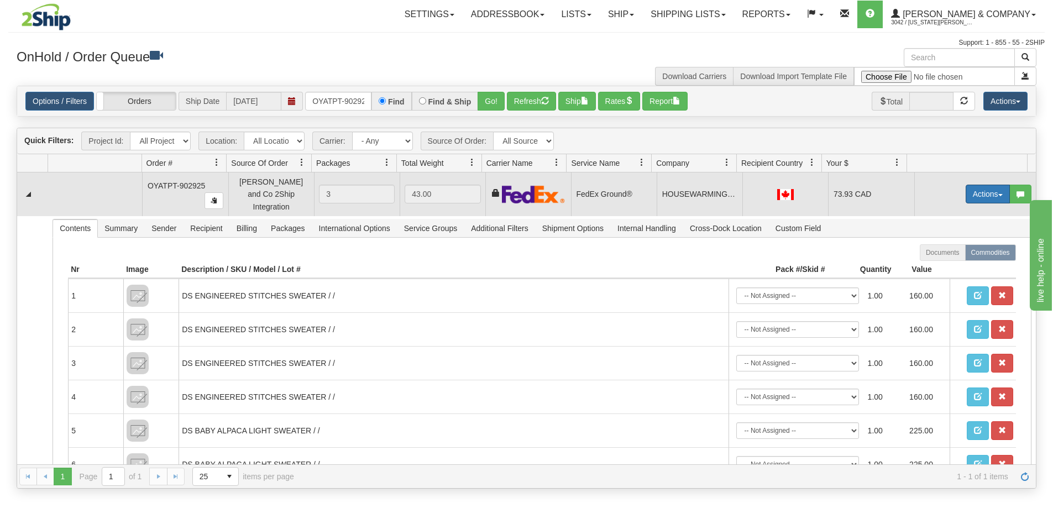
click at [980, 192] on button "Actions" at bounding box center [988, 194] width 44 height 19
click at [945, 255] on link "Ship" at bounding box center [965, 258] width 88 height 14
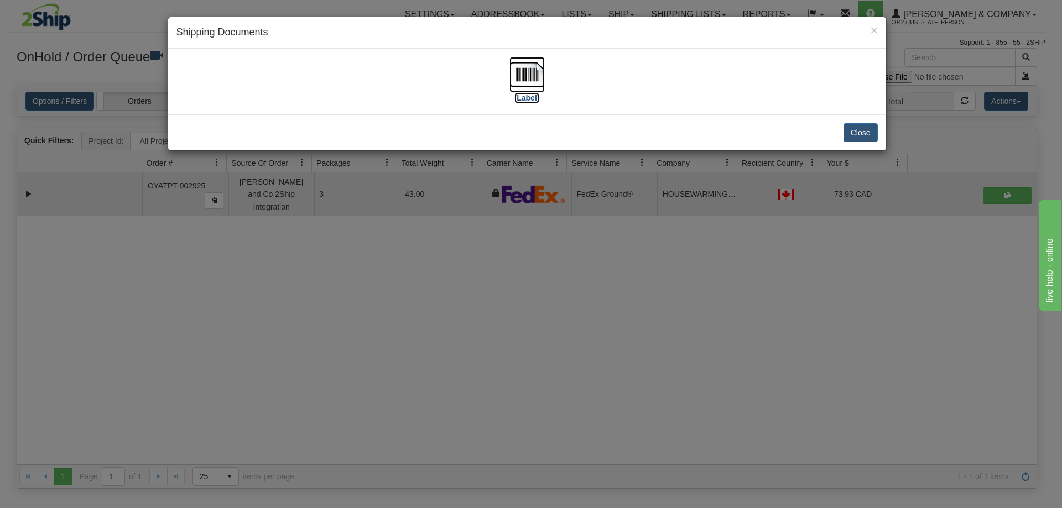
click at [532, 66] on img at bounding box center [526, 74] width 35 height 35
click at [735, 121] on div "Close" at bounding box center [527, 132] width 718 height 36
click at [871, 137] on button "Close" at bounding box center [860, 132] width 34 height 19
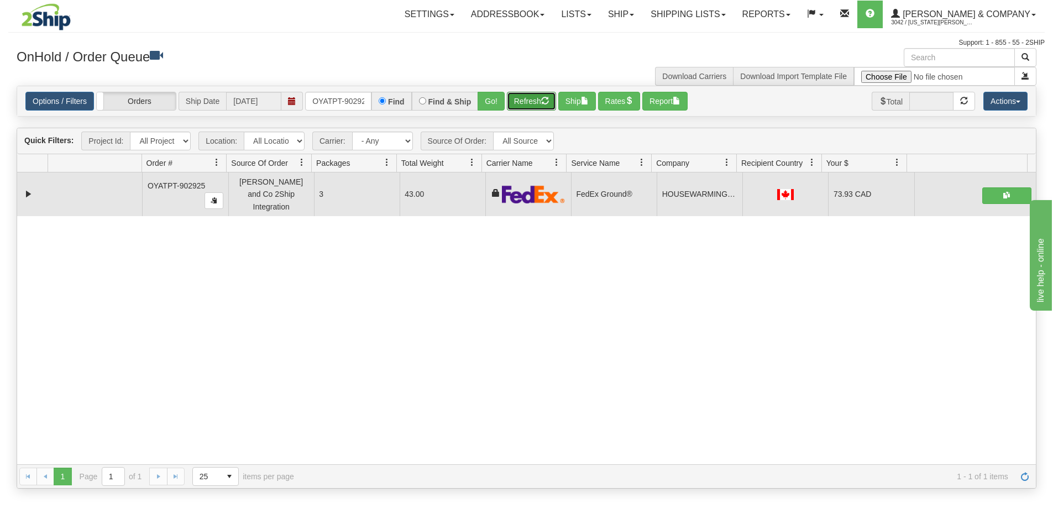
click at [521, 100] on button "Refresh" at bounding box center [531, 101] width 49 height 19
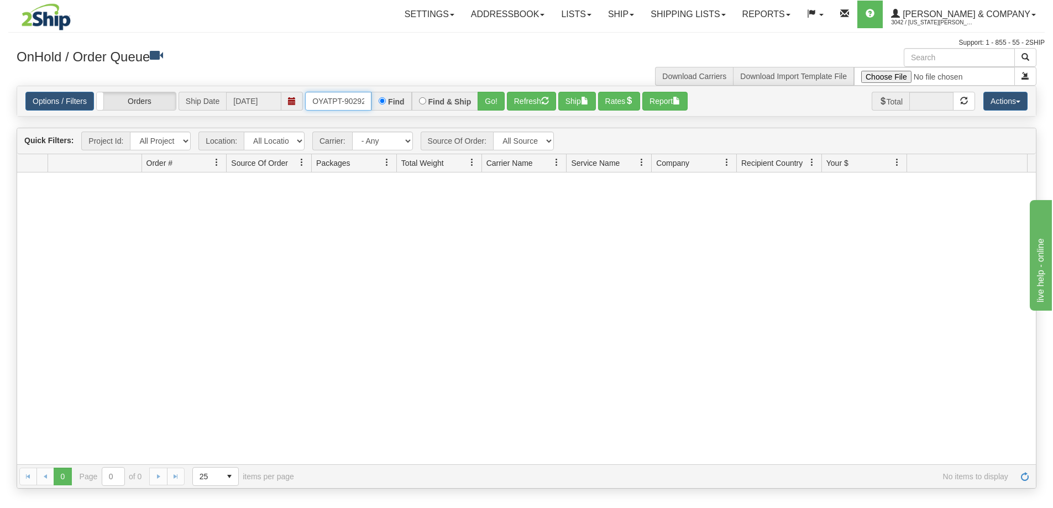
scroll to position [0, 6]
drag, startPoint x: 311, startPoint y: 98, endPoint x: 428, endPoint y: 100, distance: 116.7
click at [428, 100] on div "OYATPT-902925 Find Find & Ship Go!" at bounding box center [405, 101] width 200 height 19
type input "OYATPT-902926"
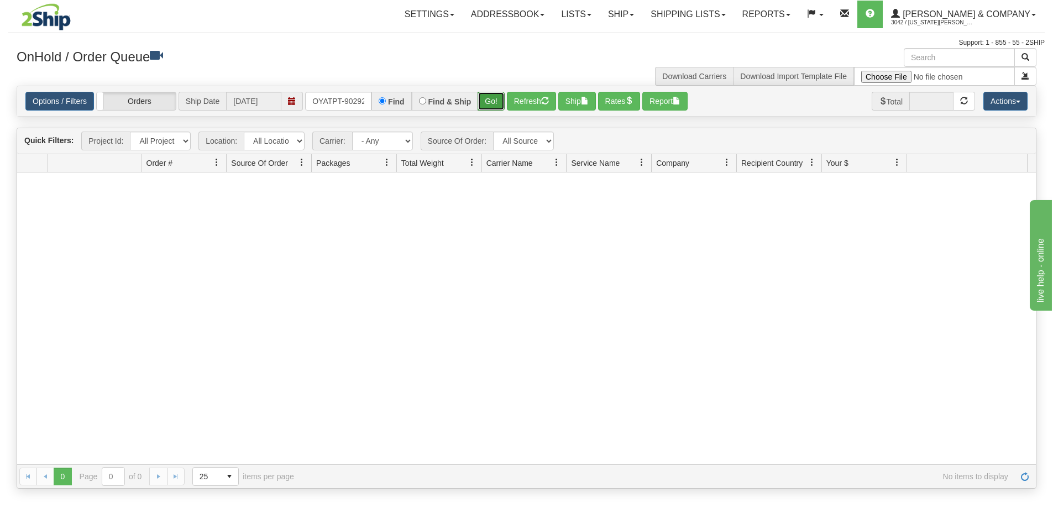
click at [491, 101] on button "Go!" at bounding box center [491, 101] width 27 height 19
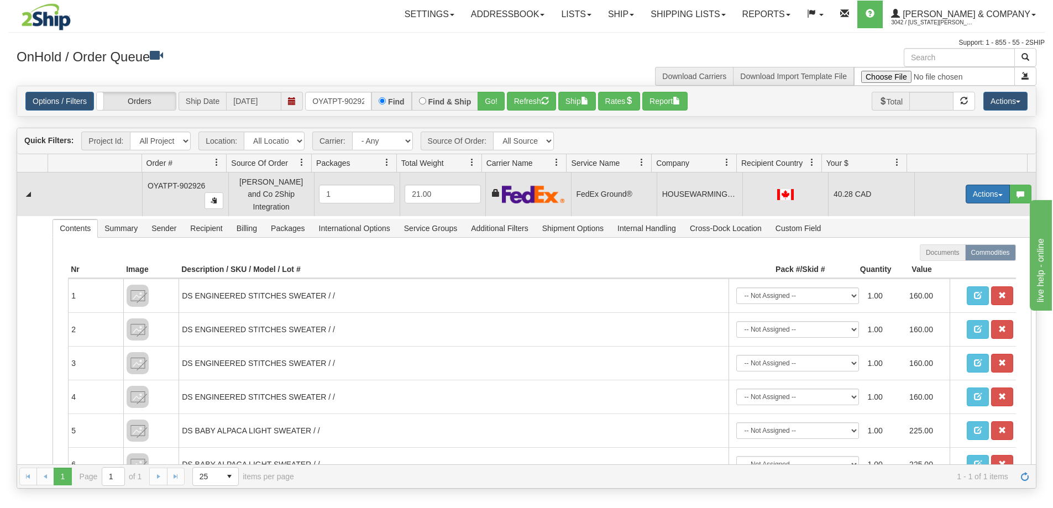
click at [986, 189] on button "Actions" at bounding box center [988, 194] width 44 height 19
click at [948, 268] on span "Delete" at bounding box center [947, 272] width 30 height 9
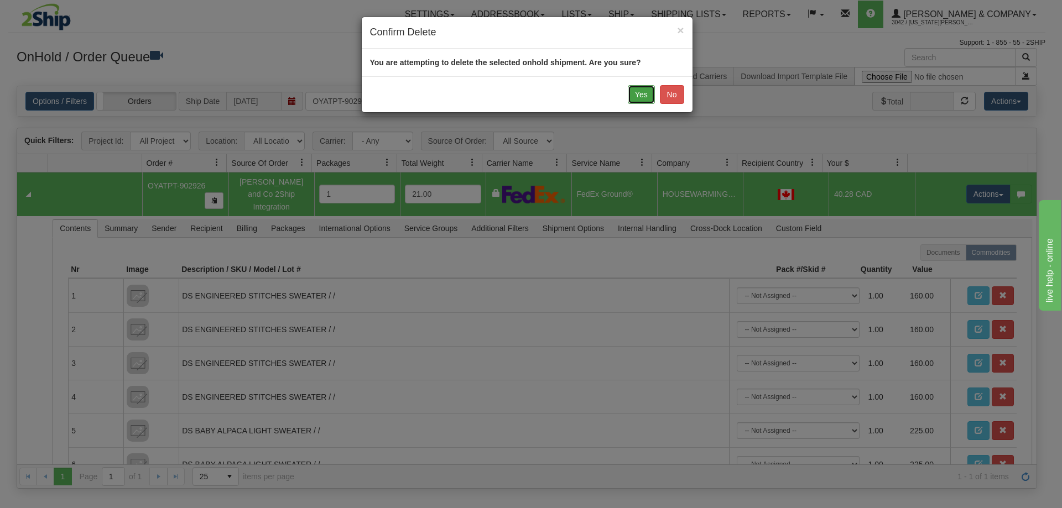
click at [636, 97] on button "Yes" at bounding box center [641, 94] width 27 height 19
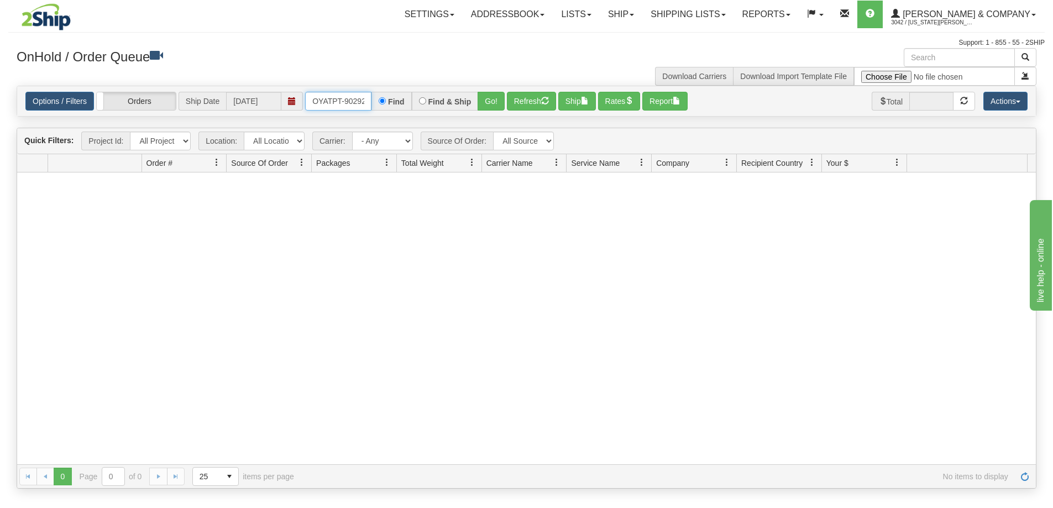
scroll to position [0, 6]
drag, startPoint x: 308, startPoint y: 100, endPoint x: 383, endPoint y: 101, distance: 75.2
click at [383, 101] on div "OYATPT-902926 Find Find & Ship Go!" at bounding box center [405, 101] width 200 height 19
type input "OYATPT-902927"
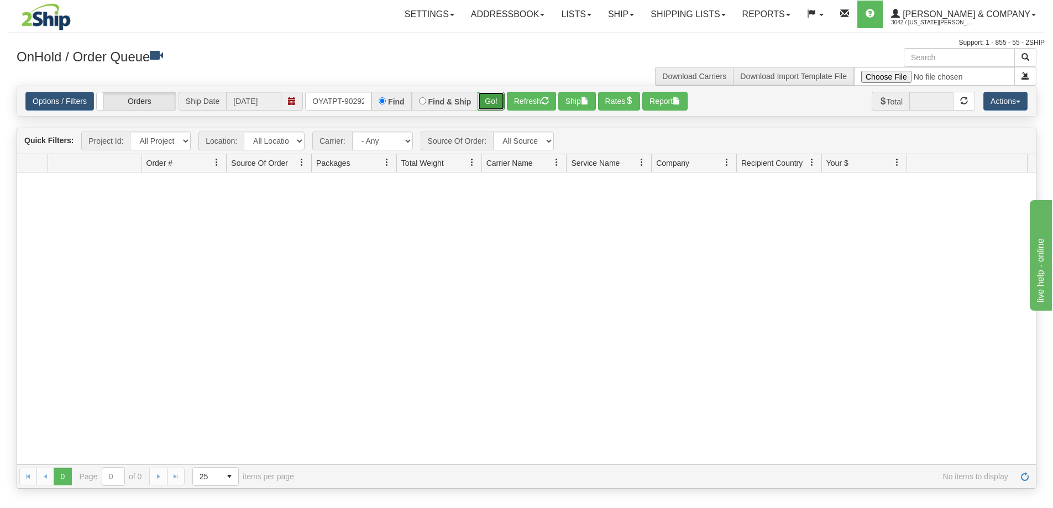
click at [483, 96] on button "Go!" at bounding box center [491, 101] width 27 height 19
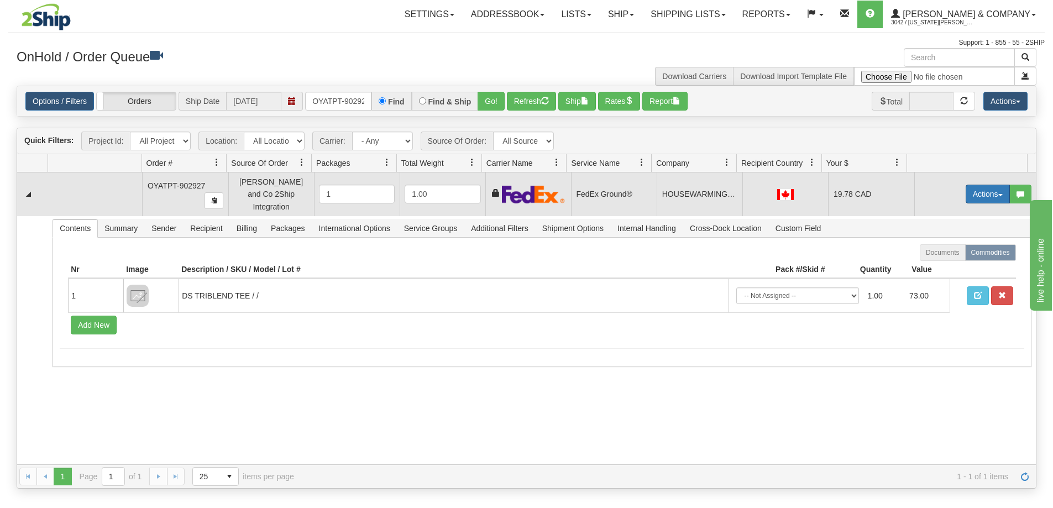
click at [986, 189] on button "Actions" at bounding box center [988, 194] width 44 height 19
click at [944, 268] on span "Delete" at bounding box center [947, 272] width 30 height 9
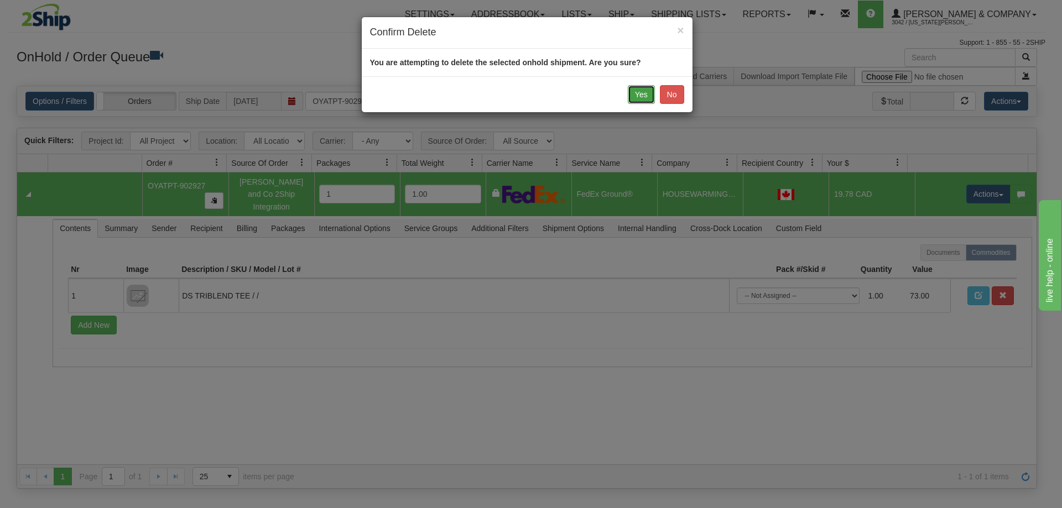
click at [642, 96] on button "Yes" at bounding box center [641, 94] width 27 height 19
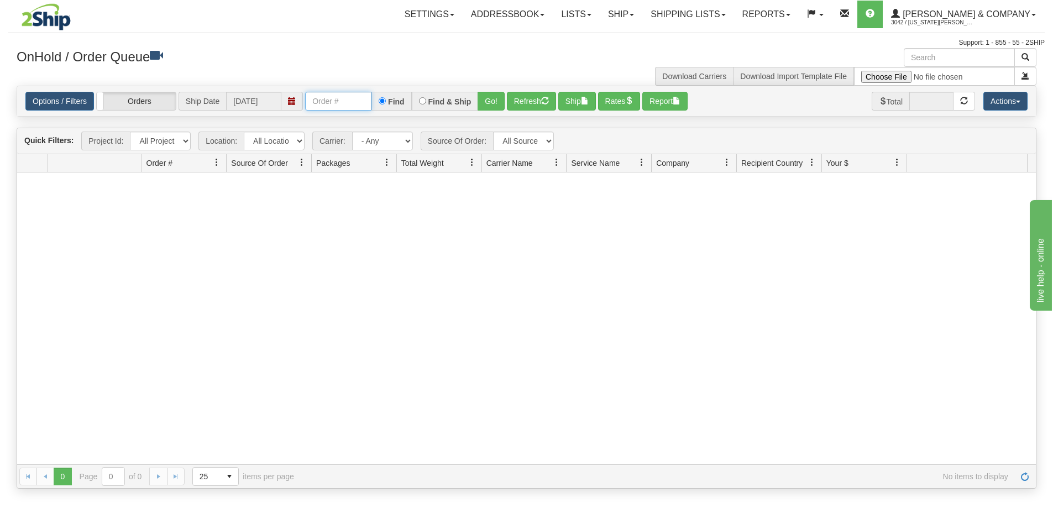
click at [346, 103] on input "text" at bounding box center [338, 101] width 66 height 19
click at [331, 103] on input "text" at bounding box center [338, 101] width 66 height 19
type input "OYATPT-902545"
click at [488, 105] on button "Go!" at bounding box center [491, 101] width 27 height 19
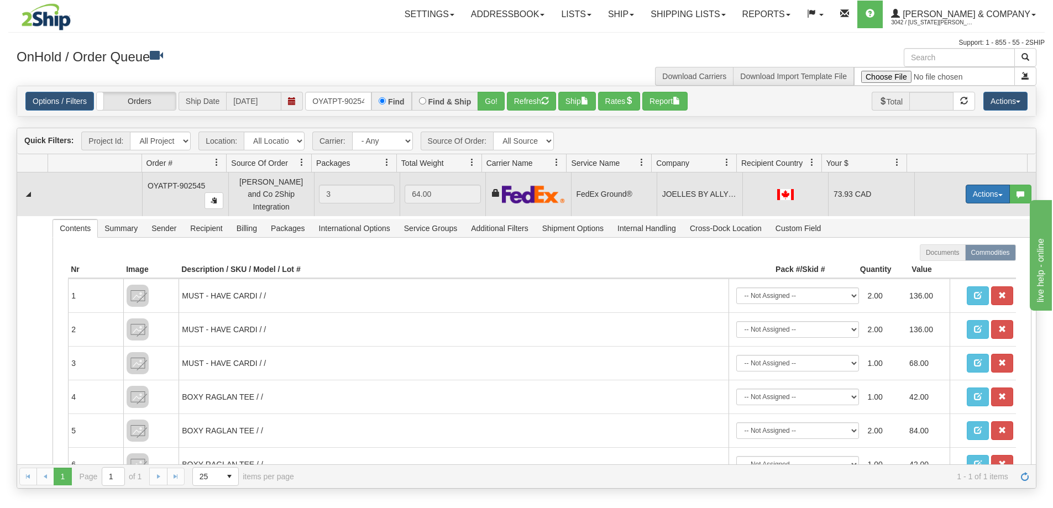
click at [973, 194] on button "Actions" at bounding box center [988, 194] width 44 height 19
click at [951, 253] on link "Ship" at bounding box center [965, 258] width 88 height 14
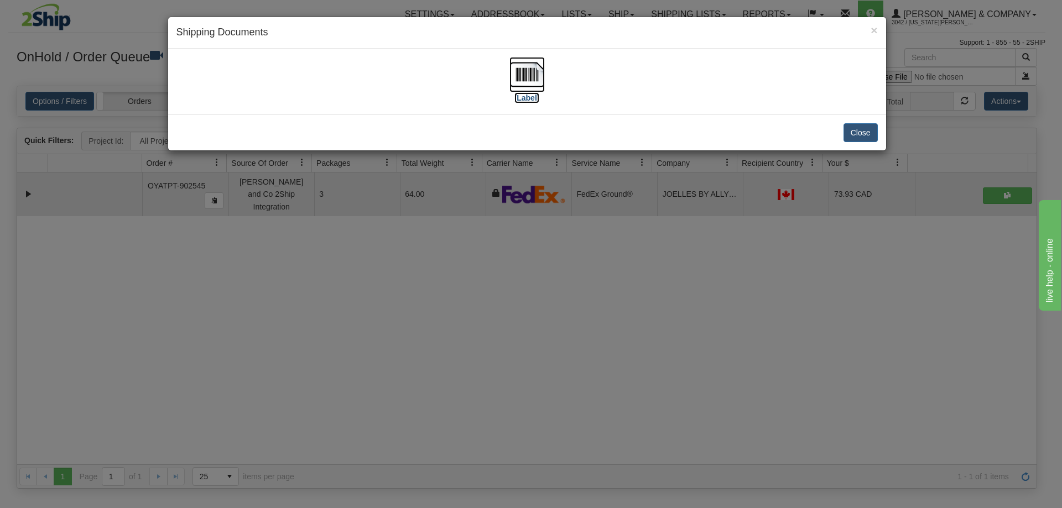
click at [537, 80] on img at bounding box center [526, 74] width 35 height 35
click at [876, 135] on button "Close" at bounding box center [860, 132] width 34 height 19
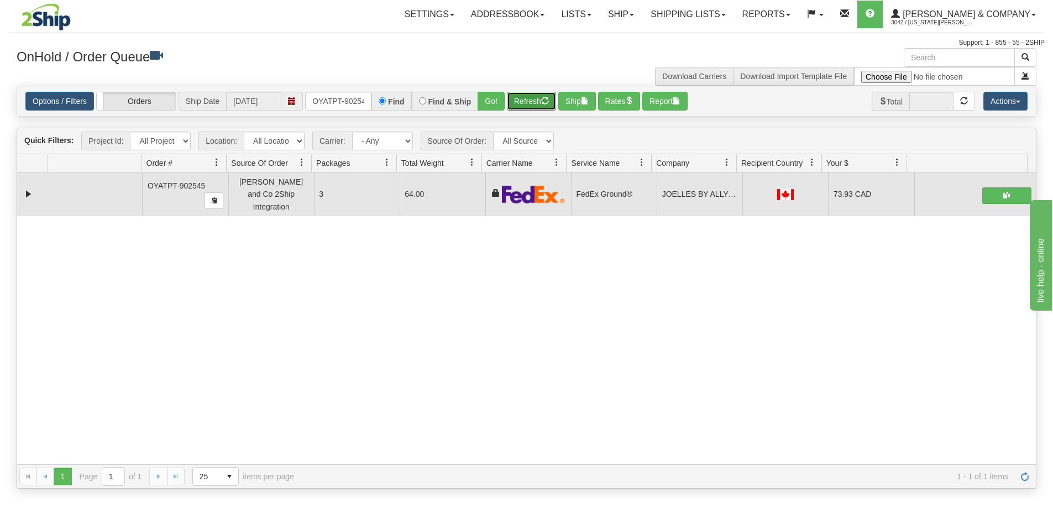
click at [531, 103] on button "Refresh" at bounding box center [531, 101] width 49 height 19
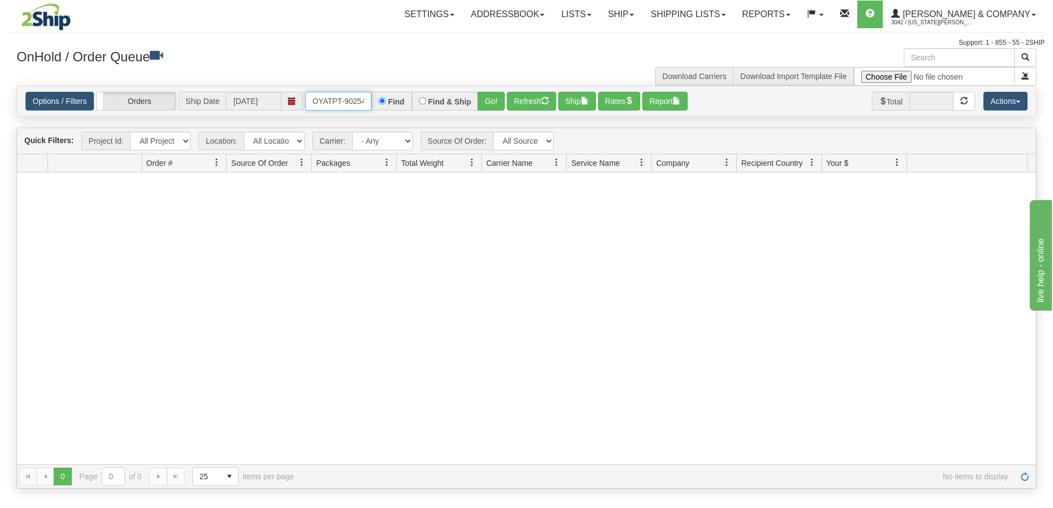
scroll to position [0, 6]
drag, startPoint x: 309, startPoint y: 102, endPoint x: 395, endPoint y: 104, distance: 85.7
click at [395, 104] on div "OYATPT-902545 Find Find & Ship Go!" at bounding box center [405, 101] width 200 height 19
click at [361, 97] on input "text" at bounding box center [338, 101] width 66 height 19
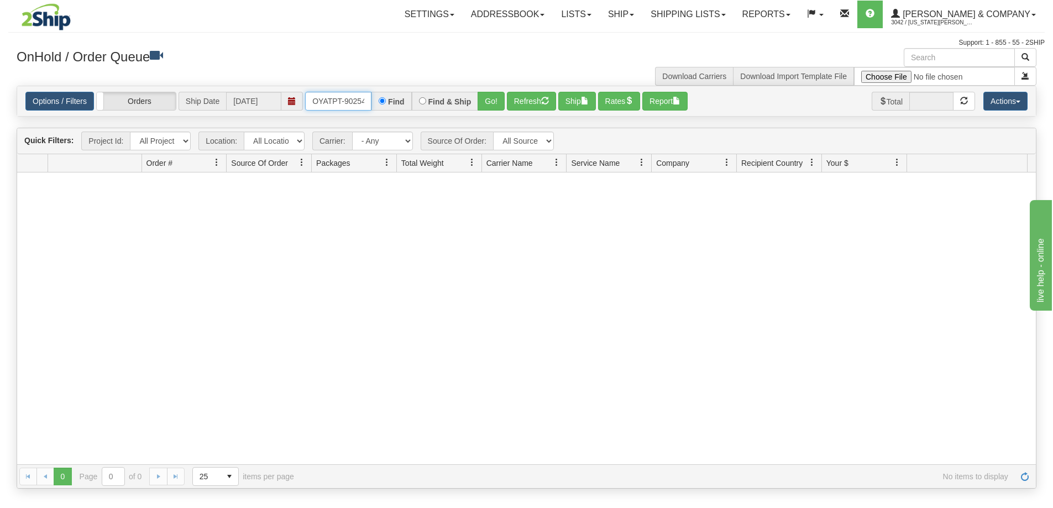
type input "OYATPT-902547"
click at [484, 103] on button "Go!" at bounding box center [491, 101] width 27 height 19
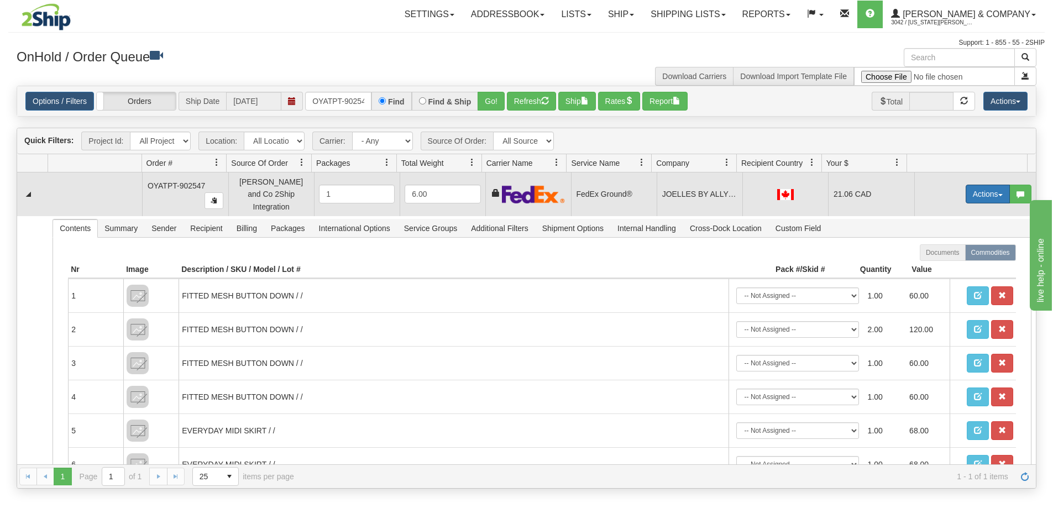
click at [970, 191] on button "Actions" at bounding box center [988, 194] width 44 height 19
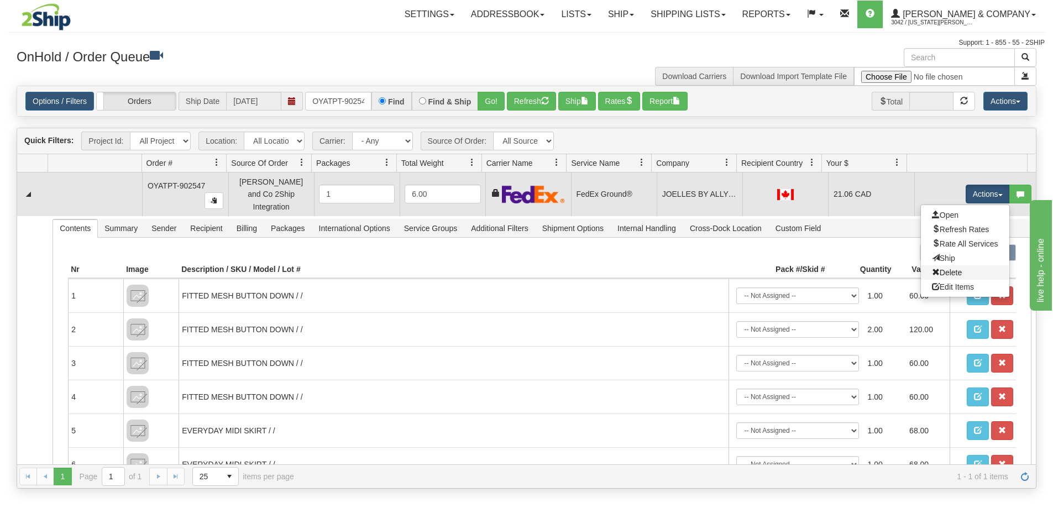
click at [956, 269] on link "Delete" at bounding box center [965, 272] width 88 height 14
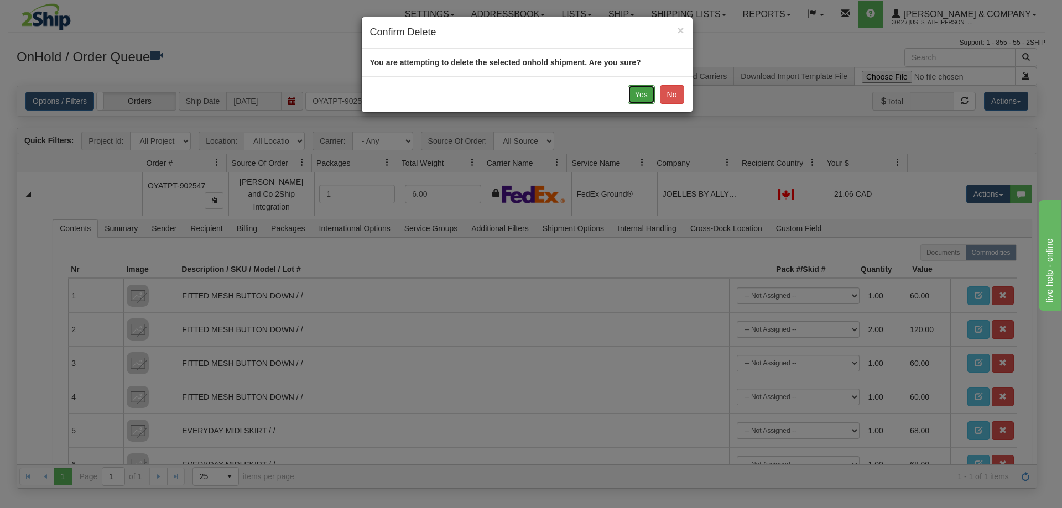
click at [645, 93] on button "Yes" at bounding box center [641, 94] width 27 height 19
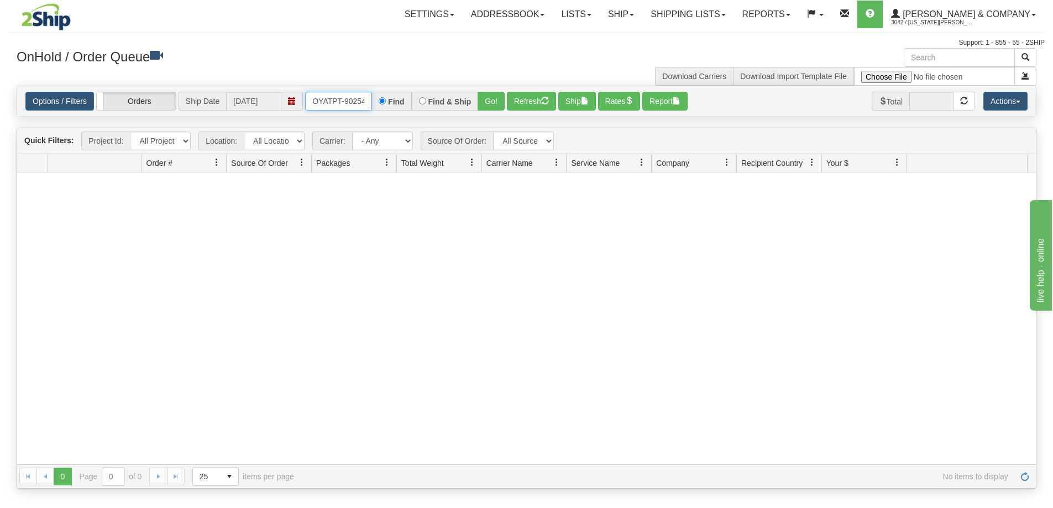
scroll to position [0, 6]
drag, startPoint x: 308, startPoint y: 97, endPoint x: 385, endPoint y: 108, distance: 77.6
click at [385, 108] on div "OYATPT-902547 Find Find & Ship Go!" at bounding box center [405, 101] width 200 height 19
click at [322, 101] on input "text" at bounding box center [338, 101] width 66 height 19
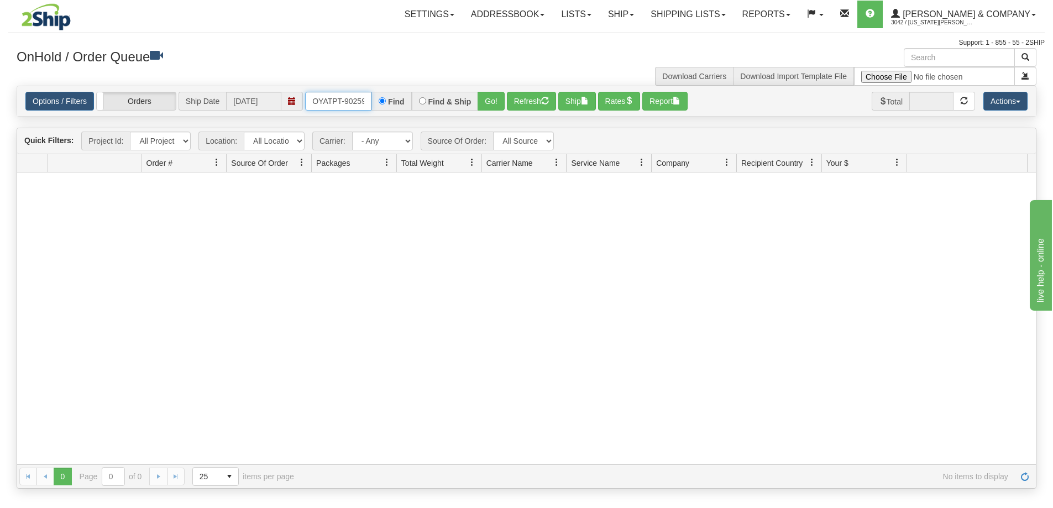
type input "OYATPT-902598"
click at [489, 96] on button "Go!" at bounding box center [491, 101] width 27 height 19
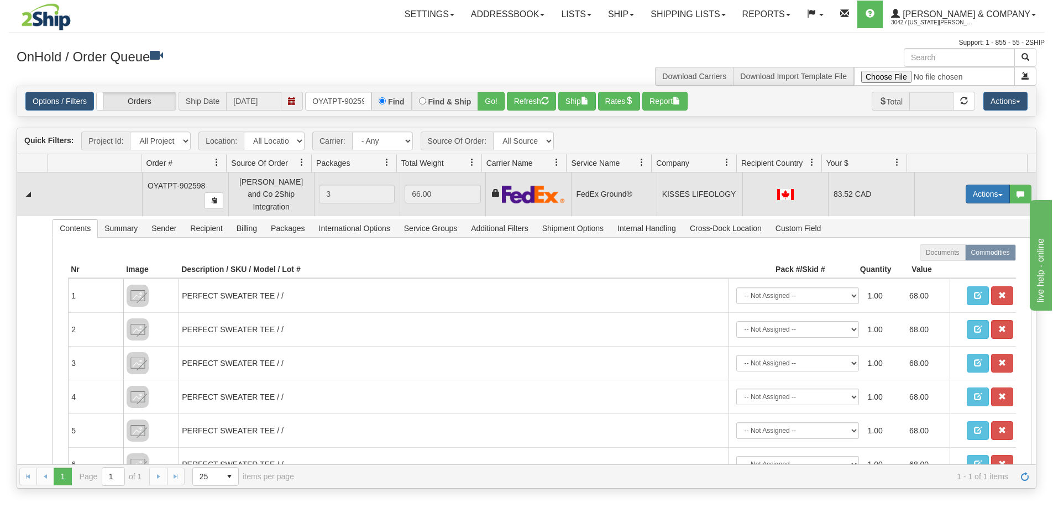
click at [978, 187] on button "Actions" at bounding box center [988, 194] width 44 height 19
click at [944, 254] on span "Ship" at bounding box center [943, 258] width 23 height 9
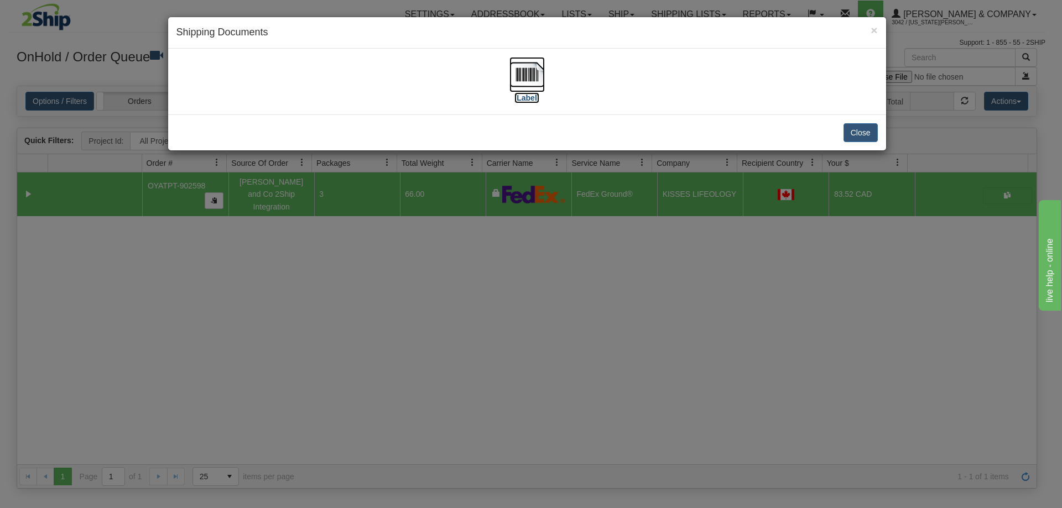
click at [536, 81] on img at bounding box center [526, 74] width 35 height 35
click at [861, 136] on button "Close" at bounding box center [860, 132] width 34 height 19
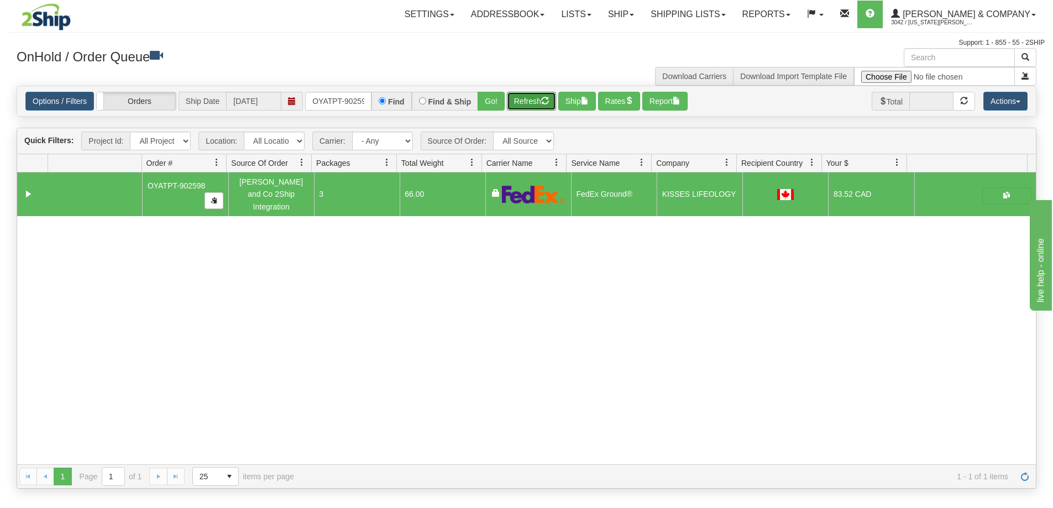
click at [519, 103] on button "Refresh" at bounding box center [531, 101] width 49 height 19
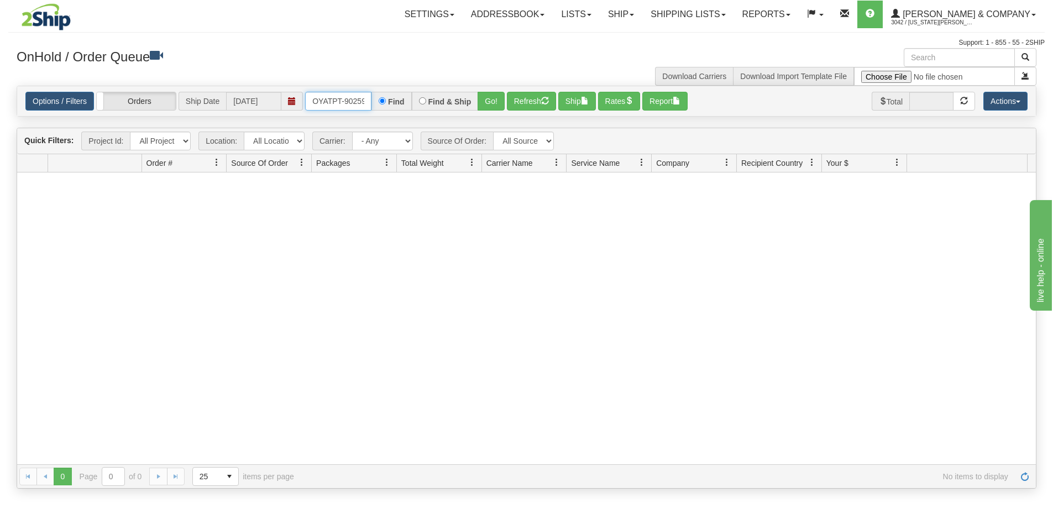
scroll to position [0, 6]
drag, startPoint x: 313, startPoint y: 101, endPoint x: 445, endPoint y: 100, distance: 132.2
click at [445, 100] on div "OYATPT-902598 Find Find & Ship Go!" at bounding box center [405, 101] width 200 height 19
type input "OYATPT-902599"
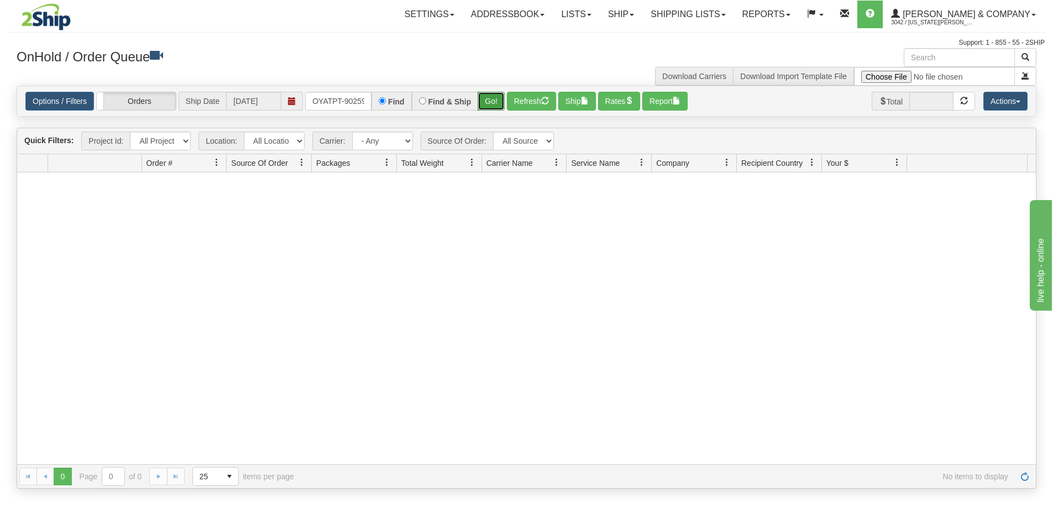
click at [488, 102] on button "Go!" at bounding box center [491, 101] width 27 height 19
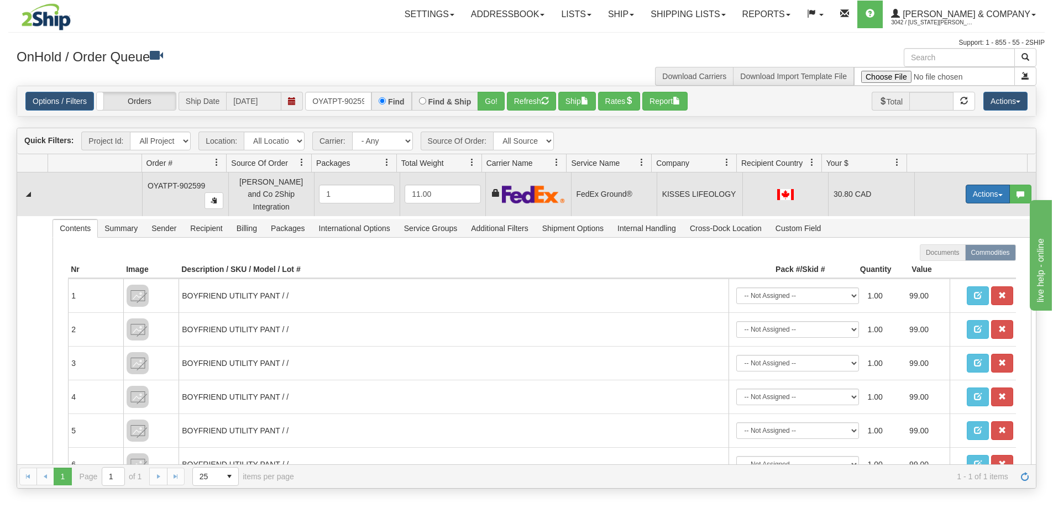
click at [973, 190] on button "Actions" at bounding box center [988, 194] width 44 height 19
click at [950, 269] on span "Delete" at bounding box center [947, 272] width 30 height 9
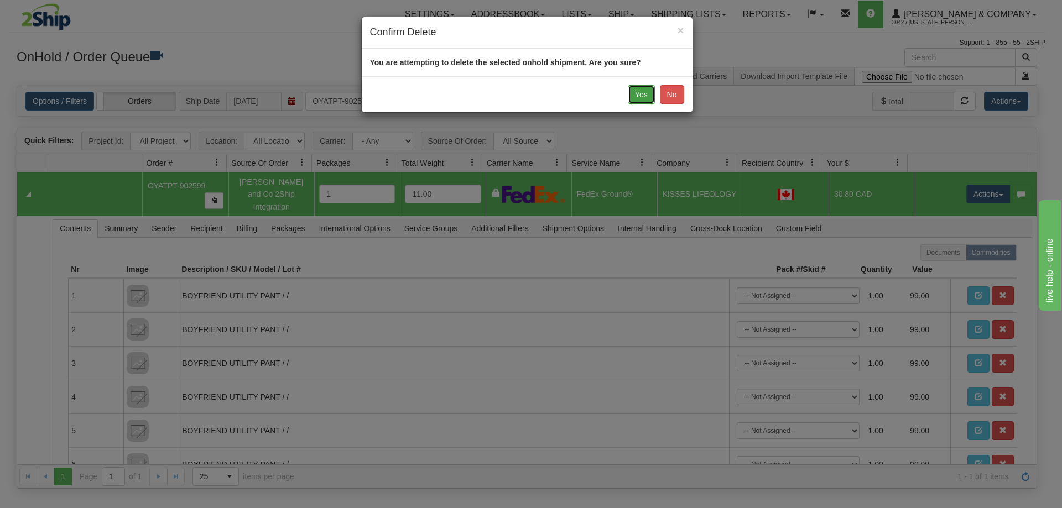
click at [649, 97] on button "Yes" at bounding box center [641, 94] width 27 height 19
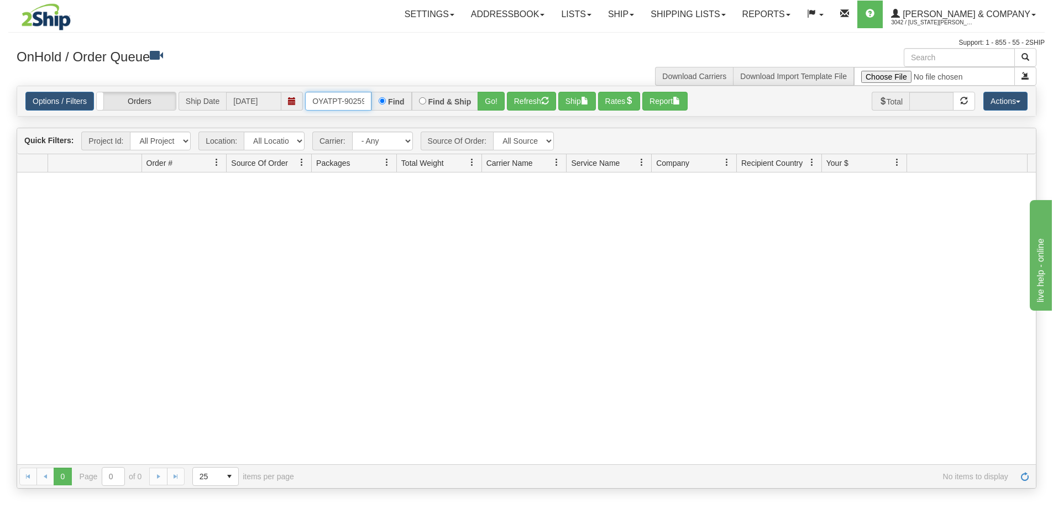
scroll to position [0, 6]
drag, startPoint x: 312, startPoint y: 103, endPoint x: 414, endPoint y: 105, distance: 101.2
click at [414, 105] on div "OYATPT-902599 Find Find & Ship Go!" at bounding box center [405, 101] width 200 height 19
click at [483, 99] on button "Go!" at bounding box center [491, 101] width 27 height 19
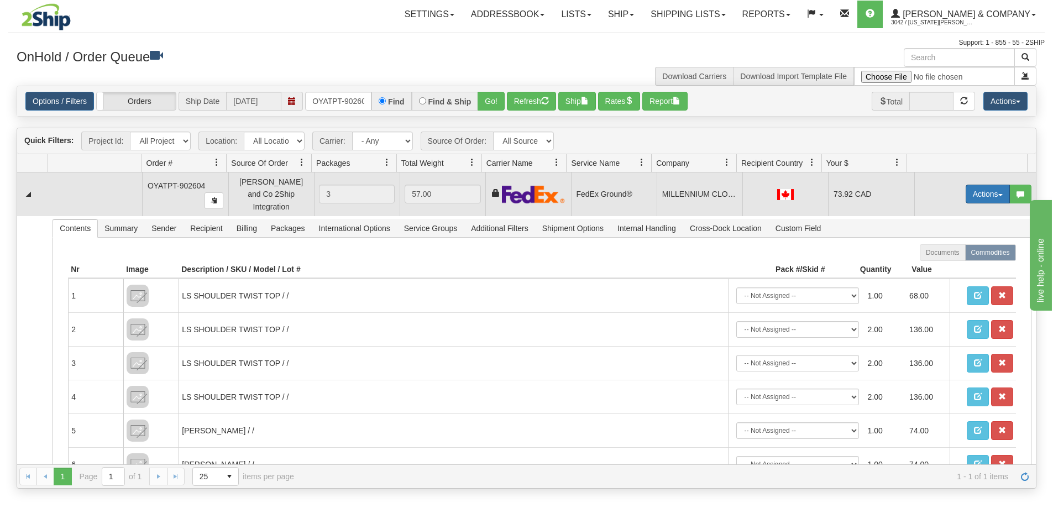
click at [966, 186] on button "Actions" at bounding box center [988, 194] width 44 height 19
click at [945, 254] on link "Ship" at bounding box center [965, 258] width 88 height 14
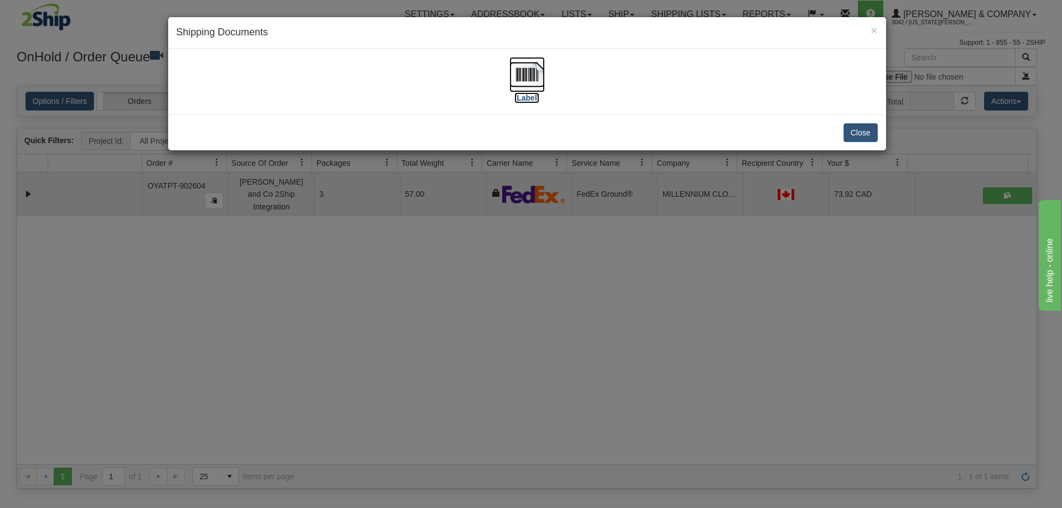
click at [540, 78] on img at bounding box center [526, 74] width 35 height 35
click at [848, 128] on button "Close" at bounding box center [860, 132] width 34 height 19
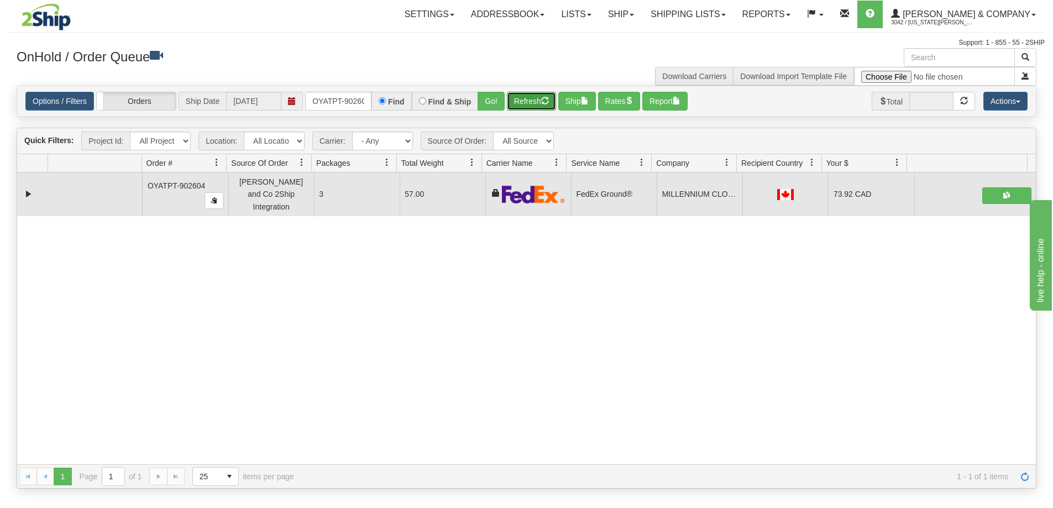
click at [520, 106] on button "Refresh" at bounding box center [531, 101] width 49 height 19
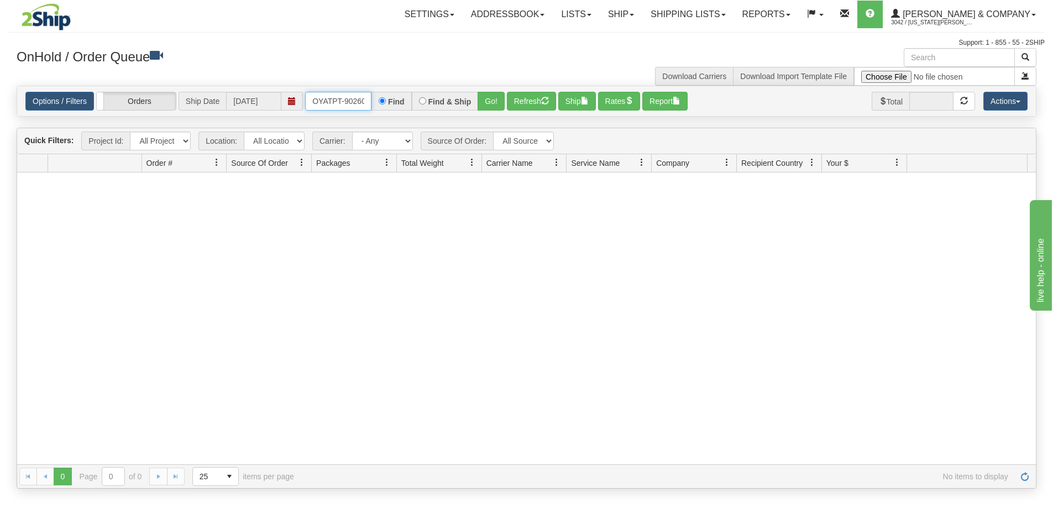
scroll to position [0, 6]
drag, startPoint x: 316, startPoint y: 101, endPoint x: 398, endPoint y: 102, distance: 81.8
click at [398, 102] on div "OYATPT-902604 Find Find & Ship Go!" at bounding box center [405, 101] width 200 height 19
type input "O"
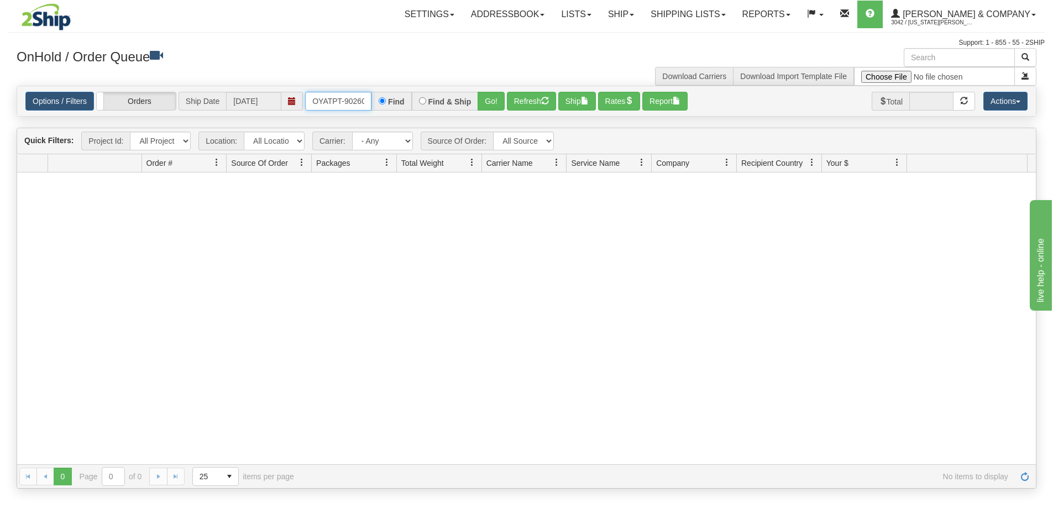
type input "OYATPT-902607"
click at [485, 103] on button "Go!" at bounding box center [491, 101] width 27 height 19
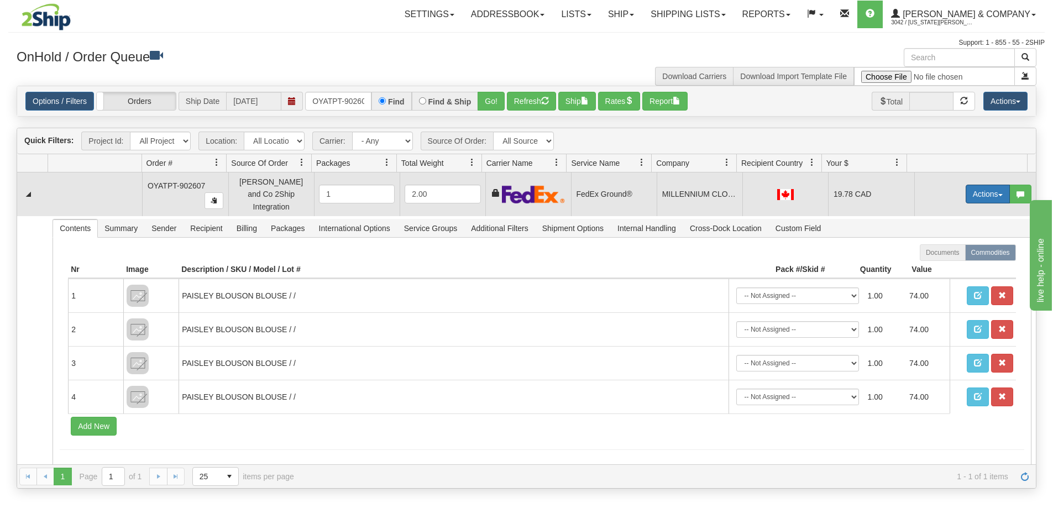
click at [969, 190] on button "Actions" at bounding box center [988, 194] width 44 height 19
click at [945, 268] on span "Delete" at bounding box center [947, 272] width 30 height 9
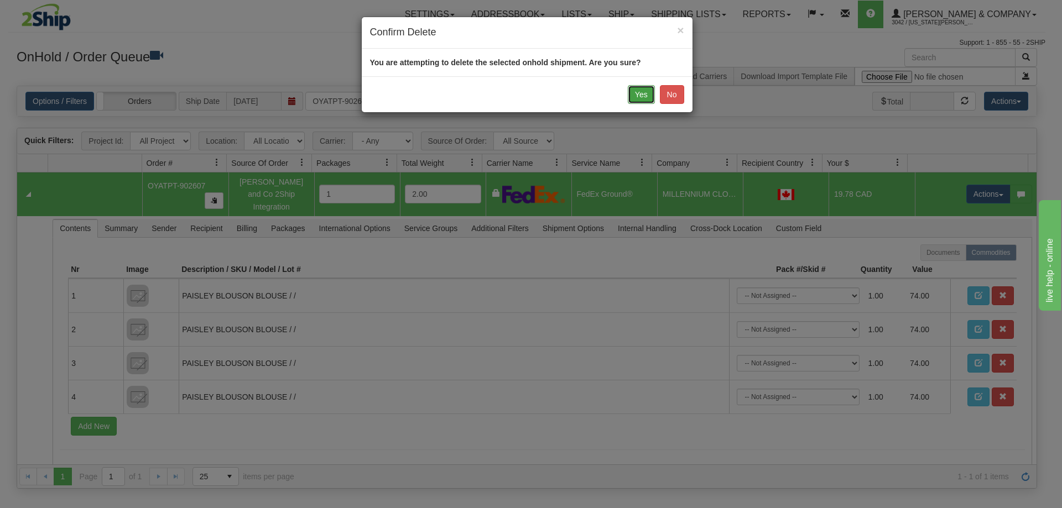
click at [638, 97] on button "Yes" at bounding box center [641, 94] width 27 height 19
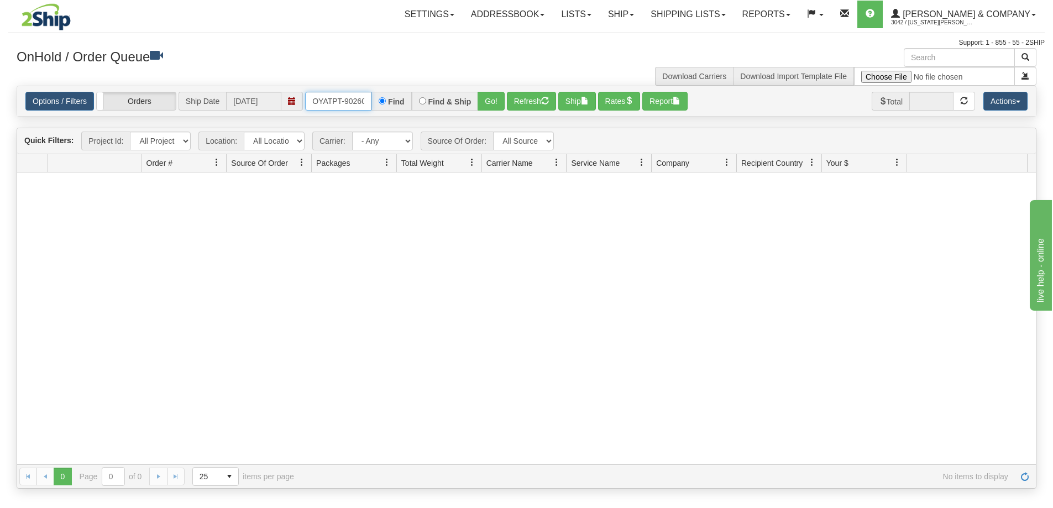
scroll to position [0, 6]
drag, startPoint x: 308, startPoint y: 104, endPoint x: 396, endPoint y: 102, distance: 87.9
click at [396, 102] on div "OYATPT-902607 Find Find & Ship Go!" at bounding box center [405, 101] width 200 height 19
type input "OYATPT-902875"
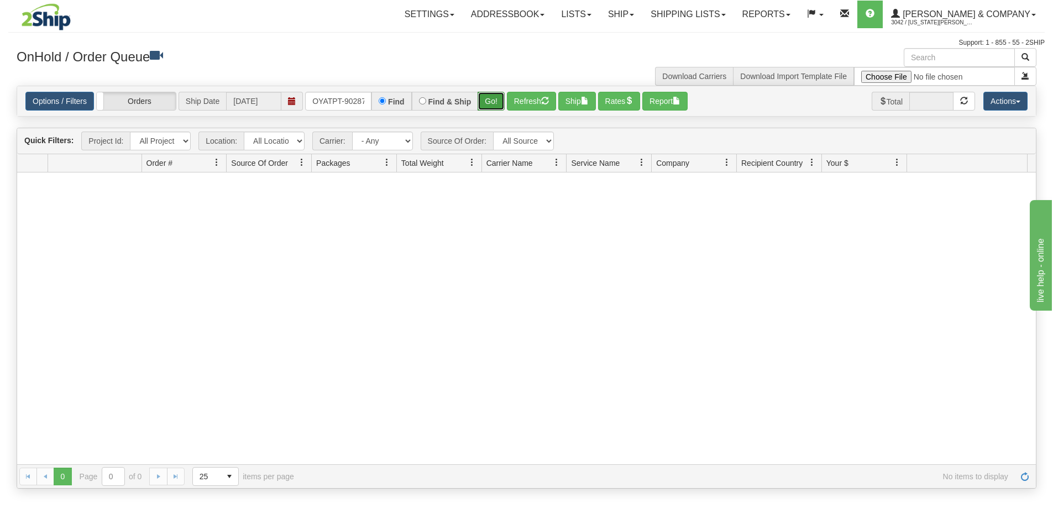
click at [492, 106] on button "Go!" at bounding box center [491, 101] width 27 height 19
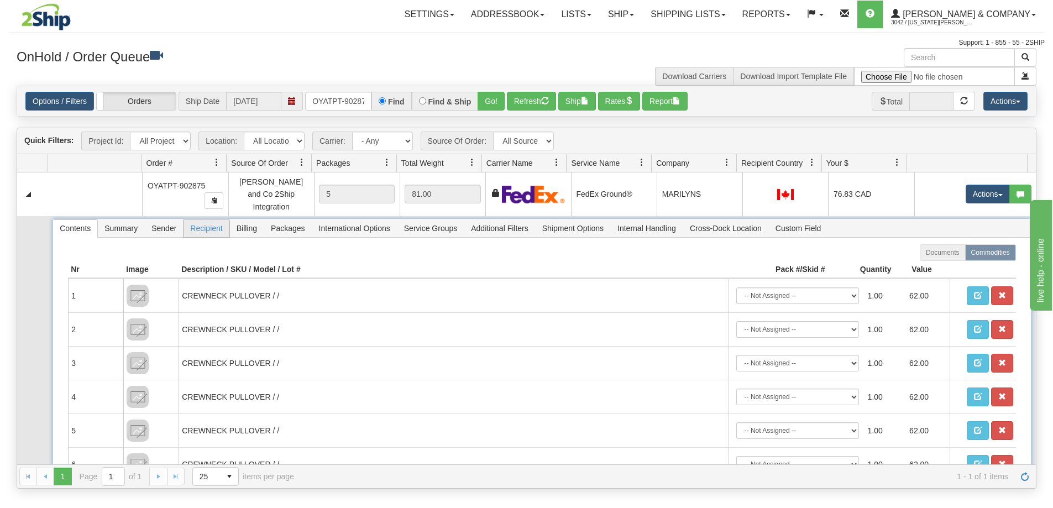
click at [207, 220] on span "Recipient" at bounding box center [206, 229] width 45 height 18
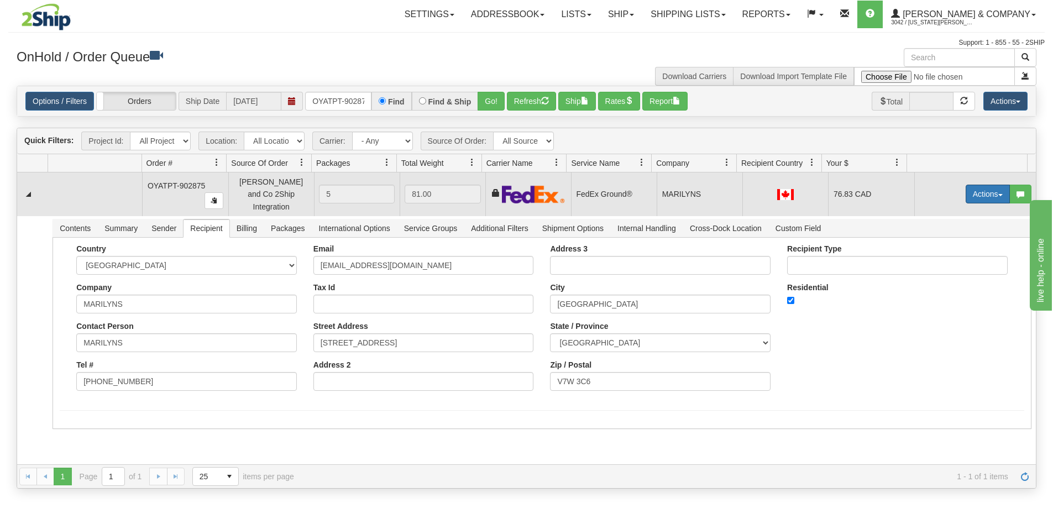
click at [980, 192] on button "Actions" at bounding box center [988, 194] width 44 height 19
click at [942, 254] on span "Ship" at bounding box center [943, 258] width 23 height 9
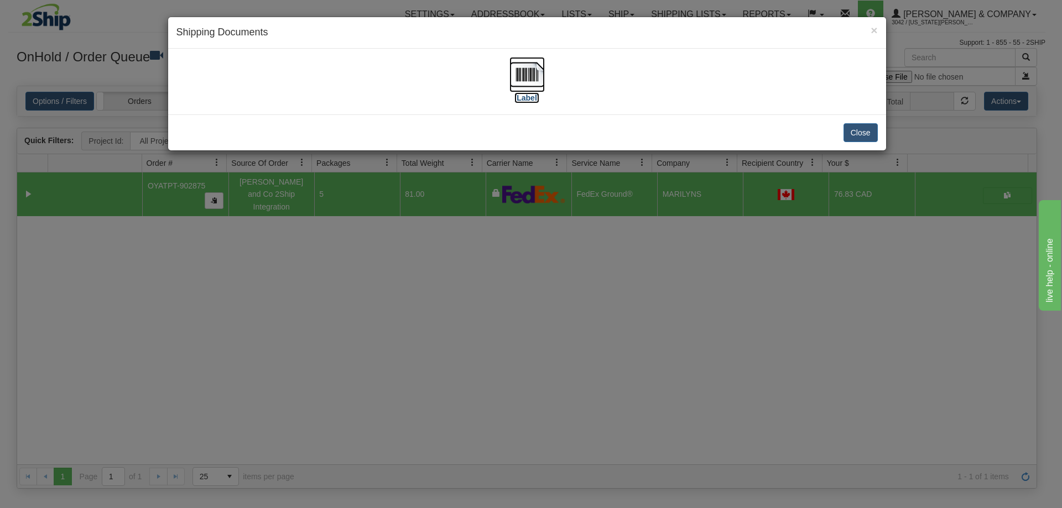
click at [534, 70] on img at bounding box center [526, 74] width 35 height 35
click at [865, 135] on button "Close" at bounding box center [860, 132] width 34 height 19
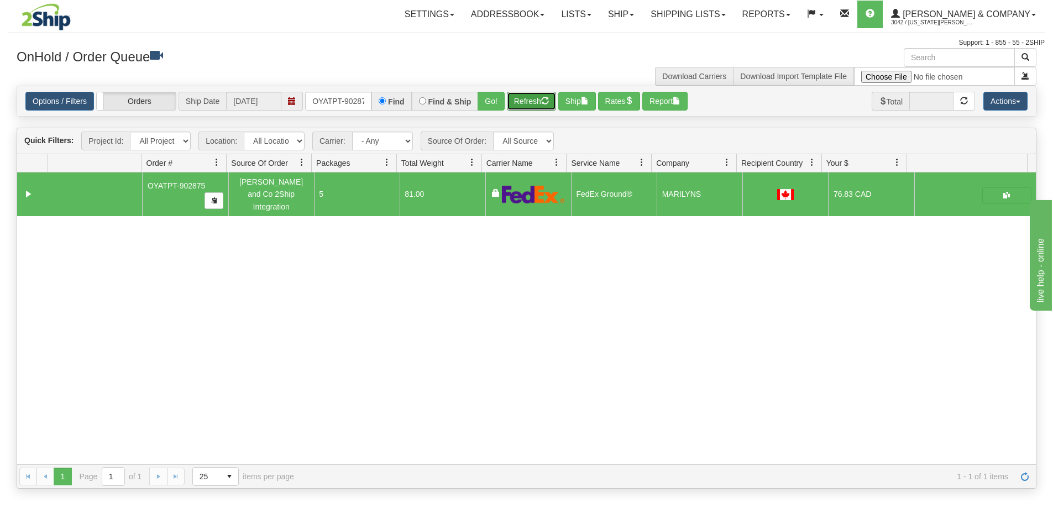
click at [537, 103] on button "Refresh" at bounding box center [531, 101] width 49 height 19
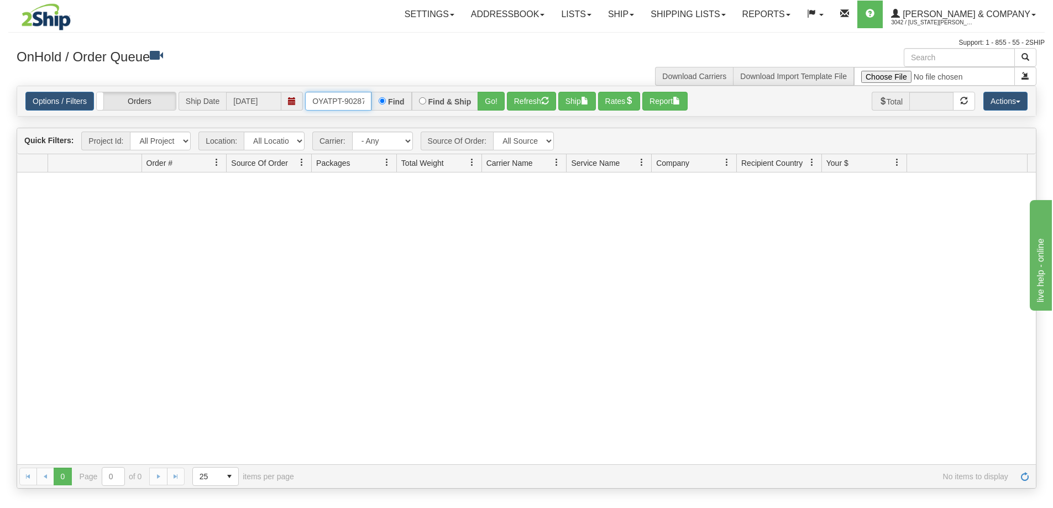
scroll to position [0, 6]
drag, startPoint x: 312, startPoint y: 98, endPoint x: 378, endPoint y: 98, distance: 65.8
click at [378, 98] on div "OYATPT-902875 Find Find & Ship Go!" at bounding box center [405, 101] width 200 height 19
type input "OYATPT-902874"
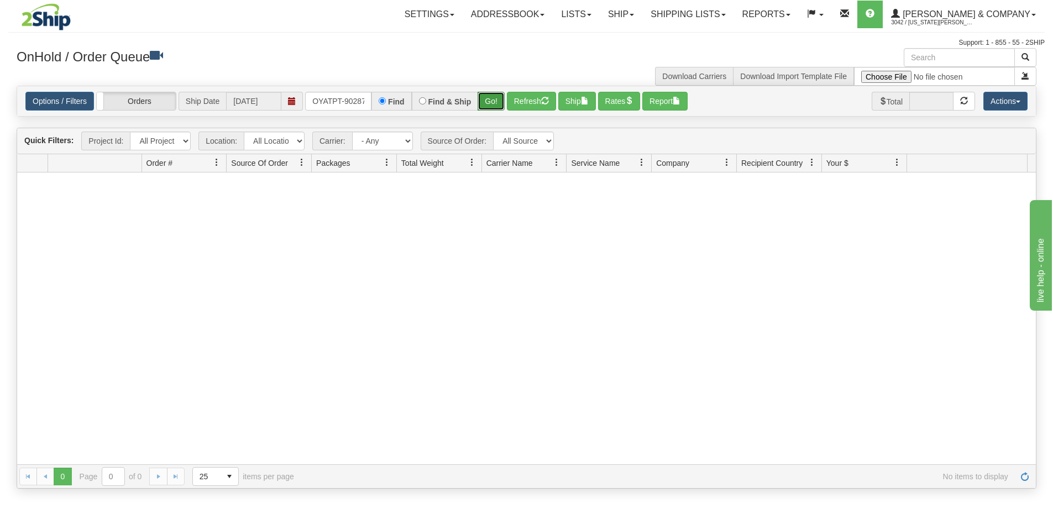
click at [493, 108] on button "Go!" at bounding box center [491, 101] width 27 height 19
drag, startPoint x: 311, startPoint y: 98, endPoint x: 395, endPoint y: 101, distance: 83.5
click at [395, 101] on div "OYATPT-902874 Find Find & Ship Go!" at bounding box center [405, 101] width 200 height 19
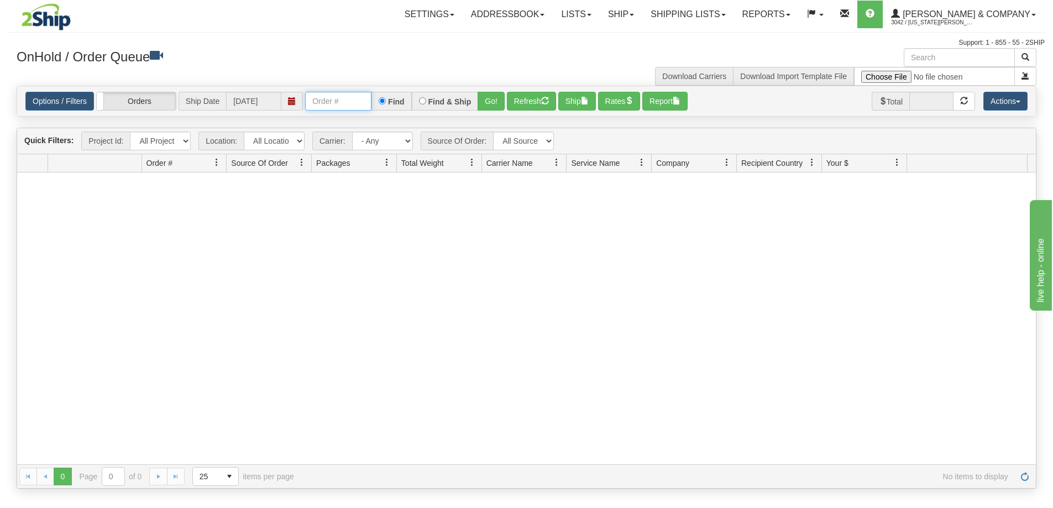
click at [352, 102] on input "text" at bounding box center [338, 101] width 66 height 19
click at [490, 104] on button "Go!" at bounding box center [491, 101] width 27 height 19
drag, startPoint x: 311, startPoint y: 102, endPoint x: 375, endPoint y: 102, distance: 64.7
click at [375, 102] on div "OYATPT-902874 Find Find & Ship Go!" at bounding box center [405, 101] width 200 height 19
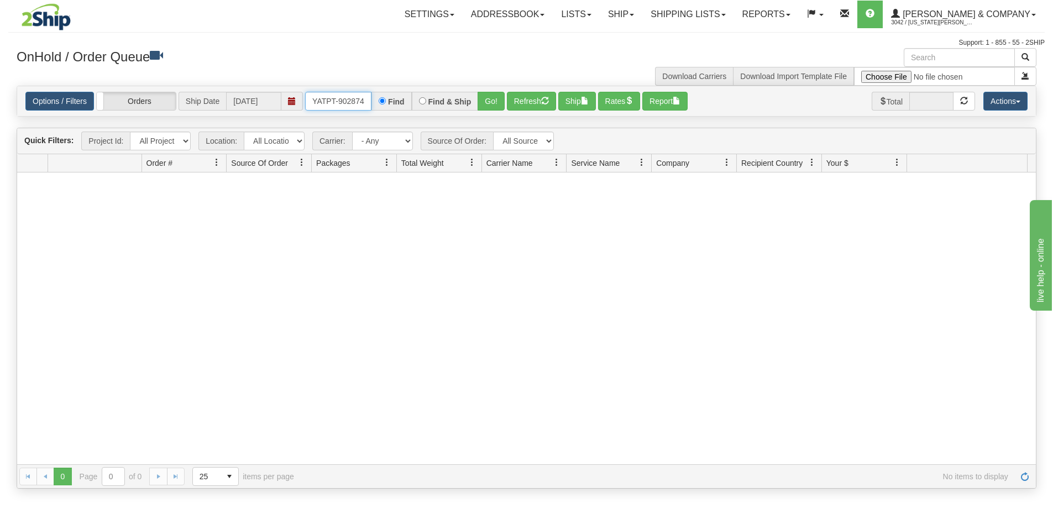
click at [348, 103] on input "OYATPT-902874" at bounding box center [338, 101] width 66 height 19
drag, startPoint x: 335, startPoint y: 101, endPoint x: 312, endPoint y: 100, distance: 23.2
click at [312, 100] on input "OYATPT-902874" at bounding box center [338, 101] width 66 height 19
type input "902874"
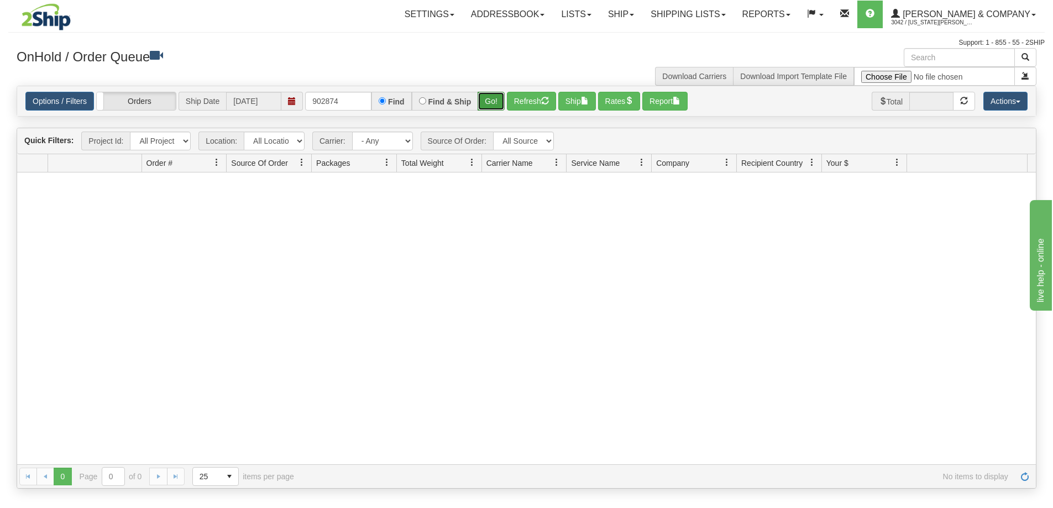
click at [491, 106] on button "Go!" at bounding box center [491, 101] width 27 height 19
drag, startPoint x: 353, startPoint y: 99, endPoint x: 289, endPoint y: 98, distance: 64.7
click at [289, 98] on div "Options / Filters Group Shipments Orders Ship Date 08/15/2025 902874 Find Find …" at bounding box center [526, 101] width 1002 height 19
click at [338, 95] on input "text" at bounding box center [338, 101] width 66 height 19
type input "OYATPT-902602"
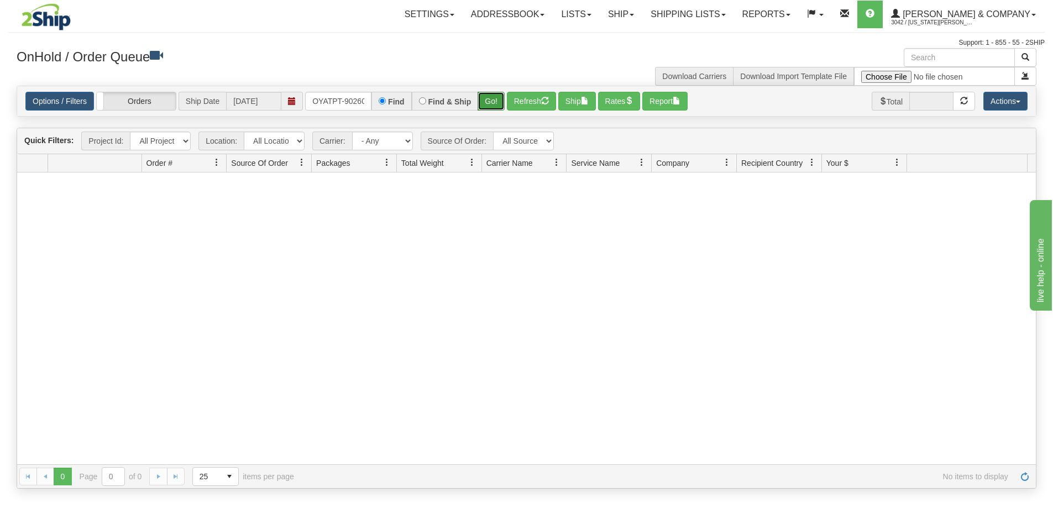
click at [500, 103] on button "Go!" at bounding box center [491, 101] width 27 height 19
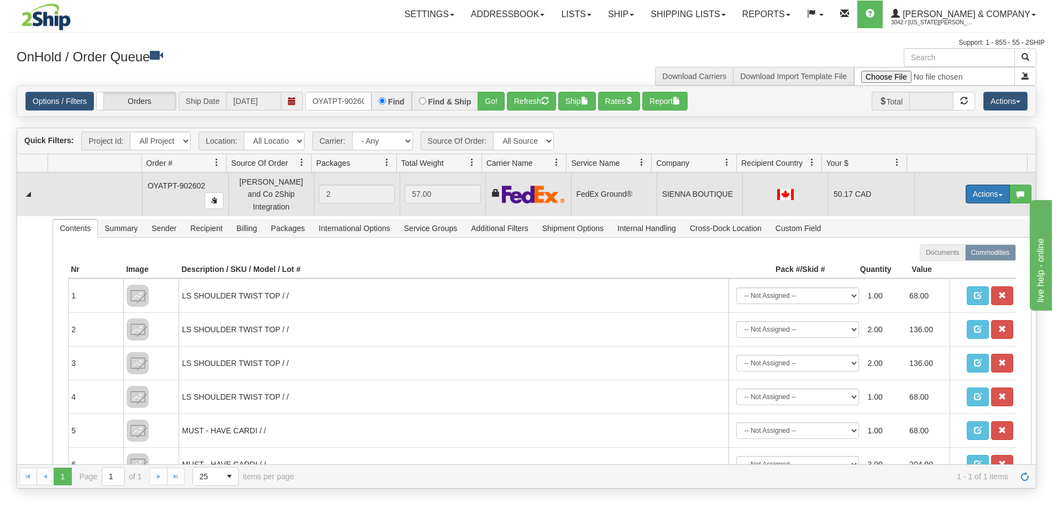
click at [975, 189] on button "Actions" at bounding box center [988, 194] width 44 height 19
click at [943, 254] on span "Ship" at bounding box center [943, 258] width 23 height 9
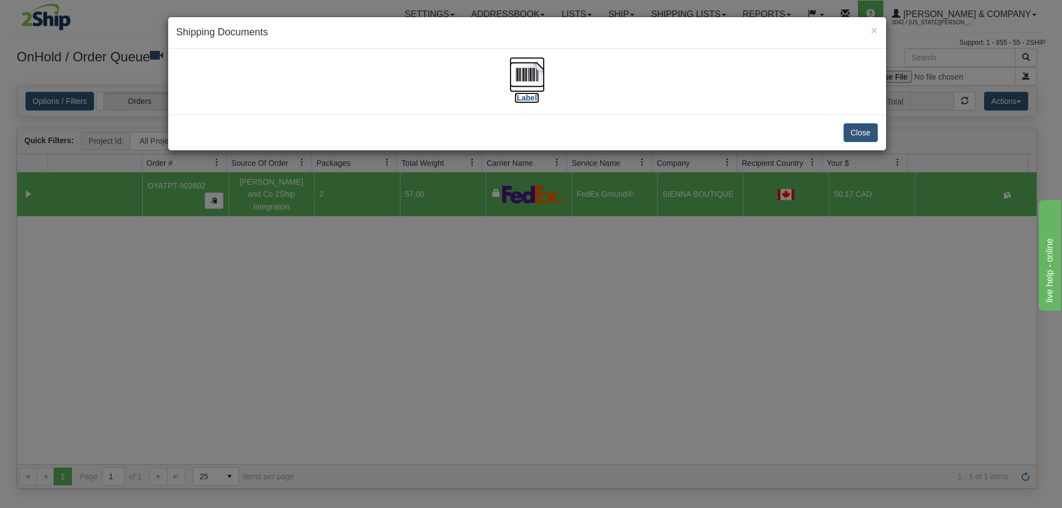
click at [535, 85] on img at bounding box center [526, 74] width 35 height 35
click at [847, 126] on button "Close" at bounding box center [860, 132] width 34 height 19
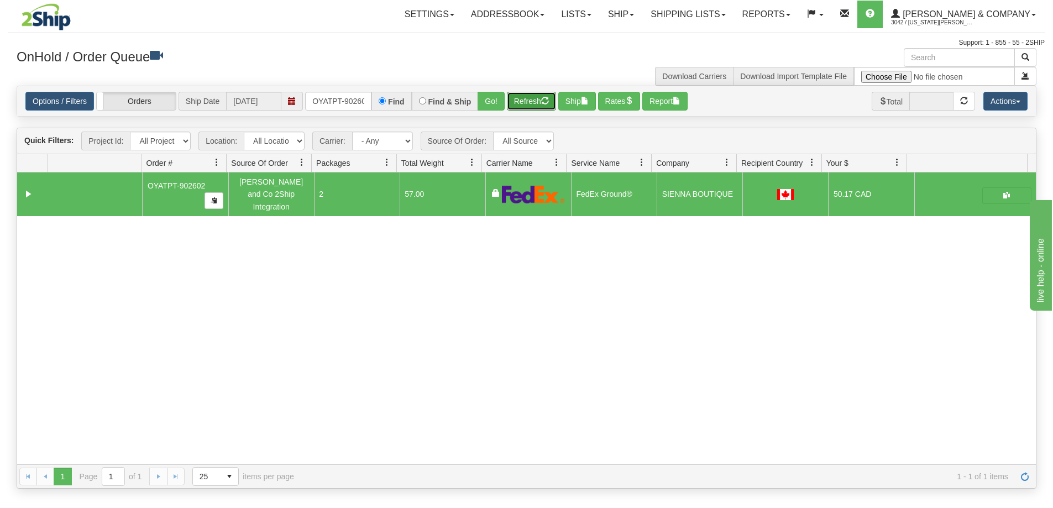
click at [514, 100] on button "Refresh" at bounding box center [531, 101] width 49 height 19
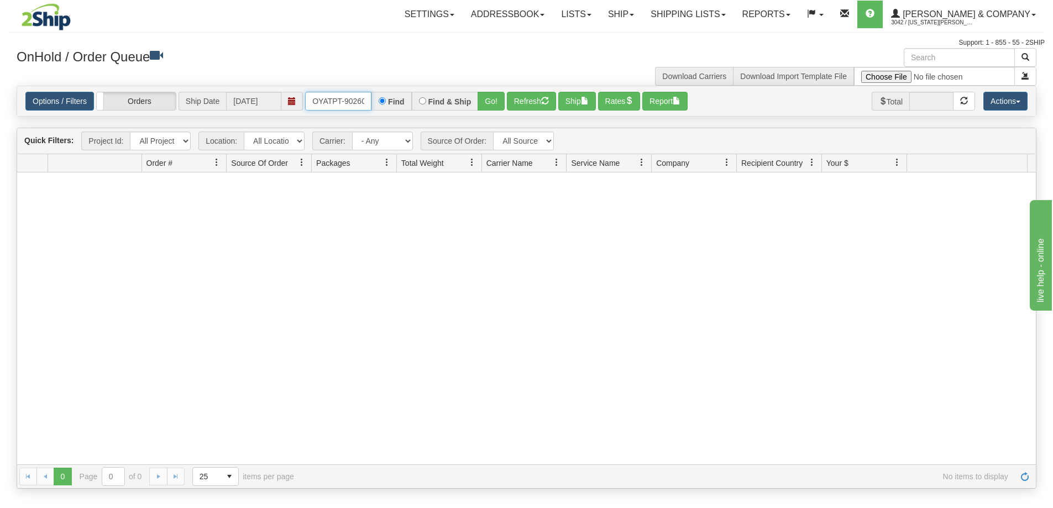
scroll to position [0, 6]
drag, startPoint x: 310, startPoint y: 101, endPoint x: 445, endPoint y: 108, distance: 135.1
click at [445, 108] on div "OYATPT-902602 Find Find & Ship Go!" at bounding box center [405, 101] width 200 height 19
type input "OYATPT-902656"
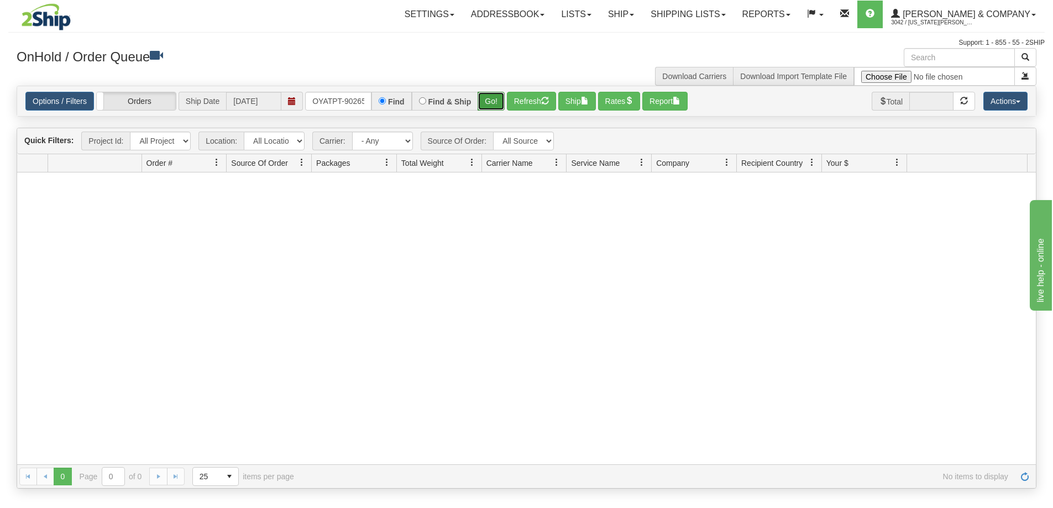
click at [493, 101] on button "Go!" at bounding box center [491, 101] width 27 height 19
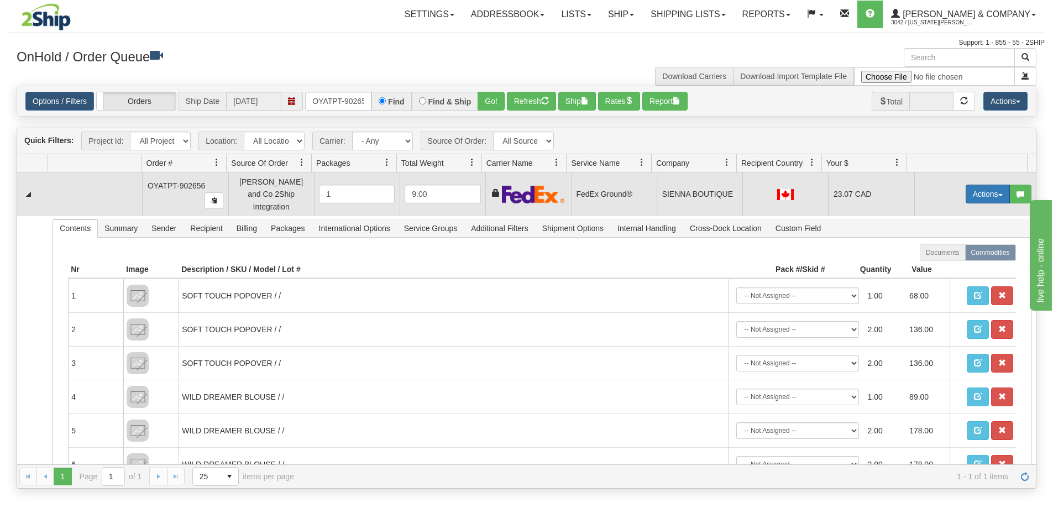
click at [975, 191] on button "Actions" at bounding box center [988, 194] width 44 height 19
click at [948, 268] on span "Delete" at bounding box center [947, 272] width 30 height 9
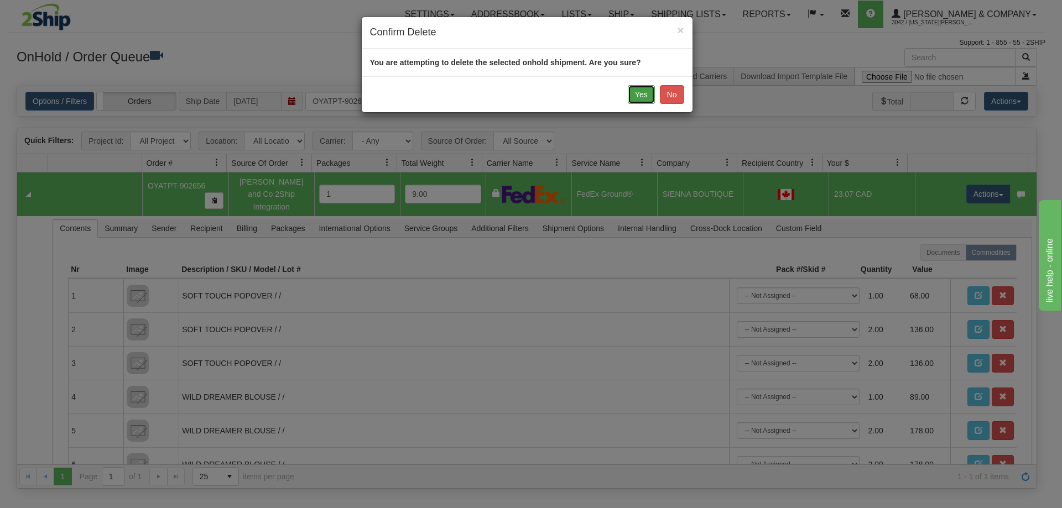
click at [641, 97] on button "Yes" at bounding box center [641, 94] width 27 height 19
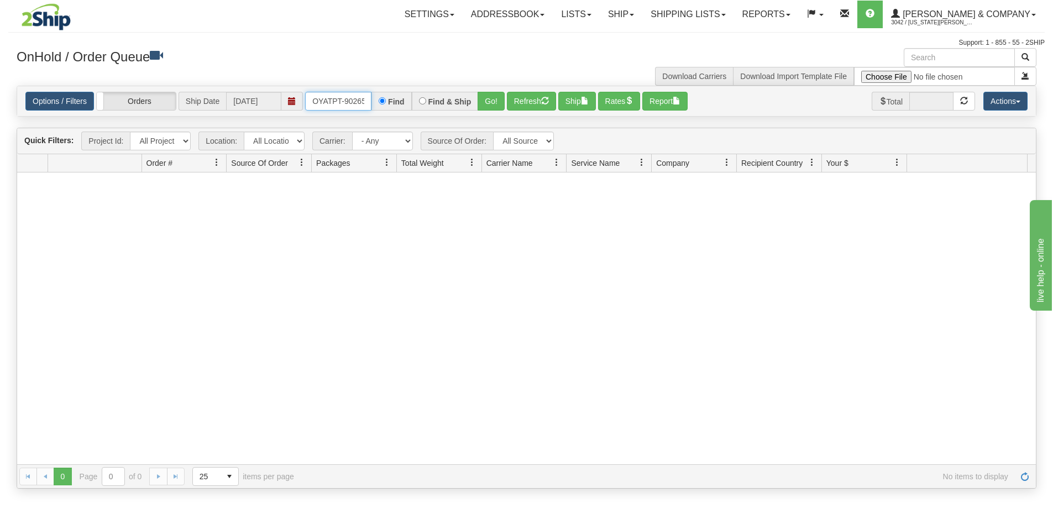
scroll to position [0, 6]
drag, startPoint x: 309, startPoint y: 99, endPoint x: 399, endPoint y: 99, distance: 90.1
click at [399, 99] on div "OYATPT-902656 Find Find & Ship Go!" at bounding box center [405, 101] width 200 height 19
type input "OYATPT-902580"
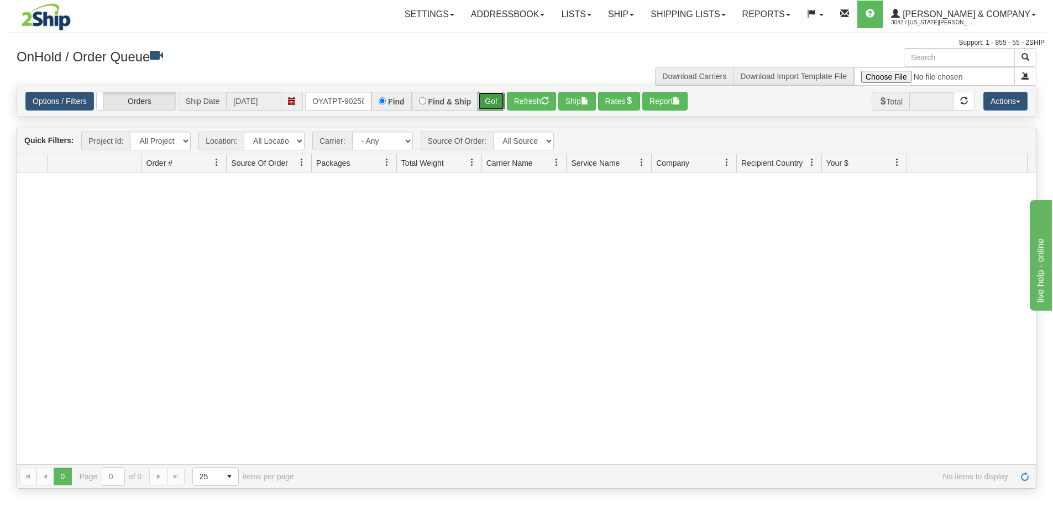
click at [494, 97] on button "Go!" at bounding box center [491, 101] width 27 height 19
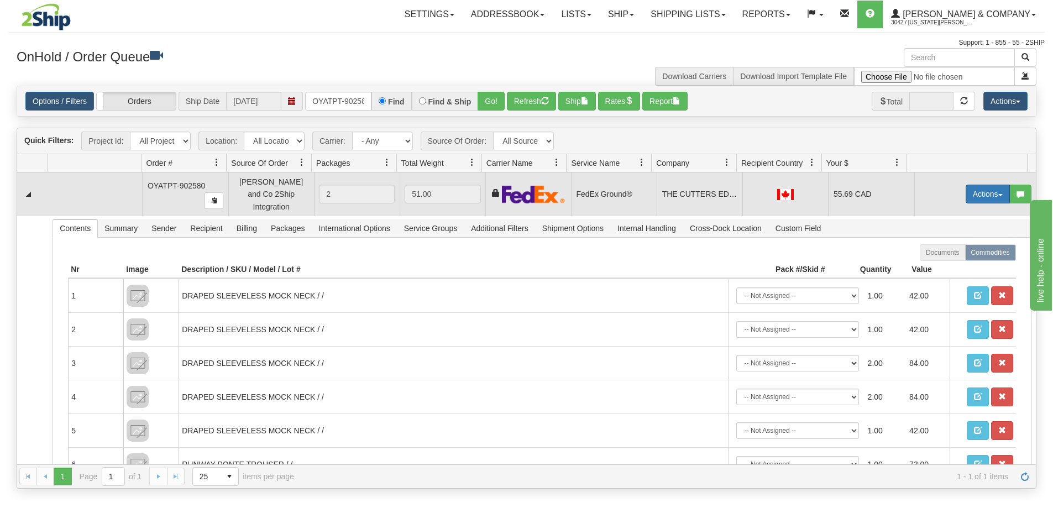
click at [987, 190] on button "Actions" at bounding box center [988, 194] width 44 height 19
click at [942, 255] on span "Ship" at bounding box center [943, 258] width 23 height 9
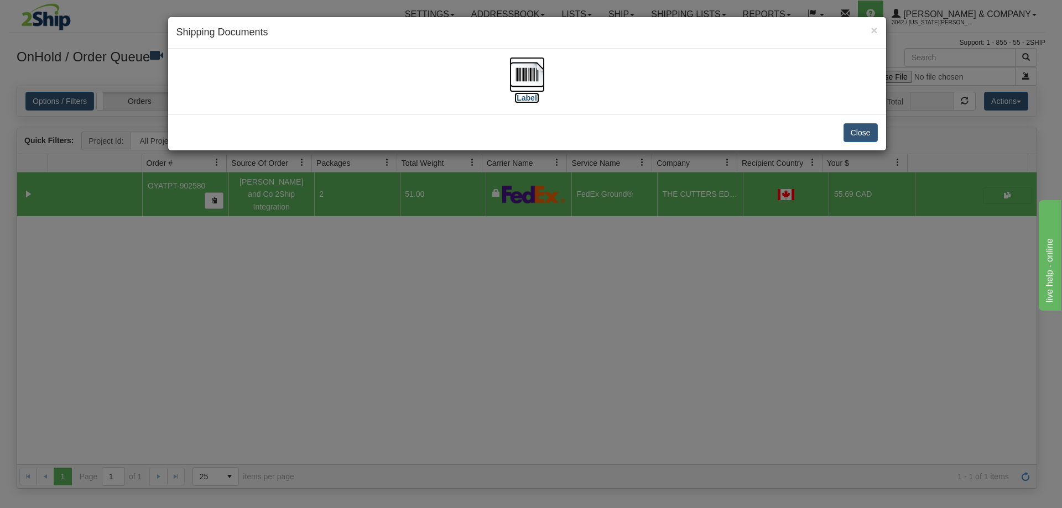
click at [522, 75] on img at bounding box center [526, 74] width 35 height 35
drag, startPoint x: 861, startPoint y: 133, endPoint x: 895, endPoint y: 145, distance: 35.7
click at [861, 133] on button "Close" at bounding box center [860, 132] width 34 height 19
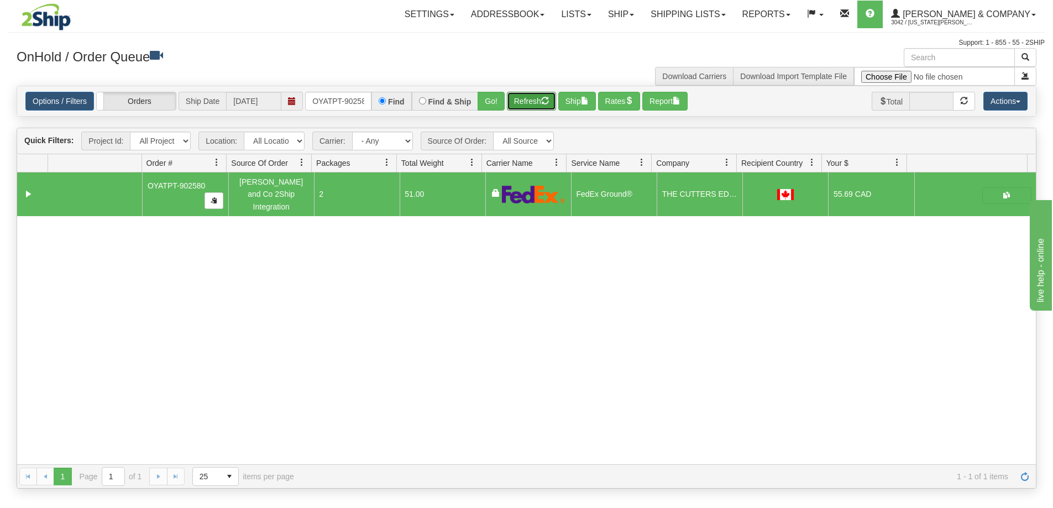
click at [516, 102] on button "Refresh" at bounding box center [531, 101] width 49 height 19
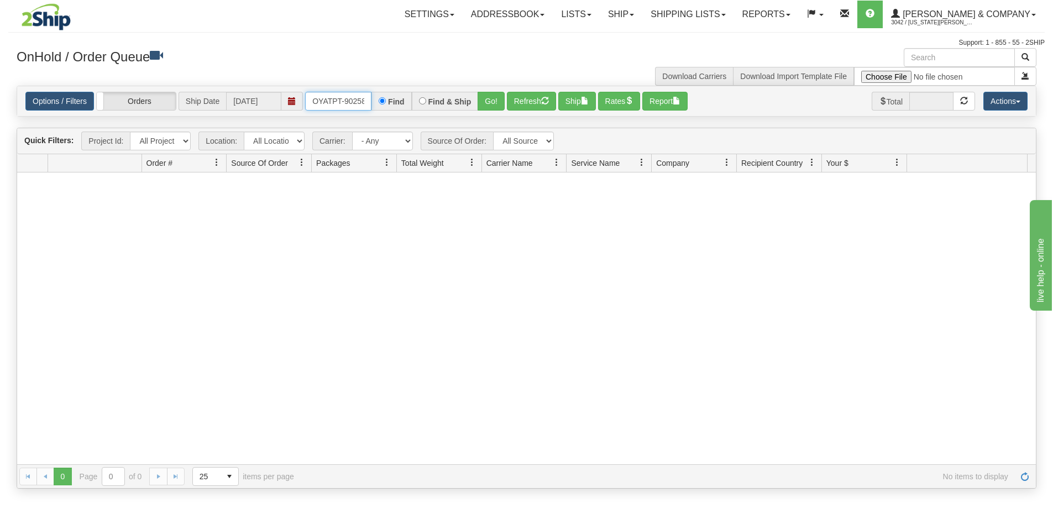
scroll to position [0, 6]
drag, startPoint x: 312, startPoint y: 97, endPoint x: 383, endPoint y: 100, distance: 70.3
click at [383, 100] on div "OYATPT-902580 Find Find & Ship Go!" at bounding box center [405, 101] width 200 height 19
type input "OYATPT-902648"
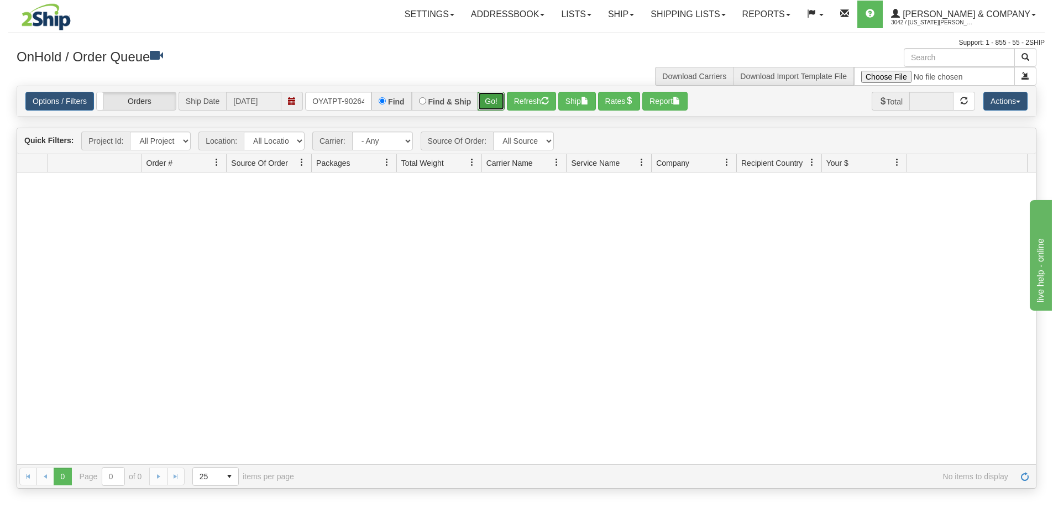
click at [487, 96] on button "Go!" at bounding box center [491, 101] width 27 height 19
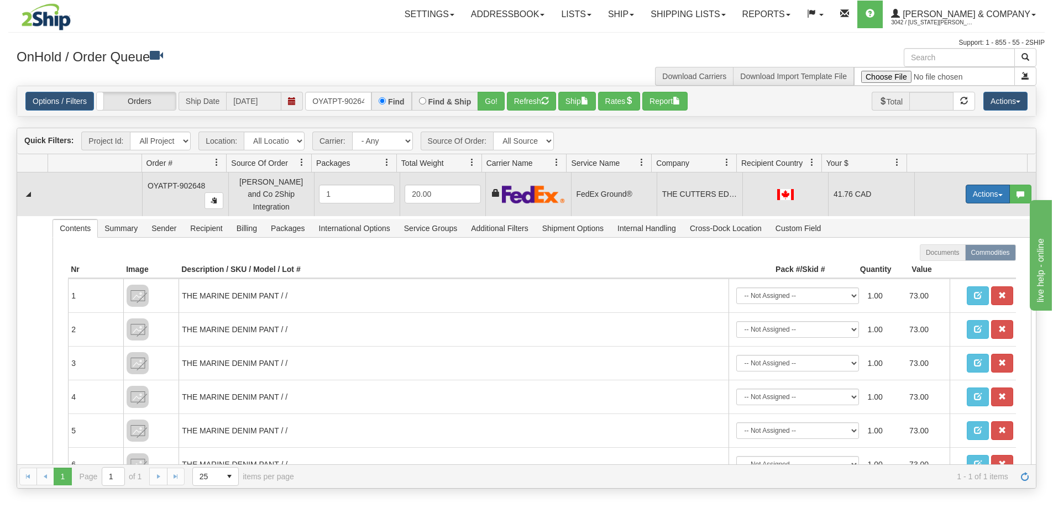
click at [980, 186] on button "Actions" at bounding box center [988, 194] width 44 height 19
click at [949, 269] on span "Delete" at bounding box center [947, 272] width 30 height 9
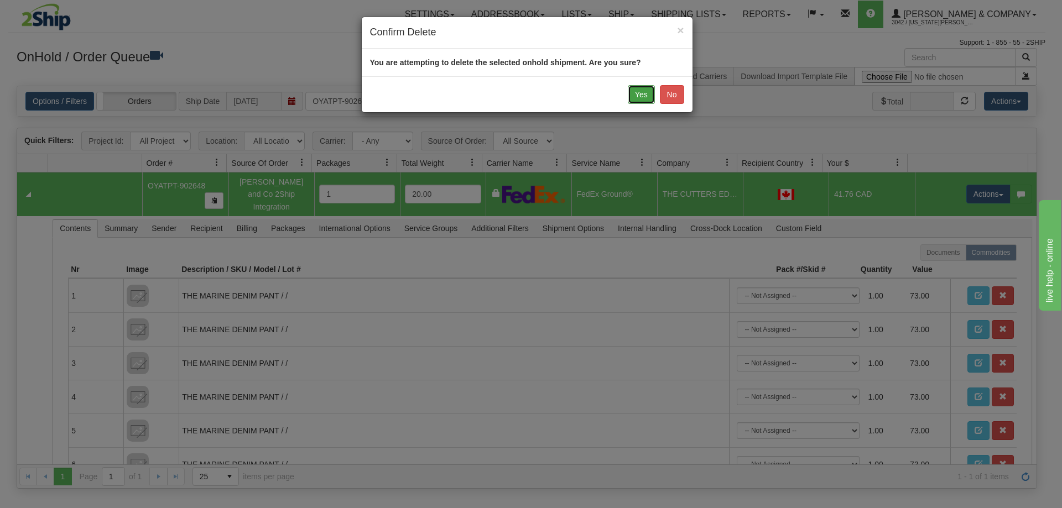
click at [645, 95] on button "Yes" at bounding box center [641, 94] width 27 height 19
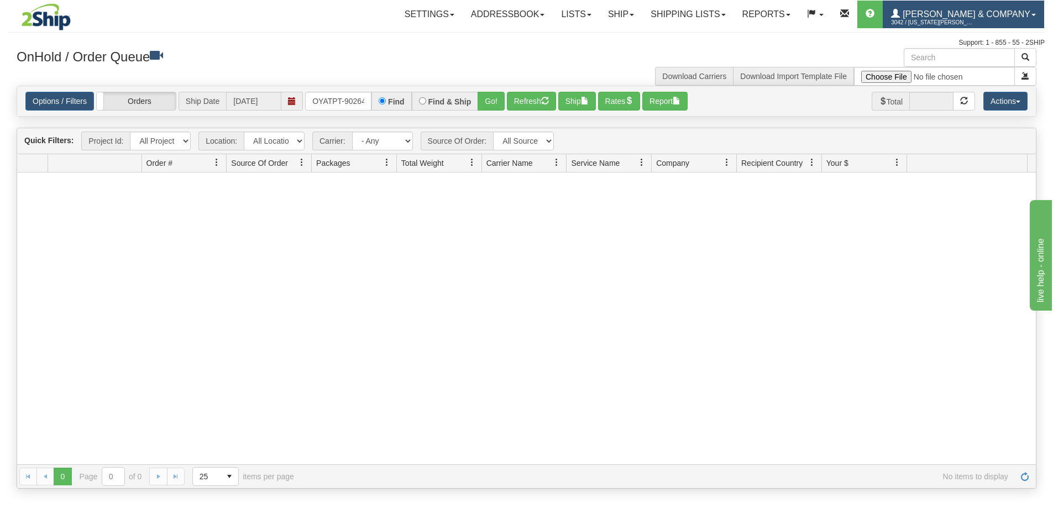
click at [974, 25] on span "3042 / [US_STATE][PERSON_NAME]" at bounding box center [932, 22] width 83 height 11
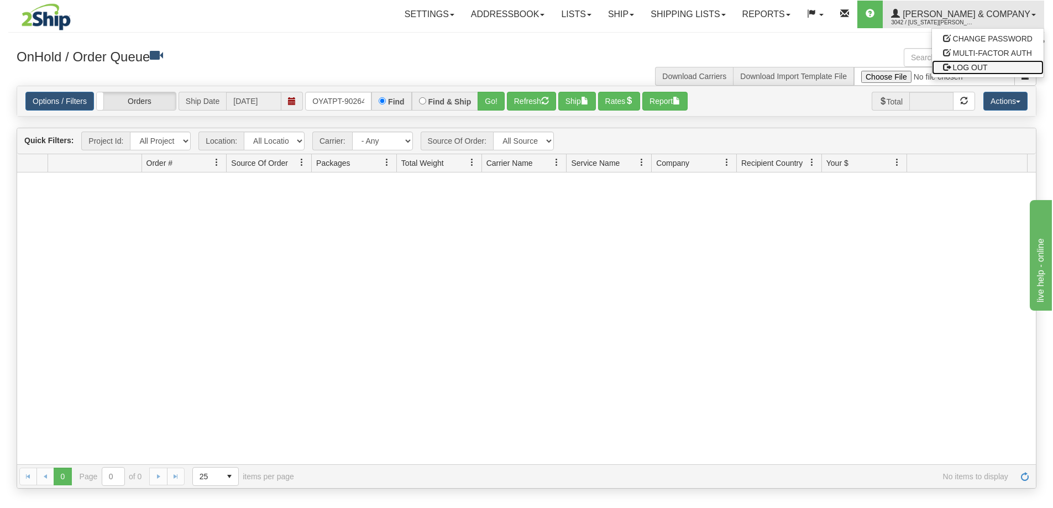
click at [982, 64] on span "LOG OUT" at bounding box center [970, 67] width 35 height 9
